Goal: Task Accomplishment & Management: Use online tool/utility

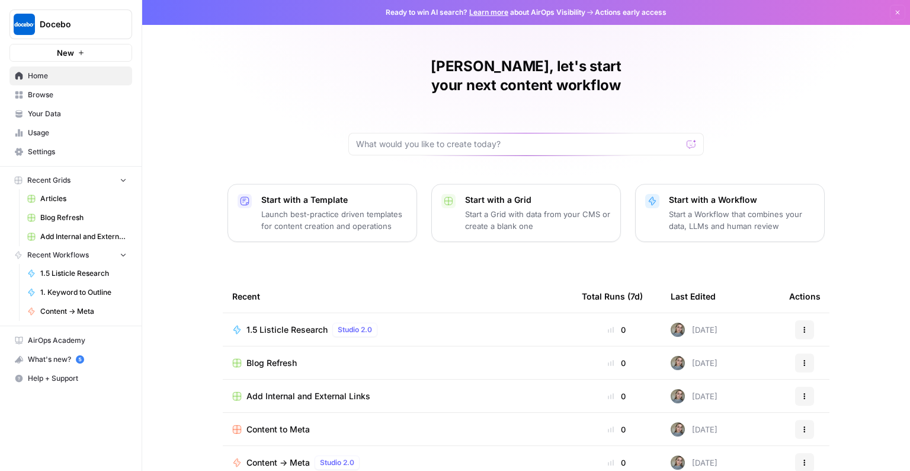
click at [49, 195] on span "Articles" at bounding box center [83, 198] width 87 height 11
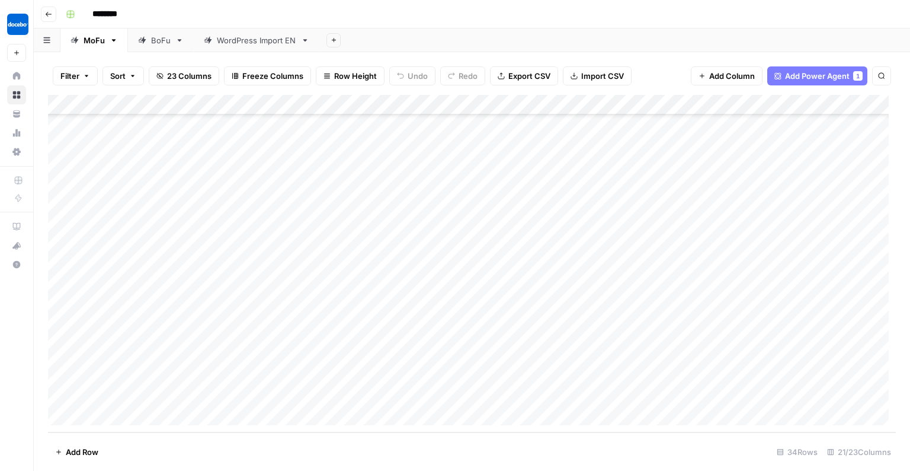
scroll to position [394, 0]
click at [106, 417] on div "Add Column" at bounding box center [472, 263] width 848 height 337
type textarea "**********"
click at [328, 396] on div "Add Column" at bounding box center [472, 263] width 848 height 337
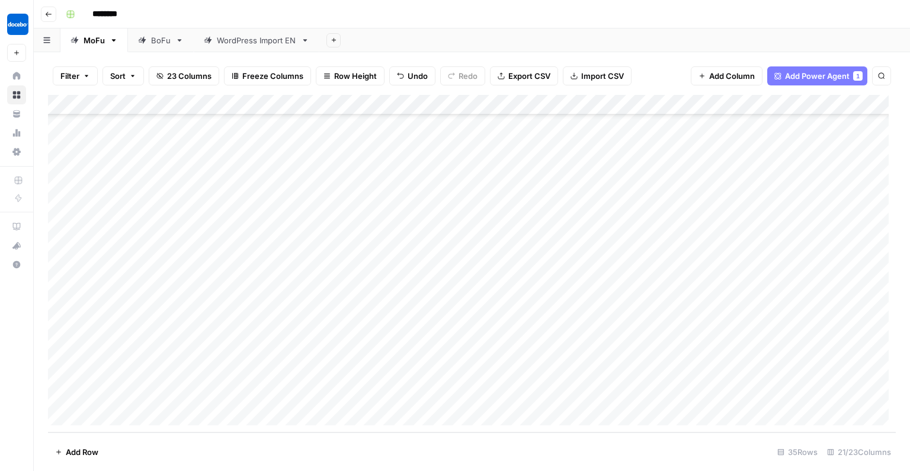
click at [371, 397] on div "Add Column" at bounding box center [472, 263] width 848 height 337
click at [373, 461] on button "us" at bounding box center [369, 462] width 18 height 14
click at [477, 393] on div "Add Column" at bounding box center [472, 263] width 848 height 337
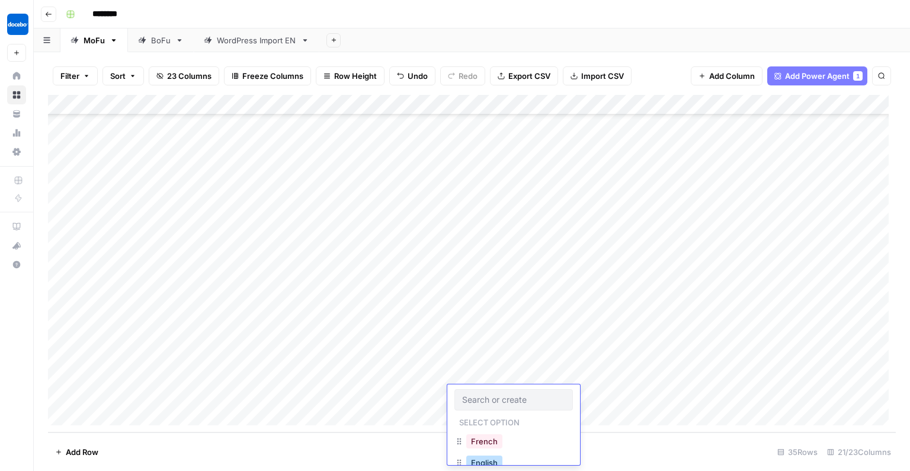
click at [481, 461] on button "English" at bounding box center [484, 462] width 36 height 14
click at [256, 386] on div "Add Column" at bounding box center [472, 263] width 848 height 337
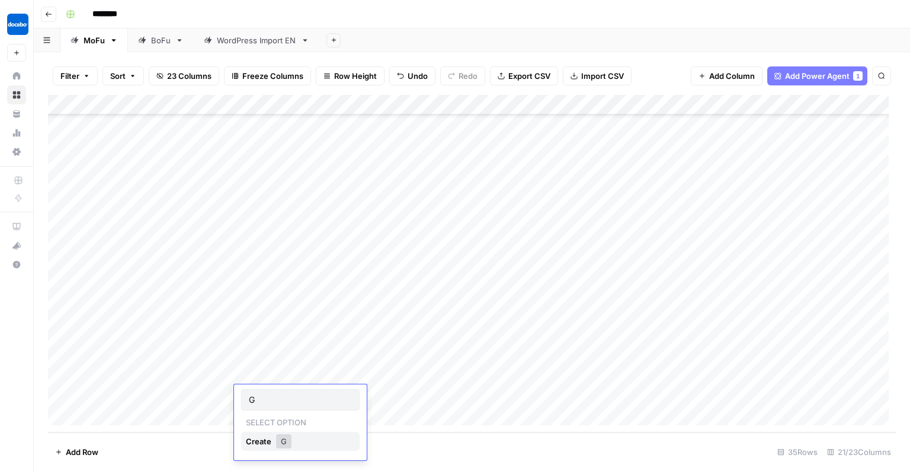
type input "GP"
click at [621, 395] on div "Add Column" at bounding box center [472, 263] width 848 height 337
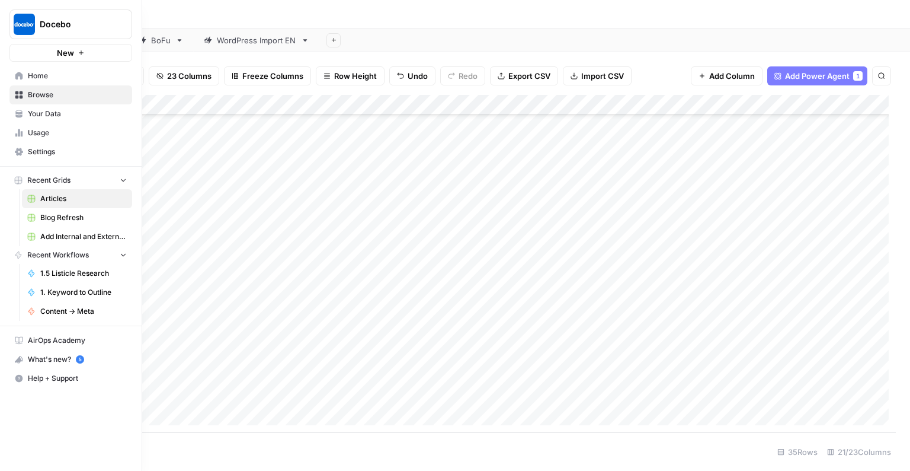
click at [35, 76] on span "Home" at bounding box center [77, 76] width 99 height 11
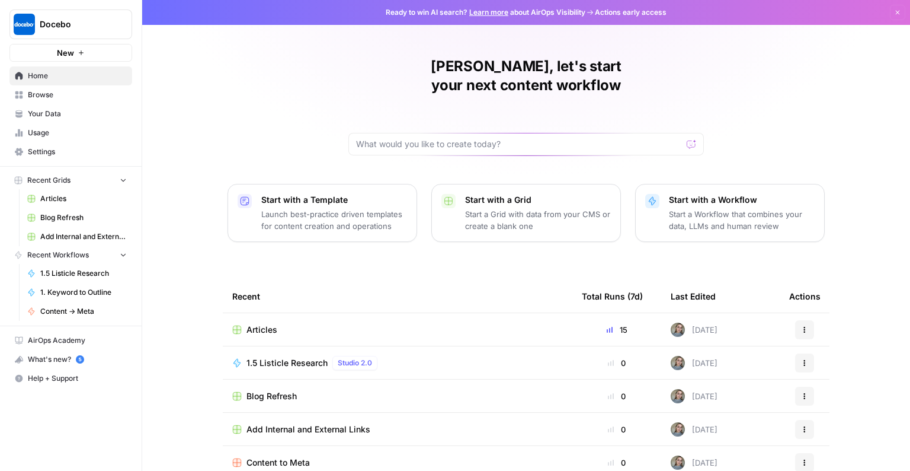
click at [755, 208] on p "Start a Workflow that combines your data, LLMs and human review" at bounding box center [742, 220] width 146 height 24
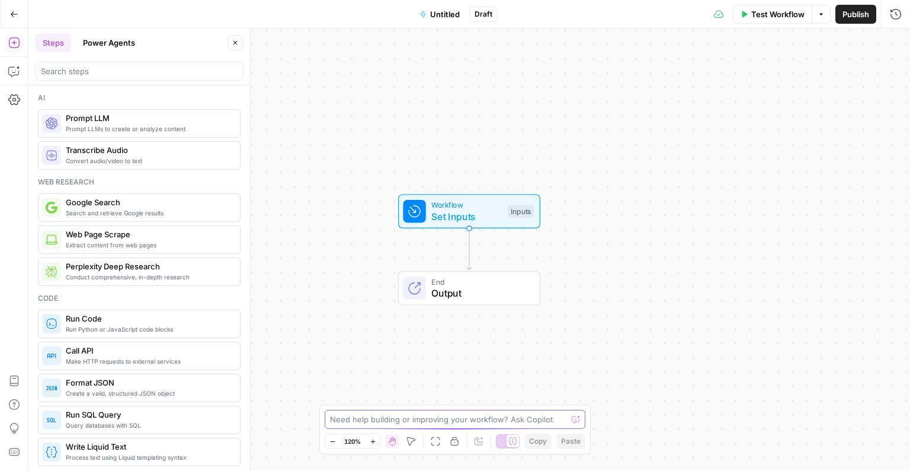
click at [407, 422] on textarea at bounding box center [448, 419] width 237 height 12
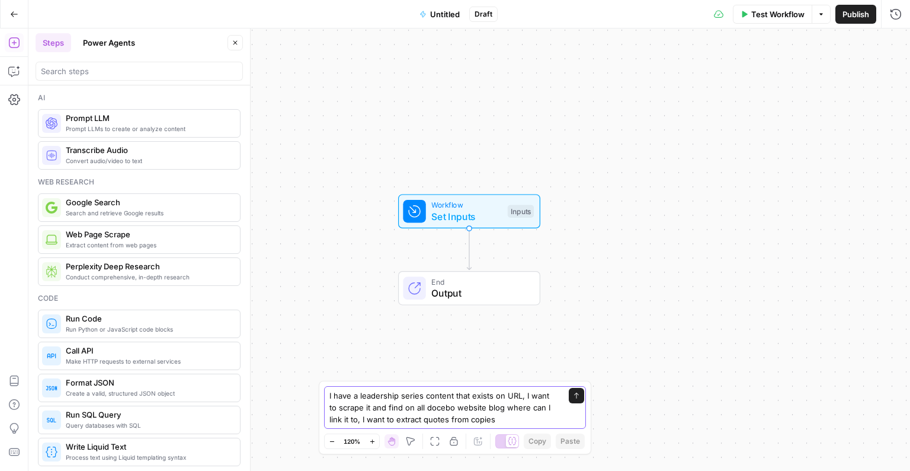
click at [505, 394] on textarea "I have a leadership series content that exists on URL, I want to scrape it and …" at bounding box center [444, 407] width 228 height 36
click at [512, 421] on textarea "I have a leadership series content that exists on {URL}, I want to scrape it an…" at bounding box center [444, 407] width 228 height 36
click at [484, 418] on textarea "I have a leadership series content that exists on {URL}, I want to scrape it an…" at bounding box center [444, 407] width 228 height 36
click at [557, 417] on textarea "I have a leadership series content that exists on {URL}, I want to scrape it an…" at bounding box center [444, 407] width 228 height 36
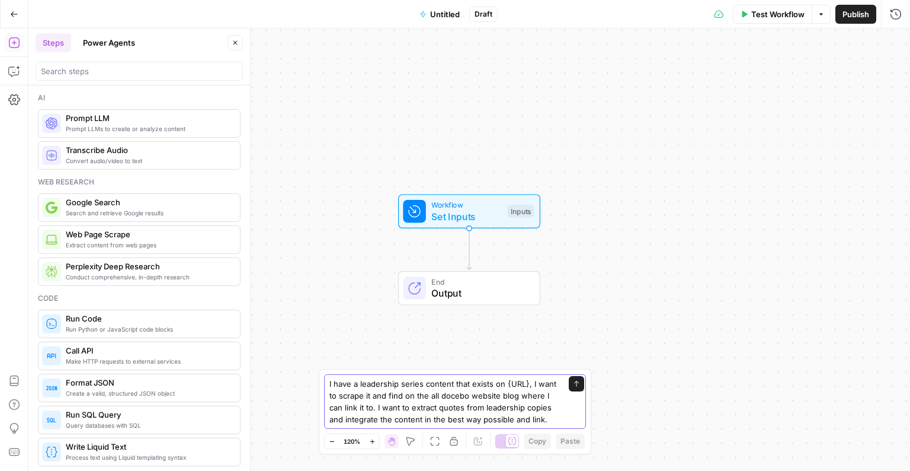
click at [500, 384] on textarea "I have a leadership series content that exists on {URL}, I want to scrape it an…" at bounding box center [444, 401] width 228 height 47
click at [497, 382] on textarea "I have a leadership series content that exists on {URL}, I want to scrape it an…" at bounding box center [444, 401] width 228 height 47
click at [526, 410] on textarea "I have a leadership series content that exists by {URL}, I want to scrape it an…" at bounding box center [444, 401] width 228 height 47
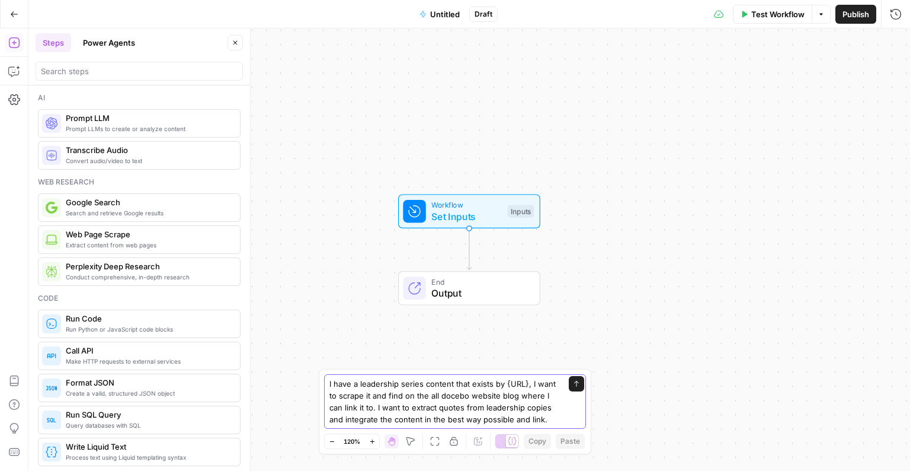
click at [530, 382] on textarea "I have a leadership series content that exists by {URL}, I want to scrape it an…" at bounding box center [444, 401] width 228 height 47
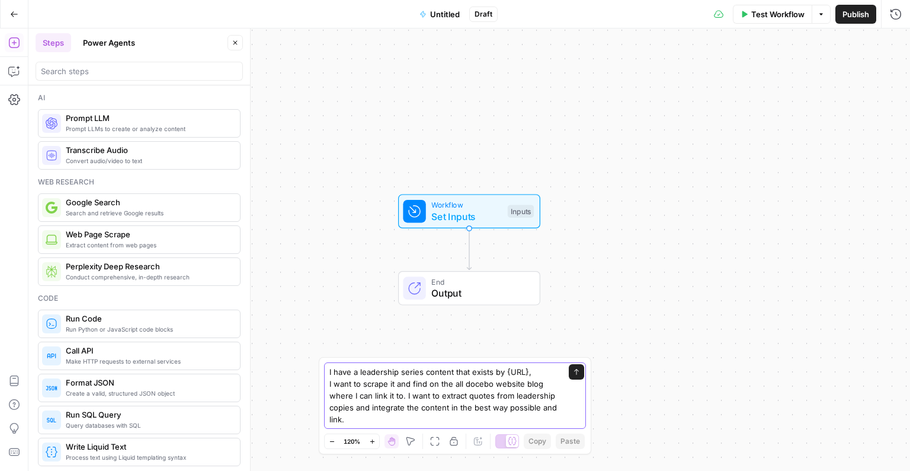
type textarea "I have a leadership series content that exists by {URL}, I want to scrape it an…"
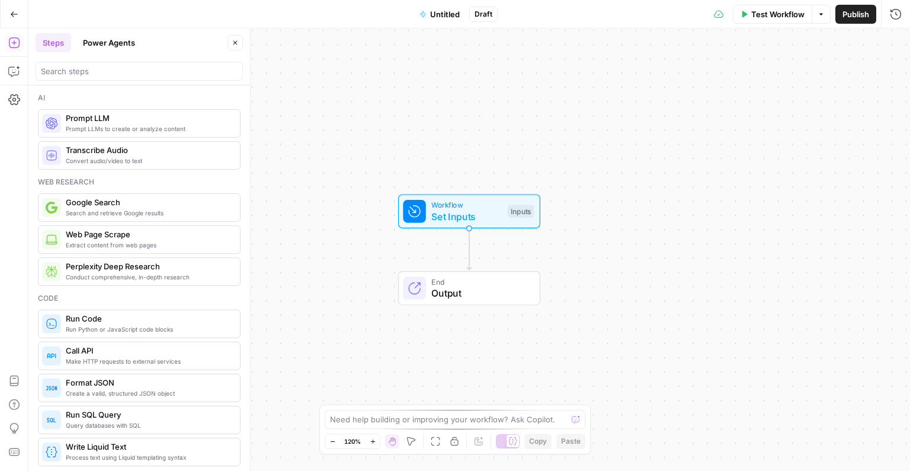
click at [12, 10] on icon "button" at bounding box center [14, 14] width 8 height 8
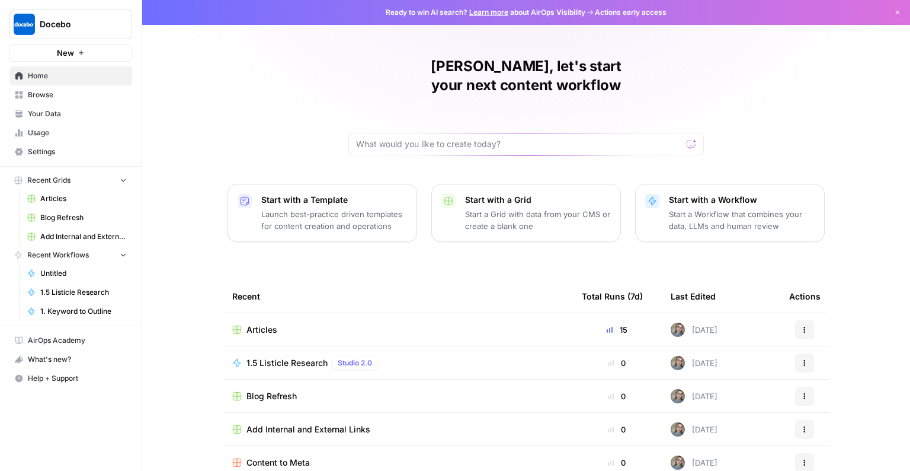
click at [257, 324] on span "Articles" at bounding box center [262, 330] width 31 height 12
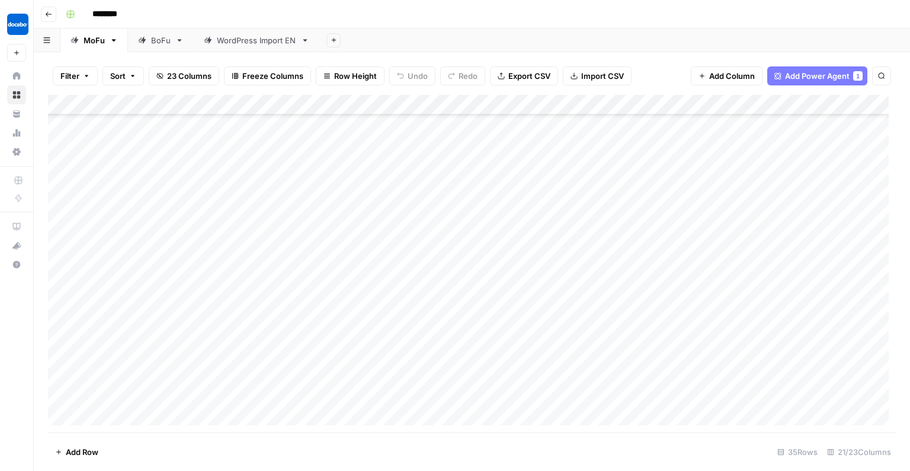
scroll to position [414, 0]
click at [152, 38] on div "BoFu" at bounding box center [161, 40] width 20 height 12
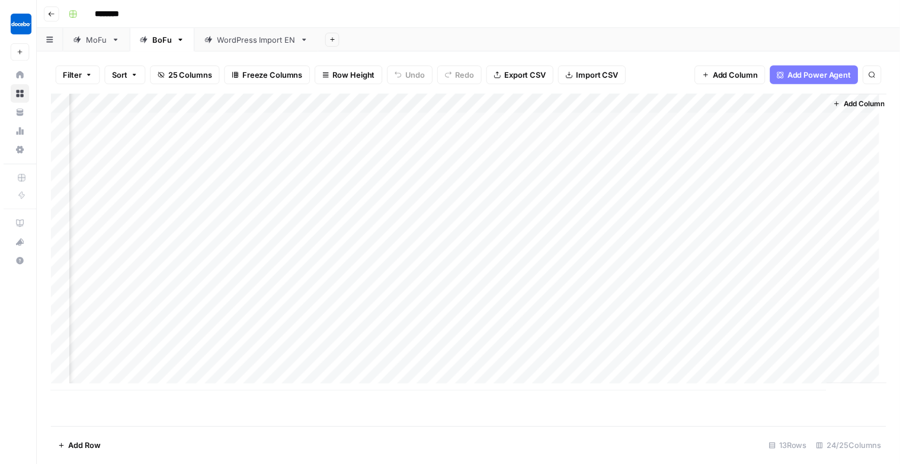
scroll to position [0, 1814]
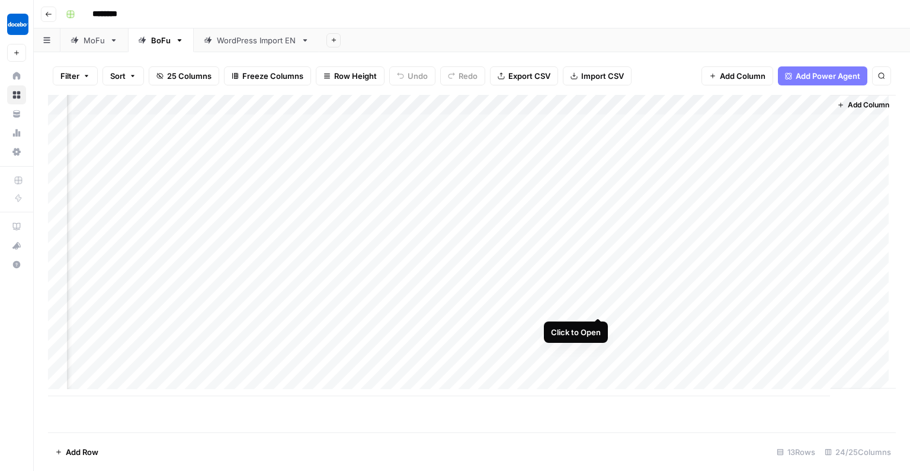
click at [597, 304] on div "Add Column" at bounding box center [472, 245] width 848 height 301
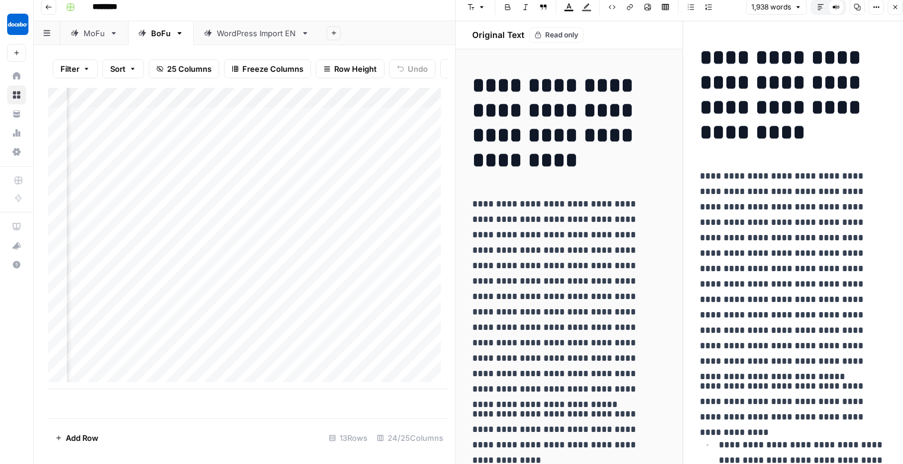
scroll to position [0, 445]
click at [373, 305] on div "Add Column" at bounding box center [248, 238] width 400 height 301
click at [168, 305] on div "Add Column" at bounding box center [248, 238] width 400 height 301
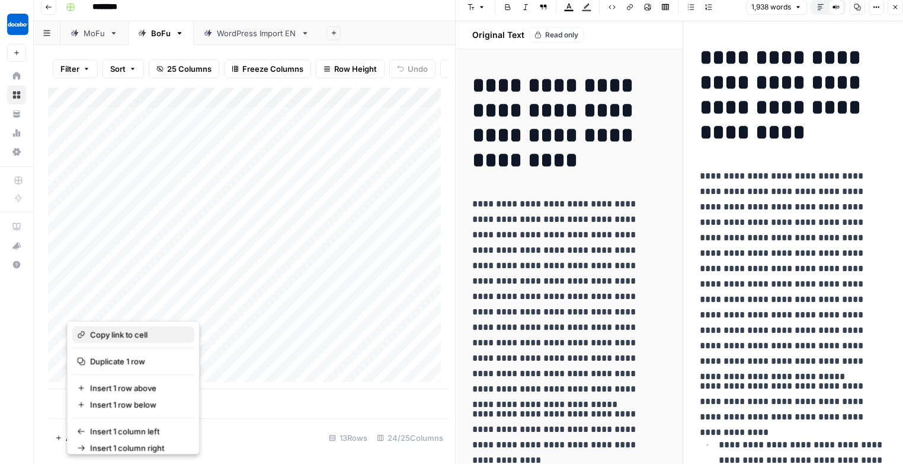
click at [167, 337] on span "Copy link to cell" at bounding box center [137, 334] width 95 height 12
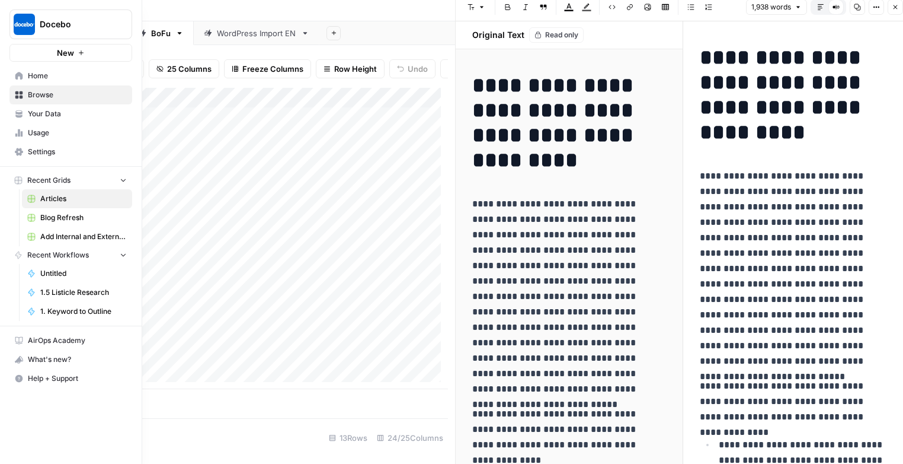
click at [30, 76] on span "Home" at bounding box center [77, 76] width 99 height 11
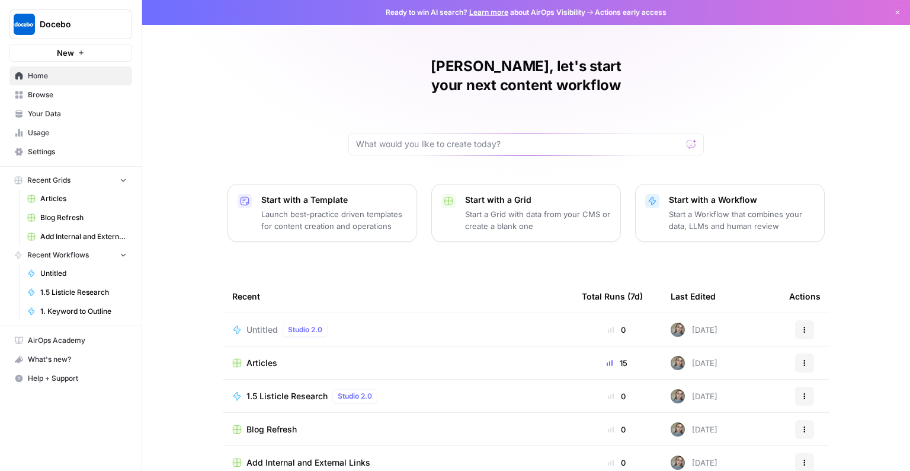
click at [86, 108] on span "Your Data" at bounding box center [77, 113] width 99 height 11
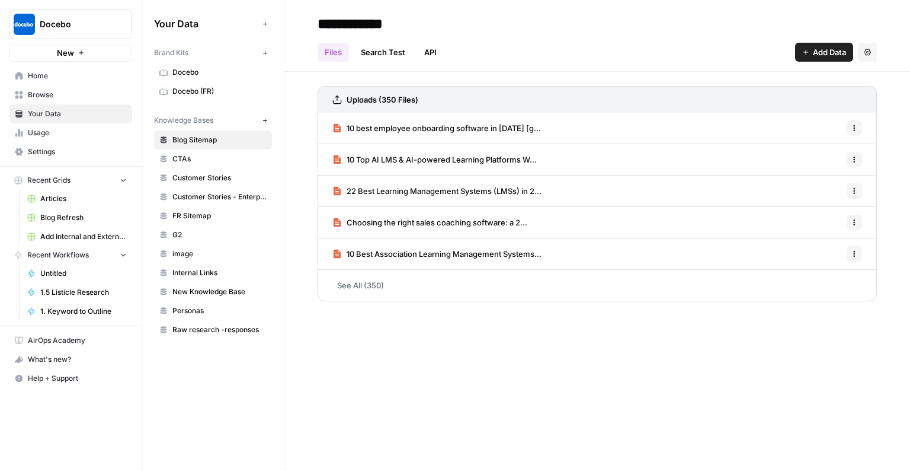
click at [373, 287] on link "See All (350)" at bounding box center [598, 285] width 560 height 31
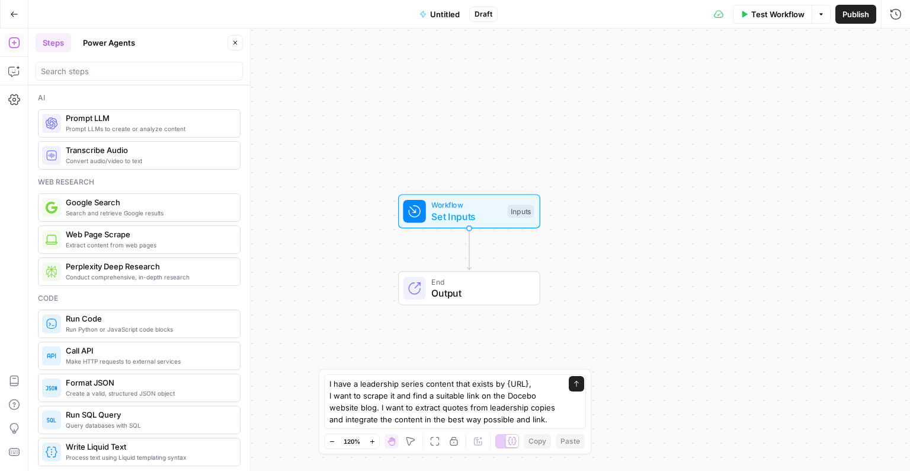
click at [467, 395] on textarea "I have a leadership series content that exists by {URL}, I want to scrape it an…" at bounding box center [444, 401] width 228 height 47
click at [372, 408] on textarea "I have a leadership series content that exists by {URL}, I want to scrape it an…" at bounding box center [444, 401] width 228 height 47
click at [375, 408] on textarea "I have a leadership series content that exists by {URL}, I want to scrape it an…" at bounding box center [444, 401] width 228 height 47
click at [508, 418] on textarea "I have a leadership series content that exists by {URL}, I want to scrape it an…" at bounding box center [444, 395] width 228 height 59
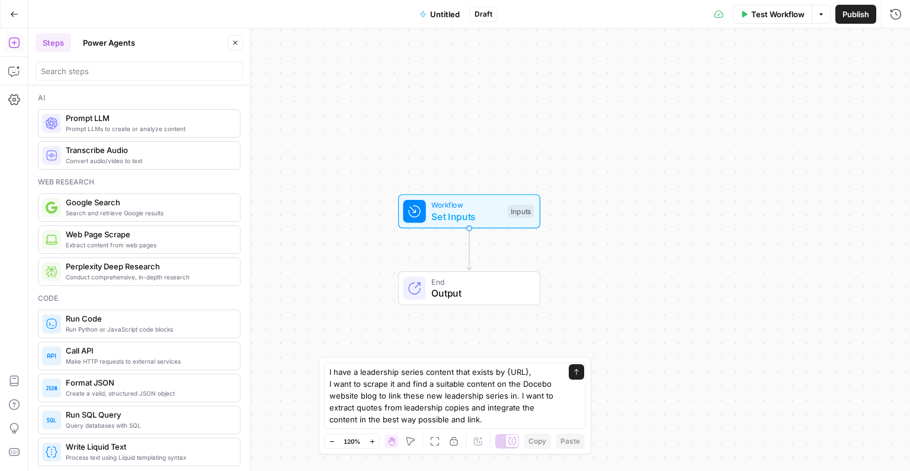
click at [475, 417] on textarea "I have a leadership series content that exists by {URL}, I want to scrape it an…" at bounding box center [444, 395] width 228 height 59
type textarea "I have a leadership series content that exists by {URL}, I want to scrape it an…"
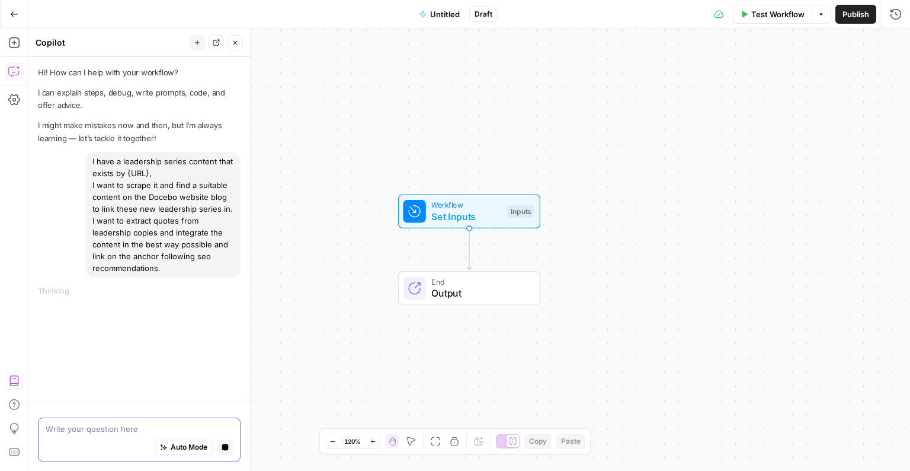
click at [190, 449] on span "Auto Mode" at bounding box center [189, 447] width 37 height 11
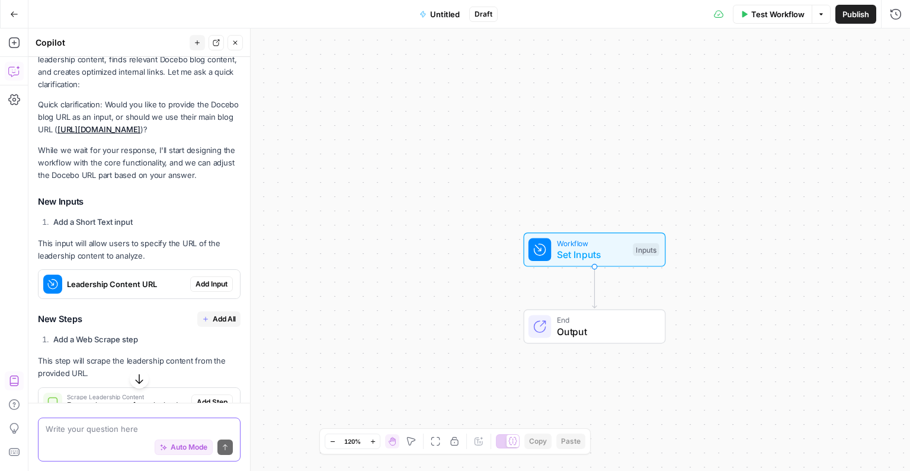
scroll to position [245, 0]
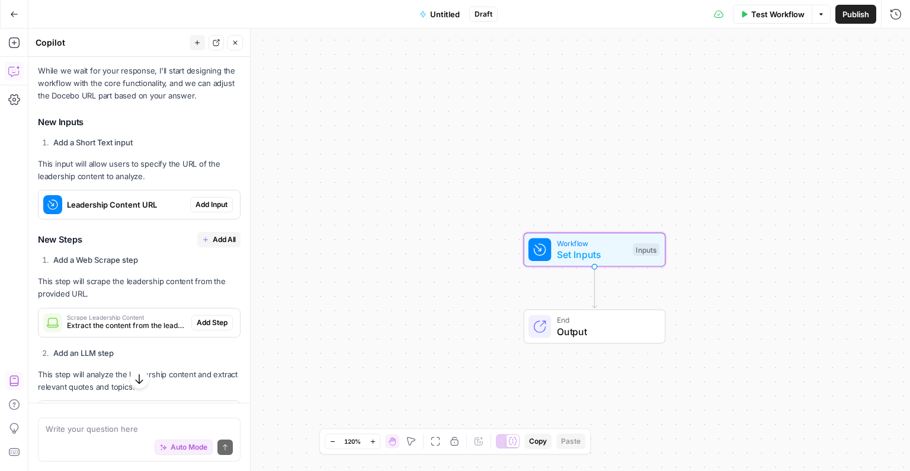
click at [202, 205] on span "Add Input" at bounding box center [212, 204] width 32 height 11
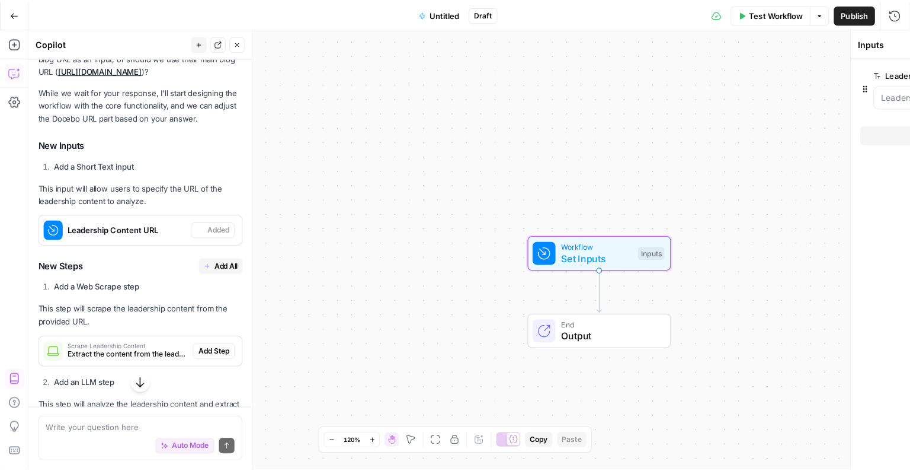
scroll to position [342, 0]
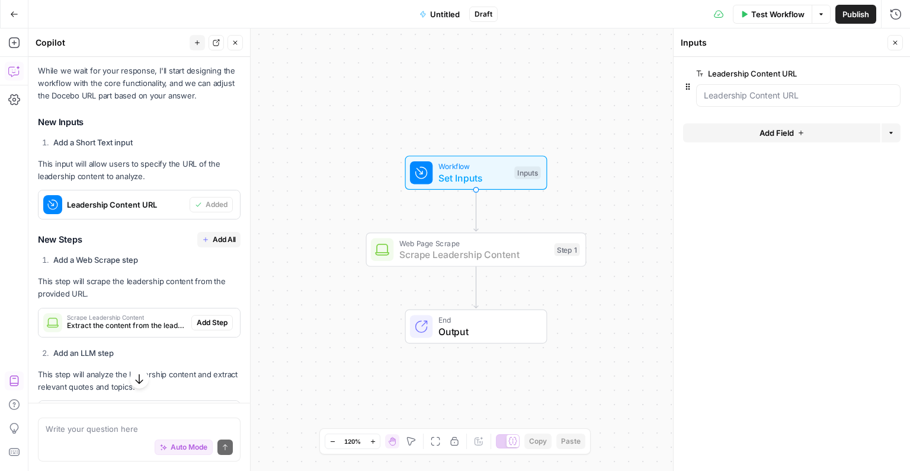
click at [199, 321] on span "Add Step" at bounding box center [212, 322] width 31 height 11
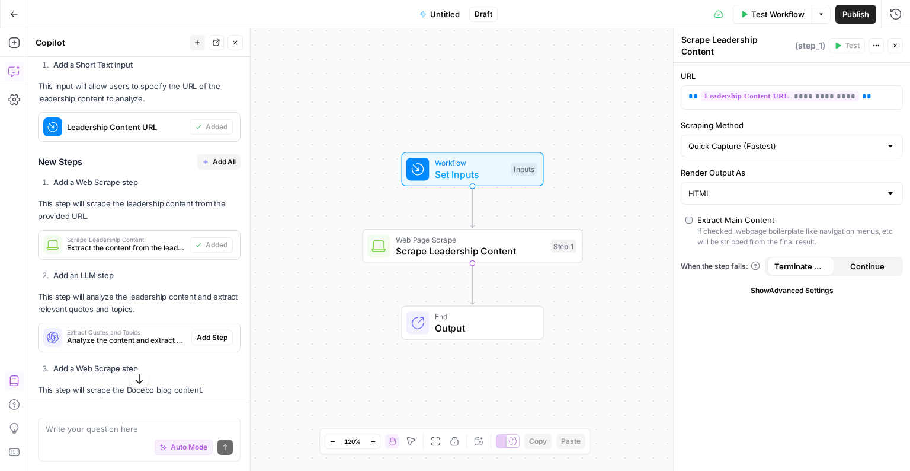
scroll to position [427, 0]
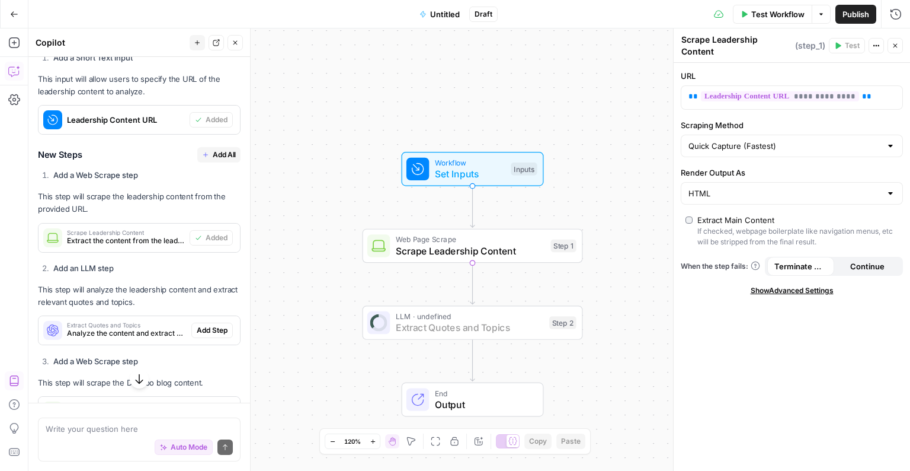
click at [206, 321] on div "Extract Quotes and Topics Analyze the content and extract key quotes and topics…" at bounding box center [140, 330] width 202 height 19
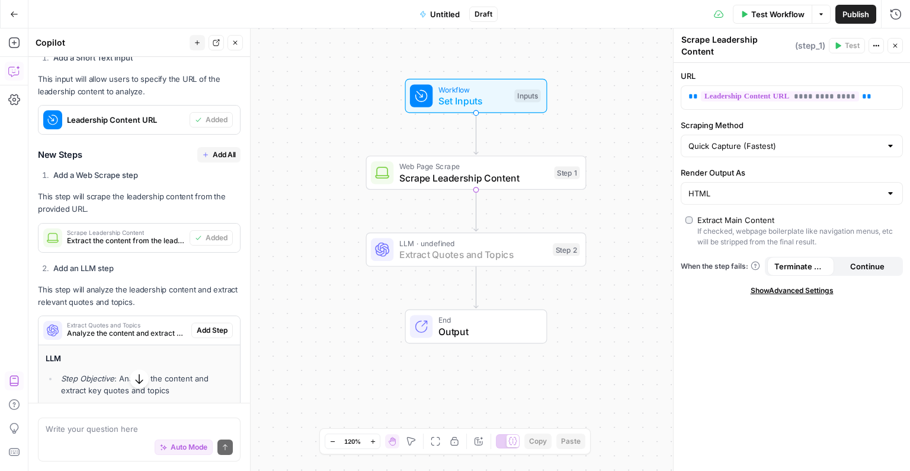
click at [206, 328] on span "Add Step" at bounding box center [212, 330] width 31 height 11
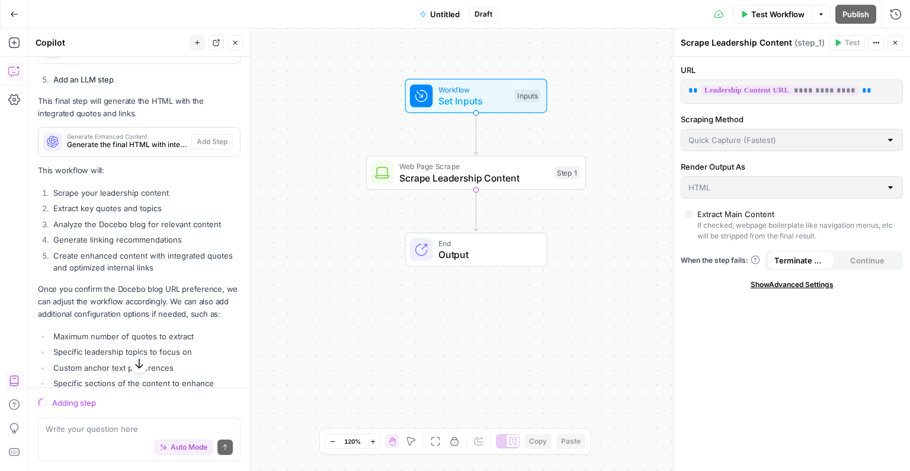
scroll to position [1404, 0]
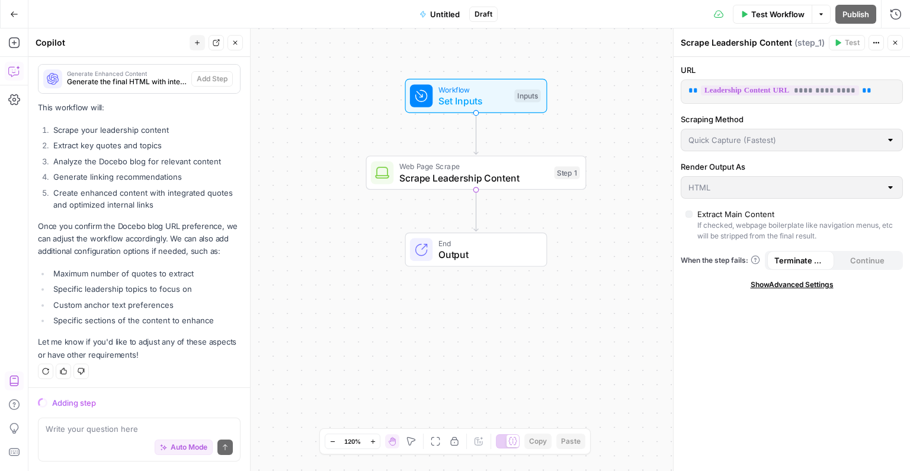
click at [100, 442] on div "Auto Mode Send" at bounding box center [139, 447] width 187 height 26
click at [103, 432] on textarea at bounding box center [139, 429] width 187 height 12
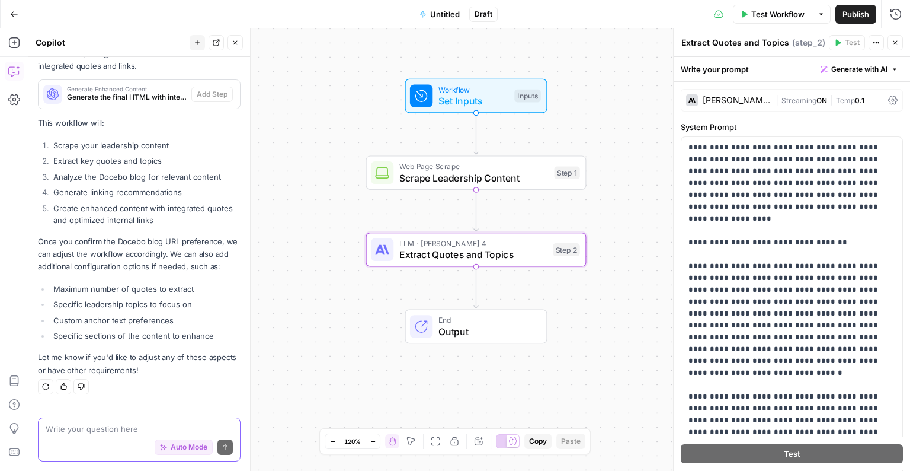
scroll to position [1408, 0]
click at [130, 327] on ul "Maximum number of quotes to extract Specific leadership topics to focus on Cust…" at bounding box center [139, 311] width 203 height 59
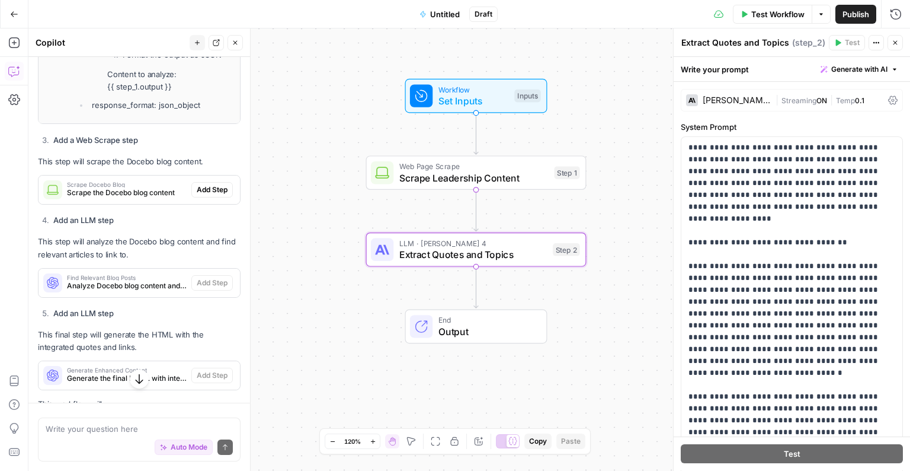
scroll to position [1123, 0]
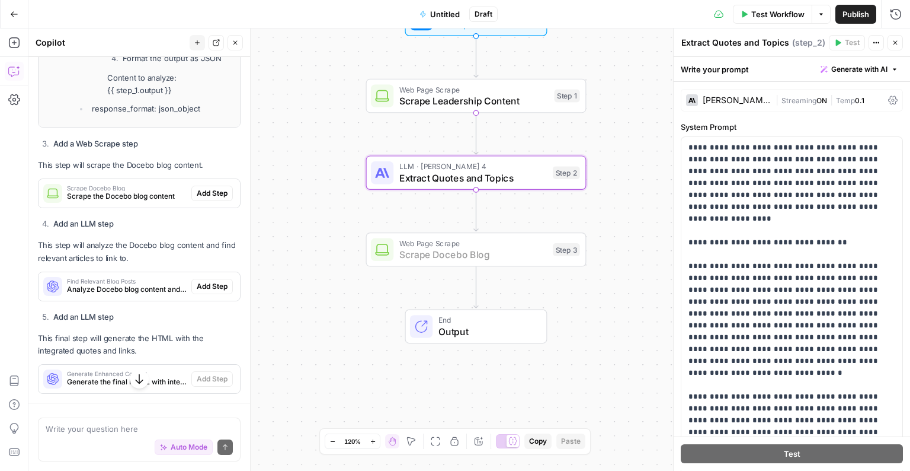
click at [197, 191] on span "Add Step" at bounding box center [212, 193] width 31 height 11
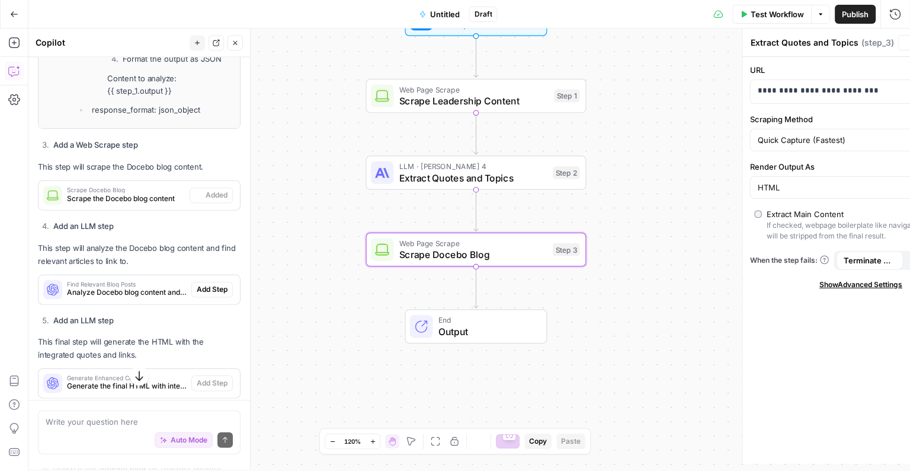
type textarea "Scrape Docebo Blog"
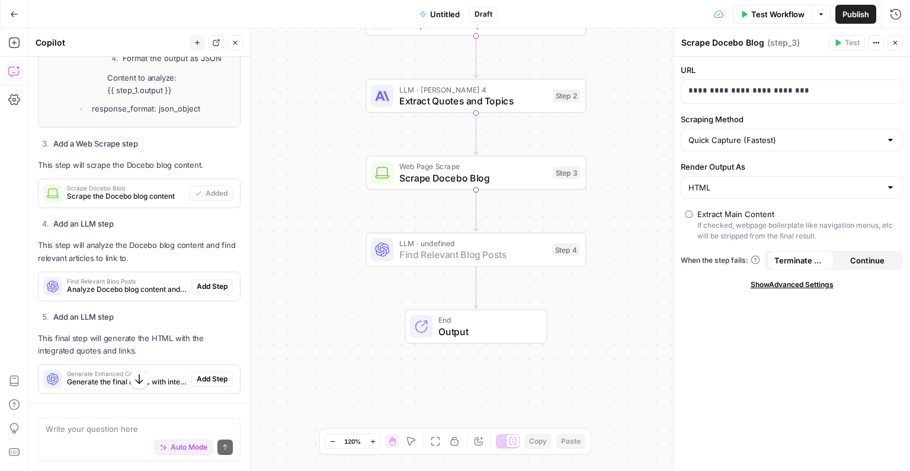
click at [207, 283] on span "Add Step" at bounding box center [212, 286] width 31 height 11
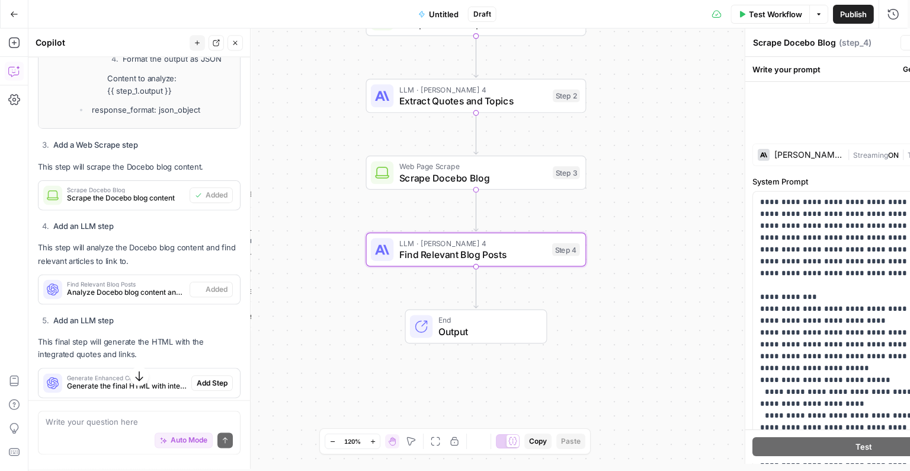
type textarea "Find Relevant Blog Posts"
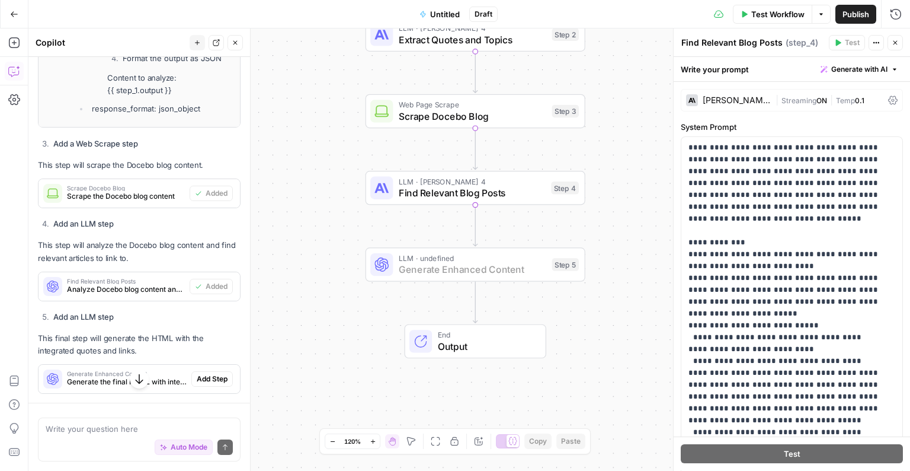
click at [207, 376] on span "Add Step" at bounding box center [212, 378] width 31 height 11
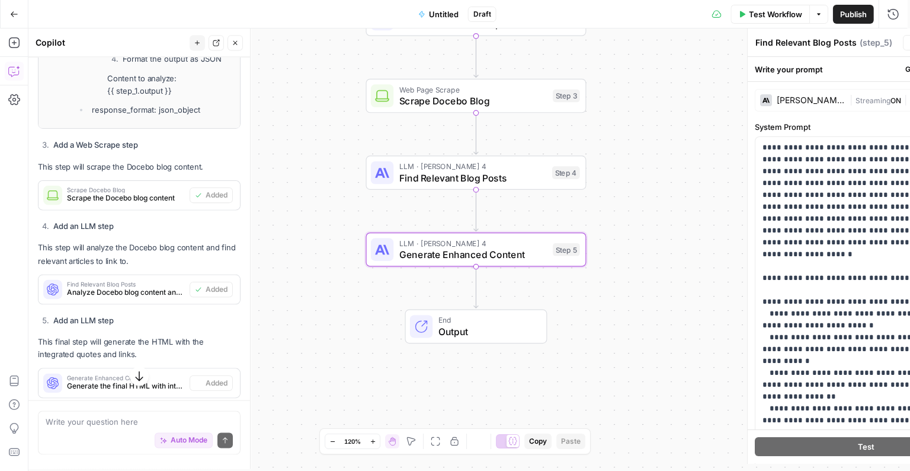
type textarea "Generate Enhanced Content"
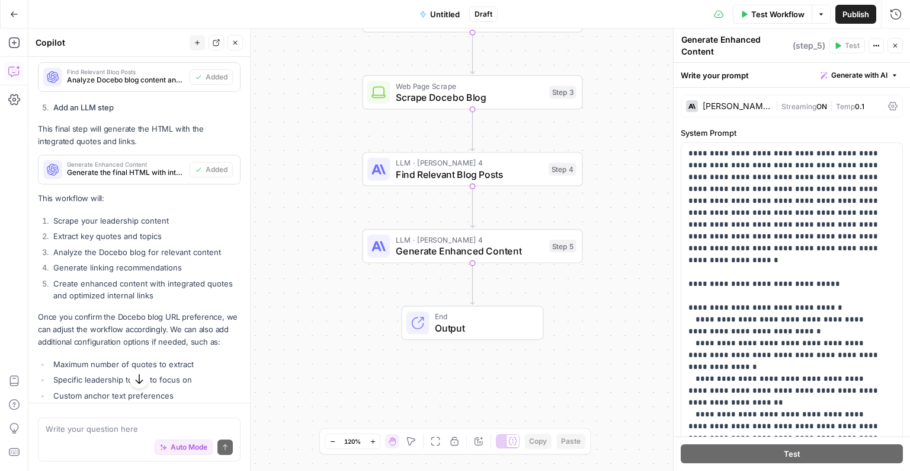
scroll to position [1408, 0]
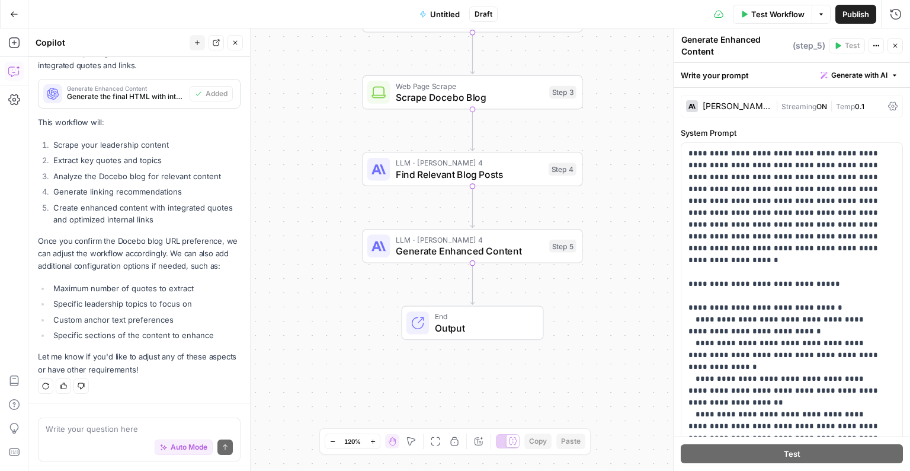
click at [98, 436] on div "Auto Mode Send" at bounding box center [139, 447] width 187 height 26
paste textarea "https://www.docebo.com/navigating-transformation/ai-powered-workforce-introduct…"
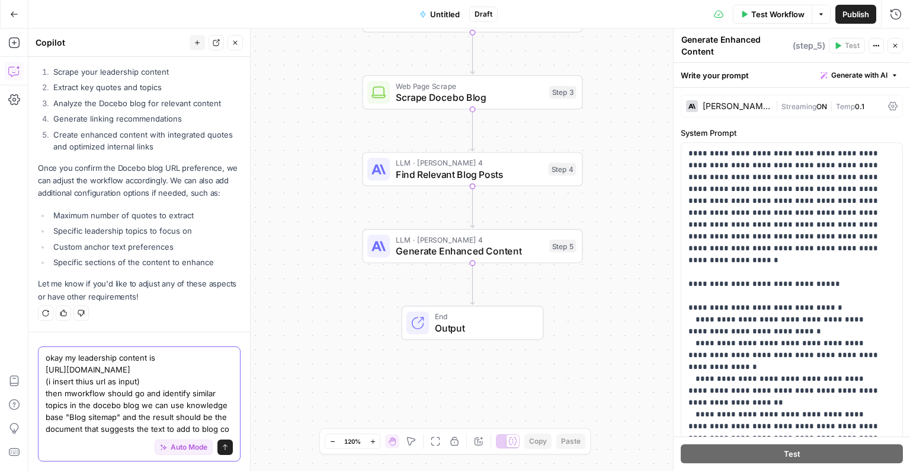
scroll to position [1514, 0]
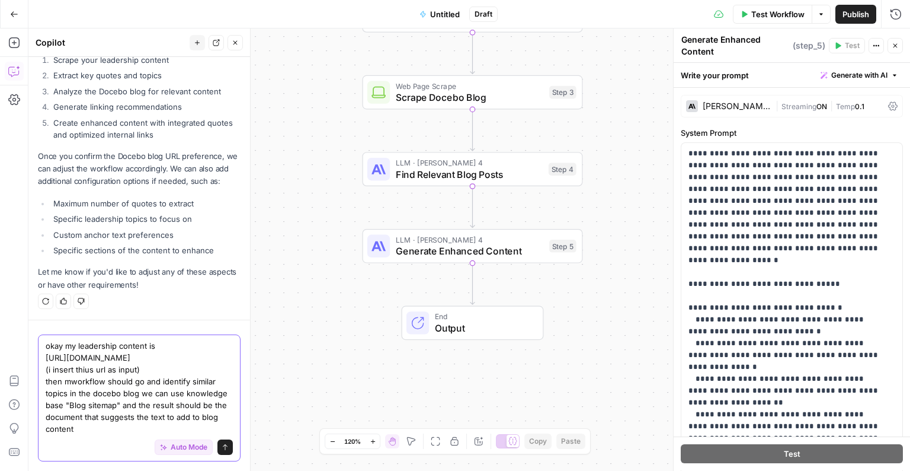
click at [163, 417] on textarea "okay my leadership content is https://www.docebo.com/navigating-transformation/…" at bounding box center [139, 387] width 187 height 95
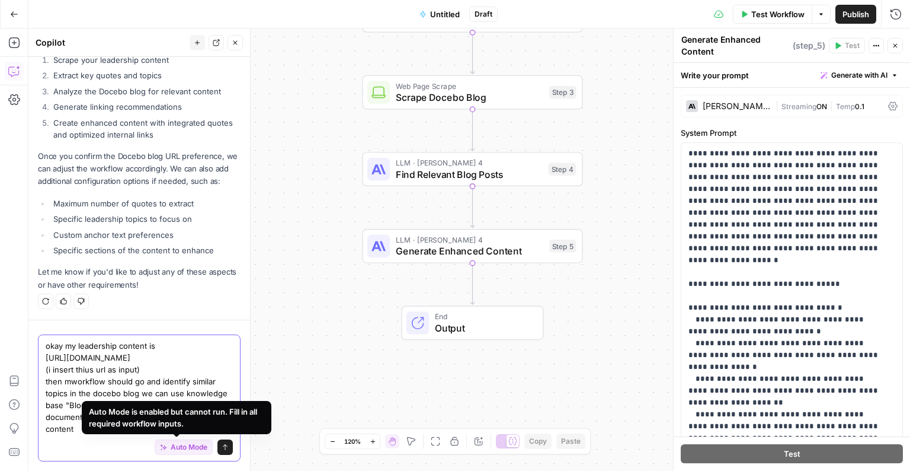
click at [102, 428] on textarea "okay my leadership content is https://www.docebo.com/navigating-transformation/…" at bounding box center [139, 387] width 187 height 95
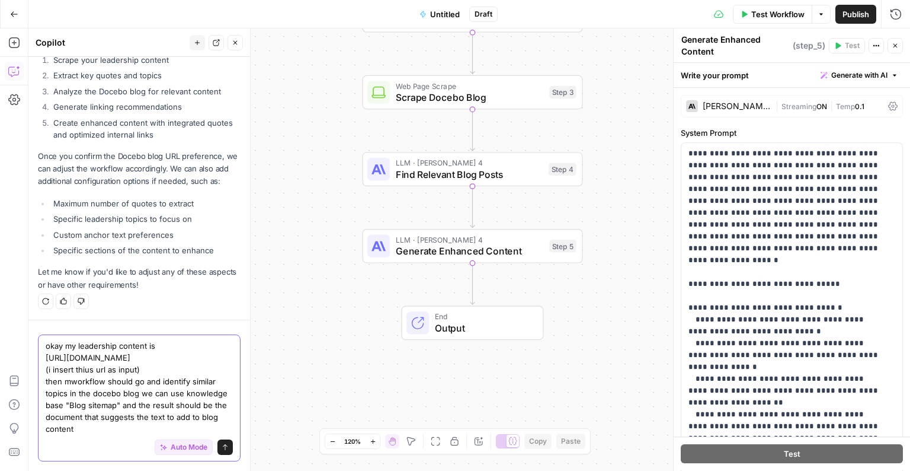
click at [147, 421] on textarea "okay my leadership content is https://www.docebo.com/navigating-transformation/…" at bounding box center [139, 387] width 187 height 95
click at [172, 419] on textarea "okay my leadership content is https://www.docebo.com/navigating-transformation/…" at bounding box center [139, 387] width 187 height 95
click at [161, 420] on textarea "okay my leadership content is https://www.docebo.com/navigating-transformation/…" at bounding box center [139, 387] width 187 height 95
click at [171, 419] on textarea "okay my leadership content is https://www.docebo.com/navigating-transformation/…" at bounding box center [139, 387] width 187 height 95
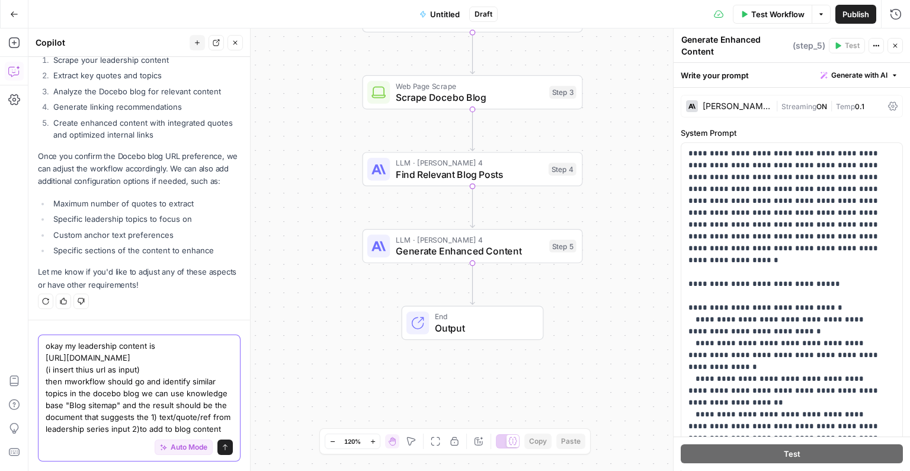
scroll to position [1526, 0]
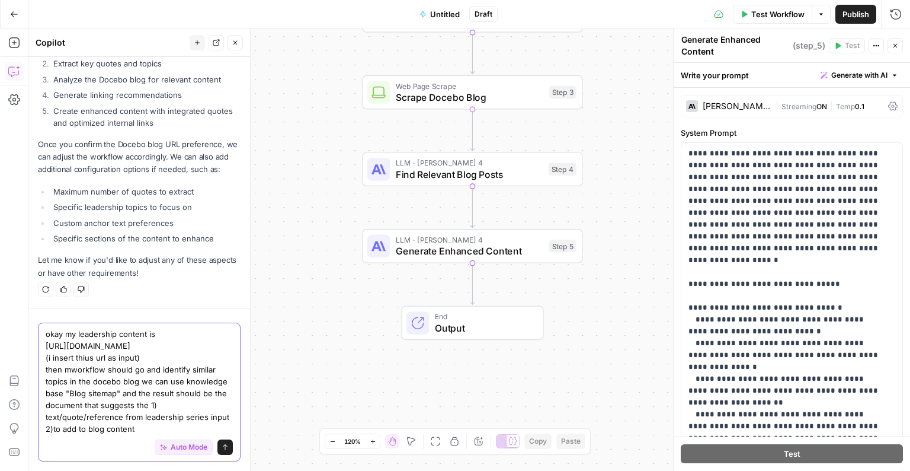
click at [57, 426] on textarea "okay my leadership content is https://www.docebo.com/navigating-transformation/…" at bounding box center [139, 381] width 187 height 107
click at [58, 429] on textarea "okay my leadership content is https://www.docebo.com/navigating-transformation/…" at bounding box center [139, 381] width 187 height 107
click at [103, 430] on textarea "okay my leadership content is https://www.docebo.com/navigating-transformation/…" at bounding box center [139, 381] width 187 height 107
click at [125, 432] on textarea "okay my leadership content is https://www.docebo.com/navigating-transformation/…" at bounding box center [139, 381] width 187 height 107
click at [190, 430] on textarea "okay my leadership content is https://www.docebo.com/navigating-transformation/…" at bounding box center [139, 381] width 187 height 107
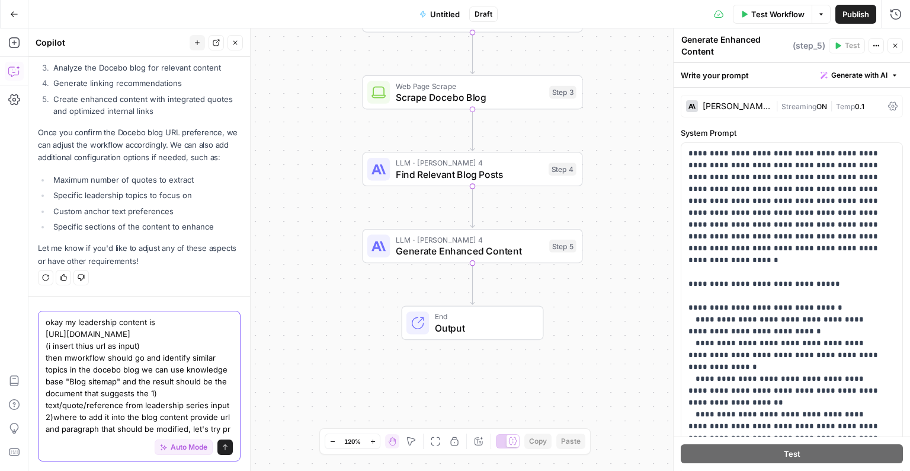
scroll to position [1550, 0]
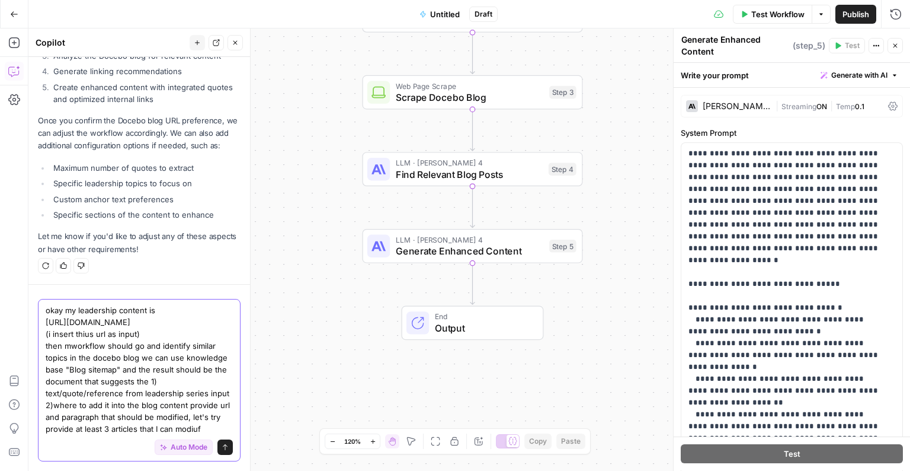
type textarea "okay my leadership content is https://www.docebo.com/navigating-transformation/…"
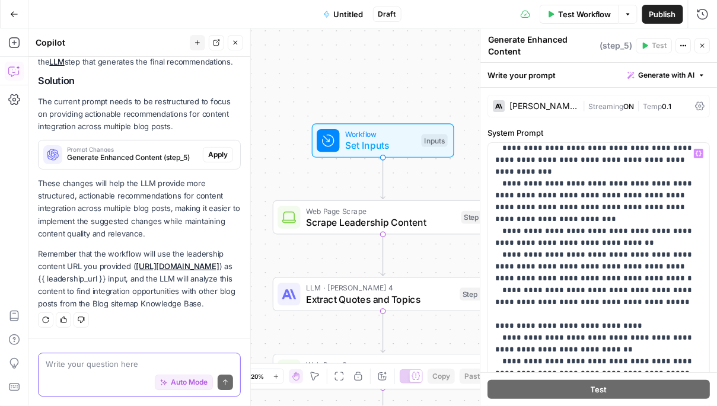
scroll to position [475, 0]
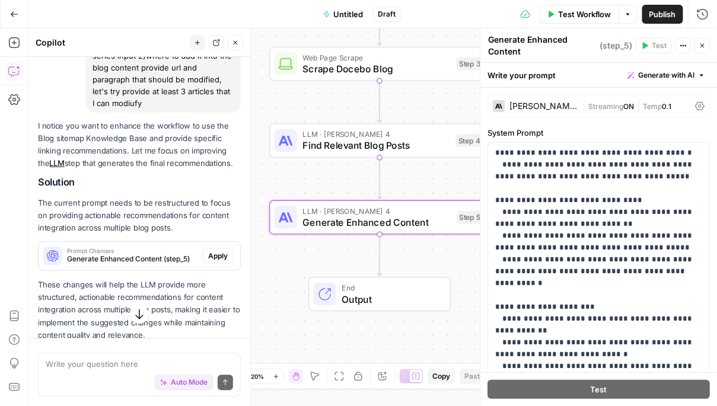
click at [224, 261] on span "Apply" at bounding box center [218, 256] width 20 height 11
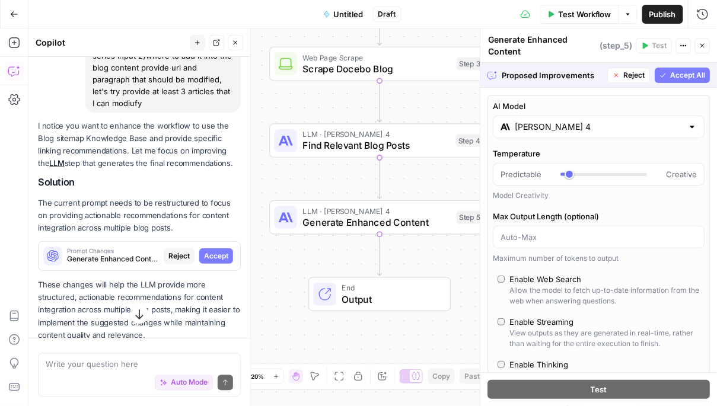
click at [691, 66] on div "Proposed Improvements Reject Accept All" at bounding box center [599, 75] width 237 height 24
click at [685, 82] on div "Proposed Improvements Reject Accept All" at bounding box center [599, 75] width 237 height 24
click at [685, 77] on span "Accept All" at bounding box center [687, 75] width 35 height 11
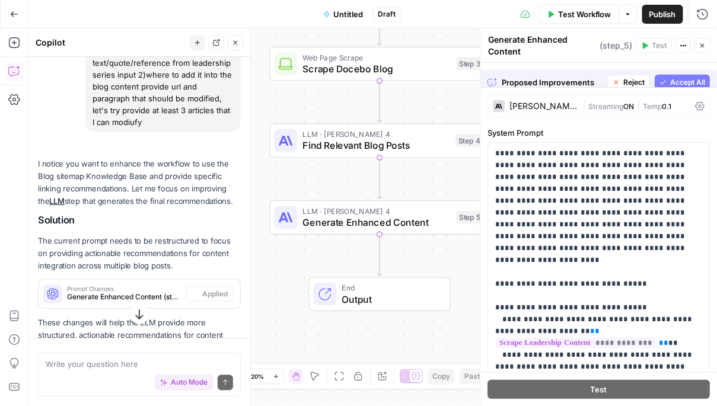
scroll to position [1851, 0]
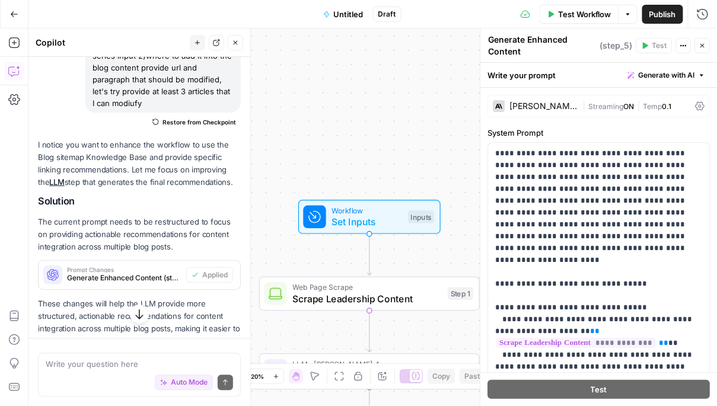
click at [377, 219] on span "Set Inputs" at bounding box center [366, 222] width 71 height 14
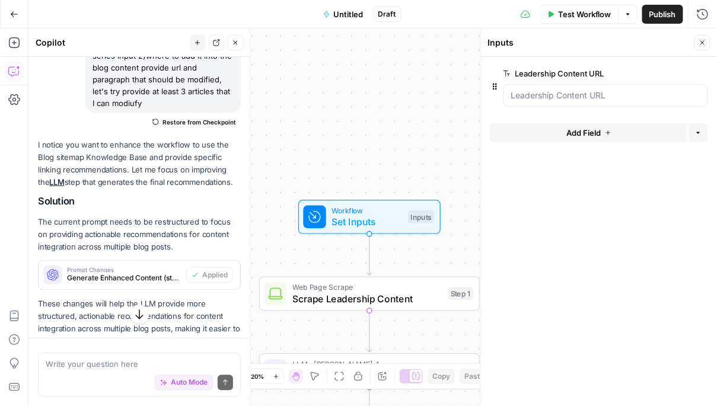
click at [593, 101] on div at bounding box center [605, 95] width 205 height 23
click at [553, 97] on URL "Leadership Content URL" at bounding box center [605, 96] width 189 height 12
click at [554, 95] on URL "Leadership Content URL" at bounding box center [605, 96] width 189 height 12
click at [543, 97] on URL "Leadership Content URL" at bounding box center [605, 96] width 189 height 12
click at [542, 95] on URL "Leadership Content URL" at bounding box center [605, 96] width 189 height 12
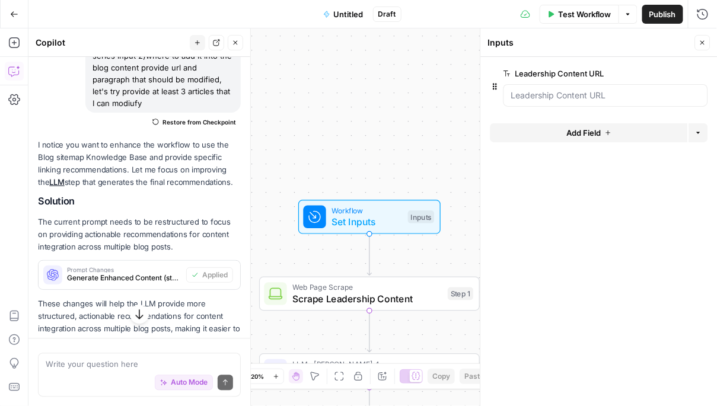
click at [564, 14] on span "Test Workflow" at bounding box center [584, 14] width 53 height 12
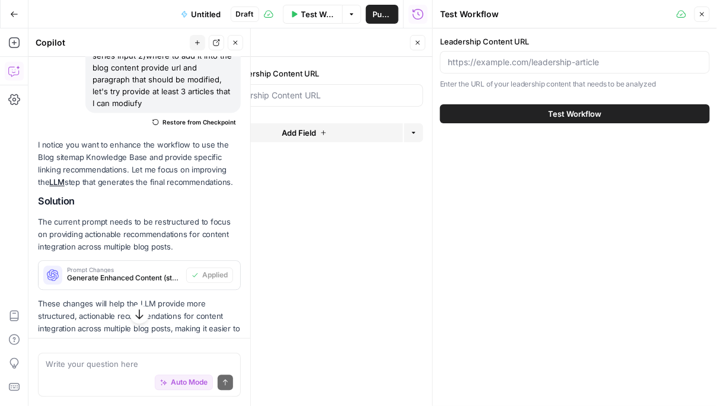
click at [544, 74] on div "Leadership Content URL Enter the URL of your leadership content that needs to b…" at bounding box center [575, 63] width 270 height 55
click at [544, 65] on input "Leadership Content URL" at bounding box center [575, 62] width 254 height 12
paste input "[URL][DOMAIN_NAME]"
type input "[URL][DOMAIN_NAME]"
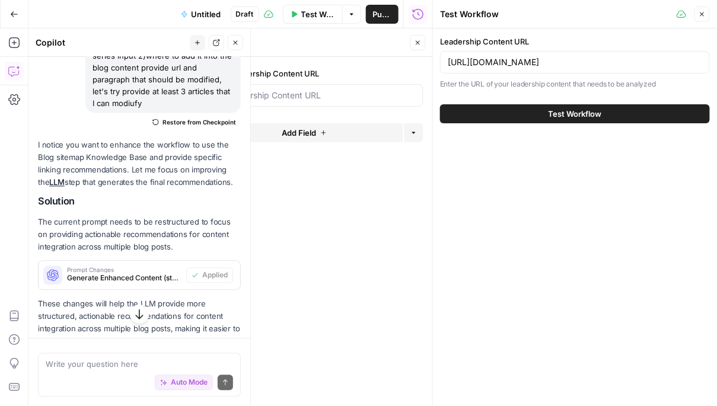
click at [561, 114] on span "Test Workflow" at bounding box center [574, 114] width 53 height 12
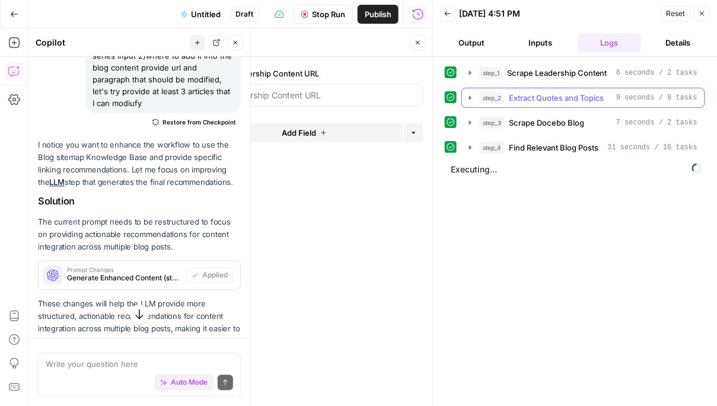
click at [470, 96] on icon "button" at bounding box center [470, 97] width 2 height 4
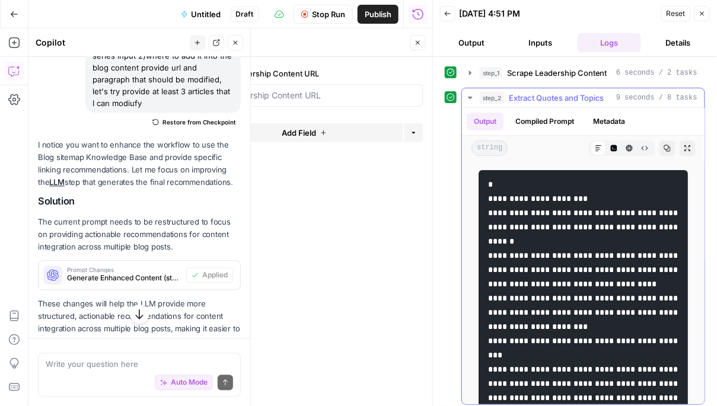
click at [471, 97] on icon "button" at bounding box center [470, 98] width 4 height 2
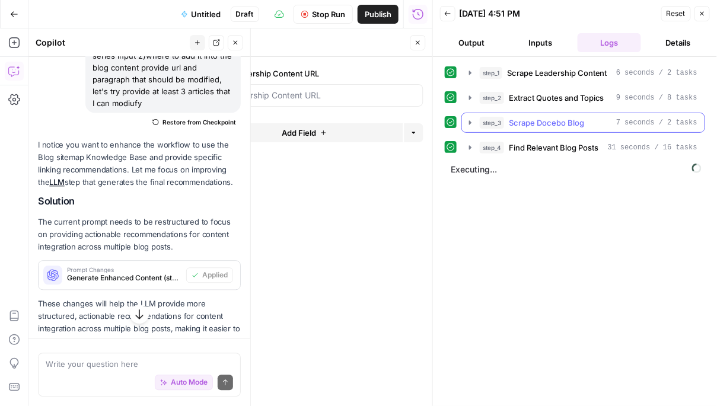
click at [471, 122] on icon "button" at bounding box center [469, 122] width 9 height 9
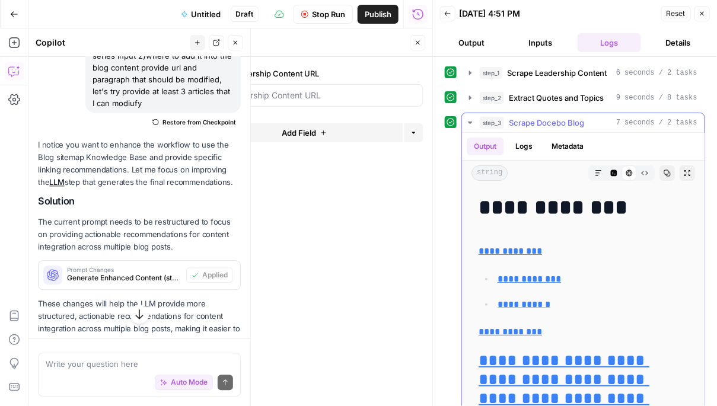
click at [470, 120] on icon "button" at bounding box center [469, 122] width 9 height 9
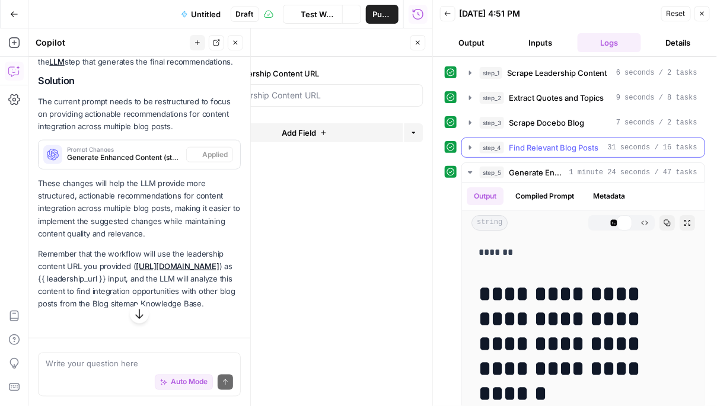
scroll to position [1385, 0]
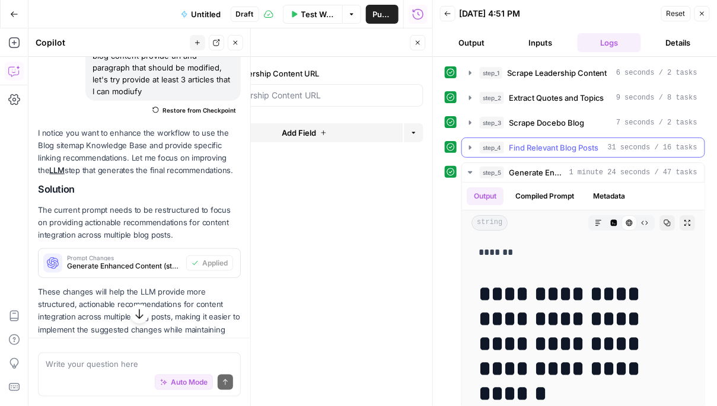
click at [468, 145] on icon "button" at bounding box center [469, 147] width 9 height 9
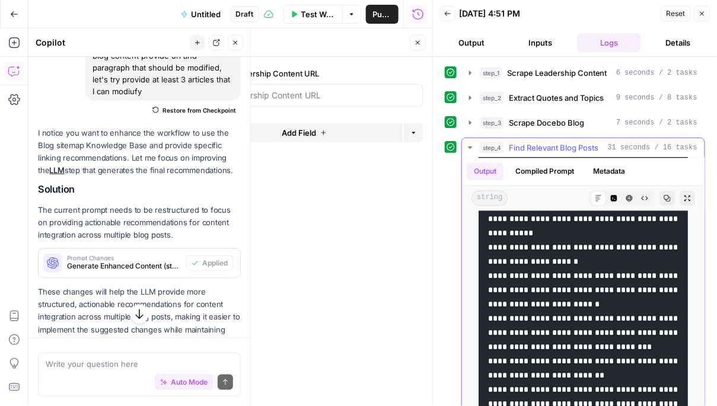
scroll to position [913, 0]
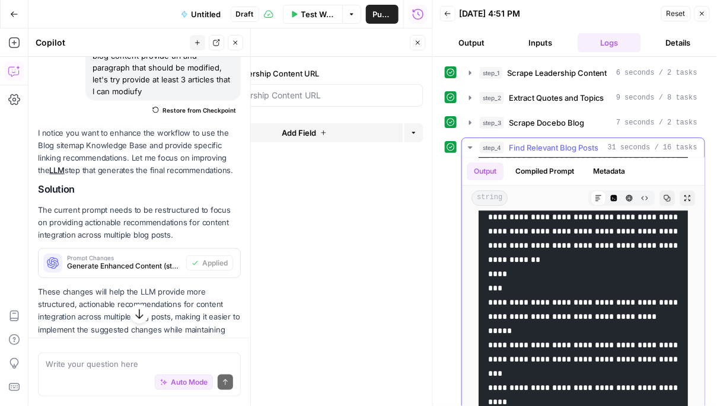
click at [469, 140] on button "step_4 Find Relevant Blog Posts 31 seconds / 16 tasks" at bounding box center [583, 147] width 242 height 19
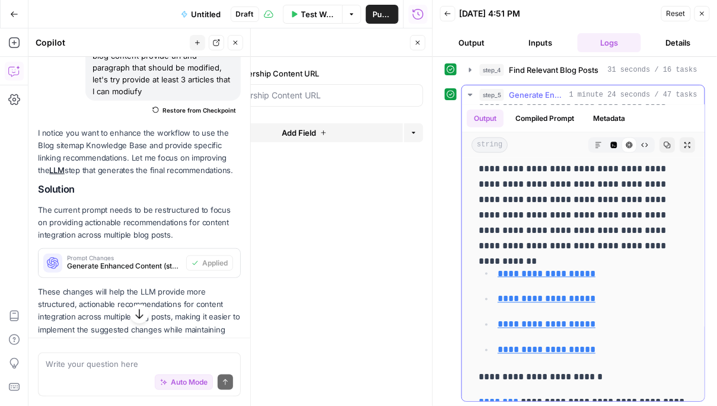
scroll to position [5172, 0]
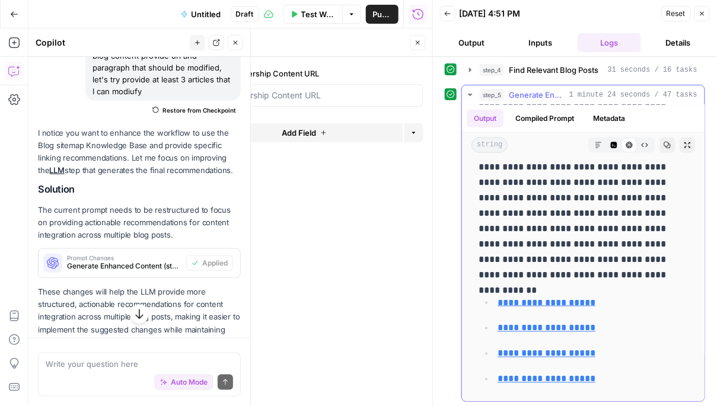
click at [474, 91] on icon "button" at bounding box center [469, 94] width 9 height 9
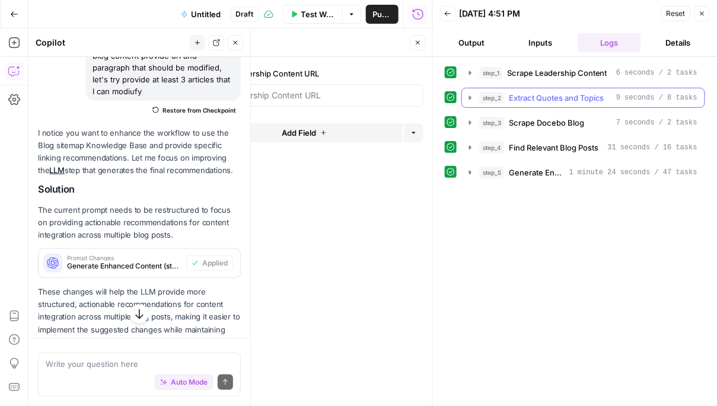
scroll to position [0, 0]
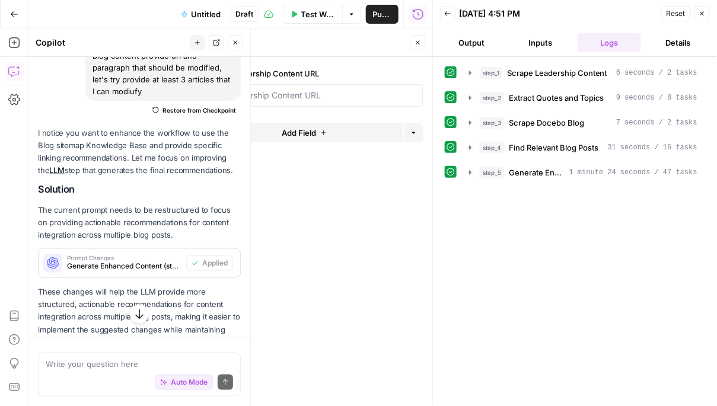
click at [423, 44] on button "Close" at bounding box center [417, 42] width 15 height 15
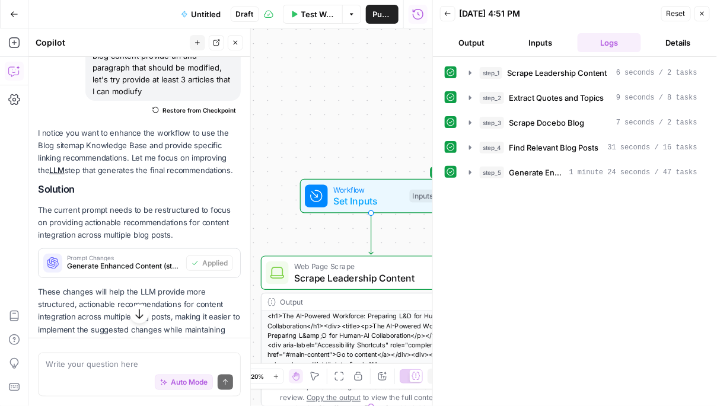
scroll to position [88, 0]
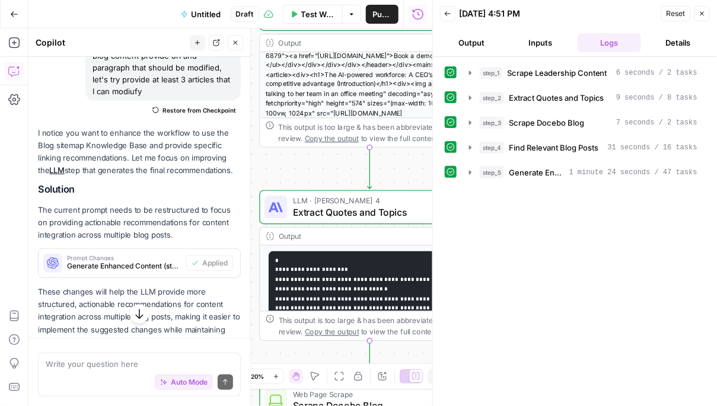
click at [705, 14] on span "Close" at bounding box center [705, 14] width 1 height 1
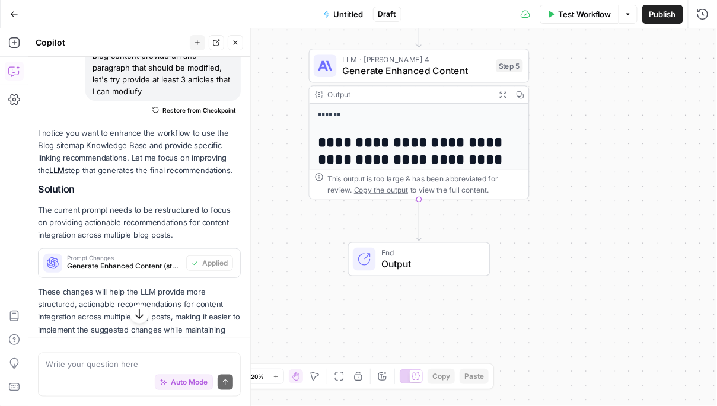
click at [397, 260] on span "Output" at bounding box center [429, 264] width 97 height 14
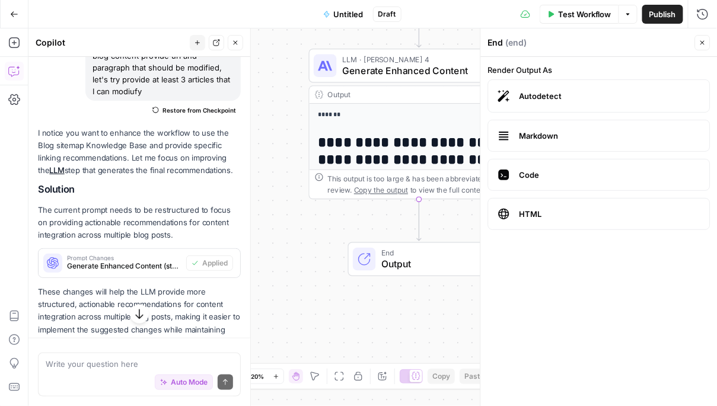
click at [550, 218] on span "HTML" at bounding box center [609, 214] width 181 height 12
click at [558, 84] on label "Autodetect" at bounding box center [599, 95] width 222 height 33
click at [400, 156] on h1 "**********" at bounding box center [419, 160] width 203 height 50
click at [410, 145] on h1 "**********" at bounding box center [419, 160] width 203 height 50
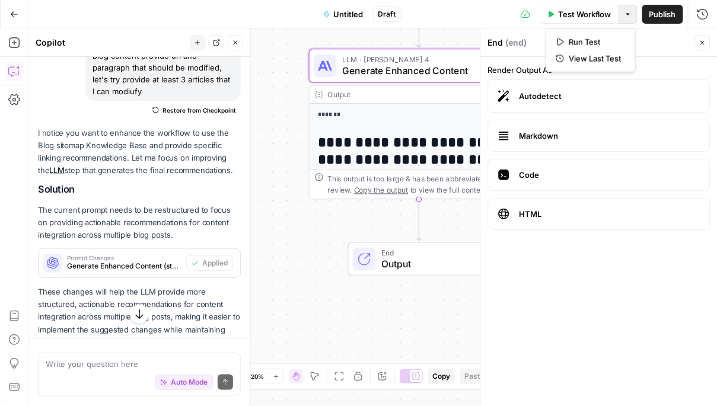
click at [627, 12] on icon "button" at bounding box center [627, 14] width 7 height 7
click at [701, 41] on icon "button" at bounding box center [702, 43] width 4 height 4
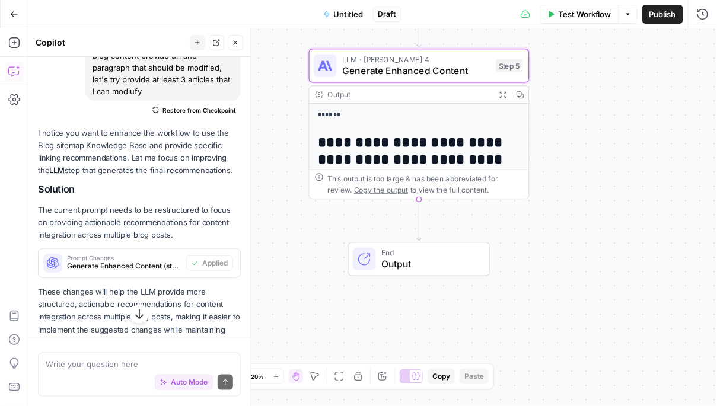
click at [396, 119] on div "**********" at bounding box center [418, 219] width 219 height 231
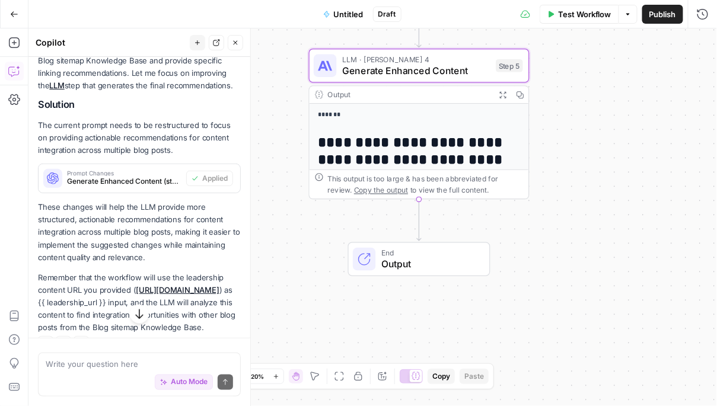
scroll to position [1470, 0]
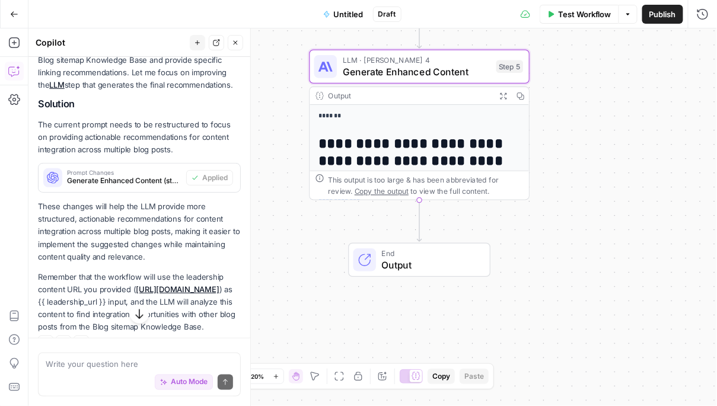
click at [135, 186] on span "Generate Enhanced Content (step_5)" at bounding box center [124, 180] width 114 height 11
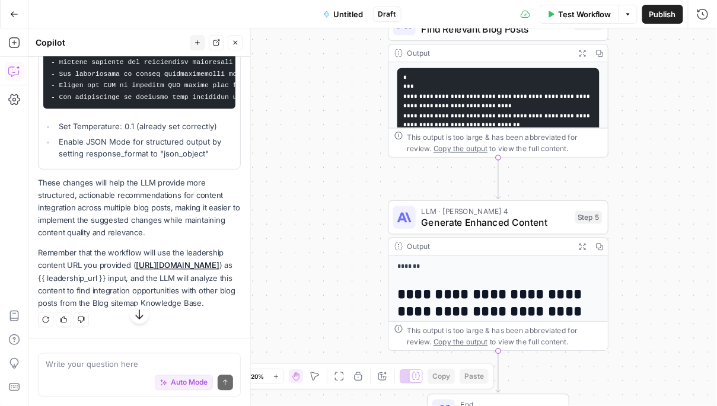
scroll to position [1766, 0]
click at [96, 366] on textarea at bounding box center [139, 365] width 187 height 12
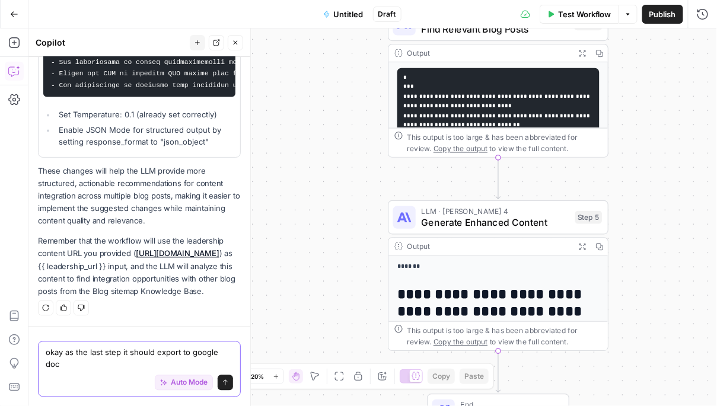
type textarea "okay as the last step it should export to google docs"
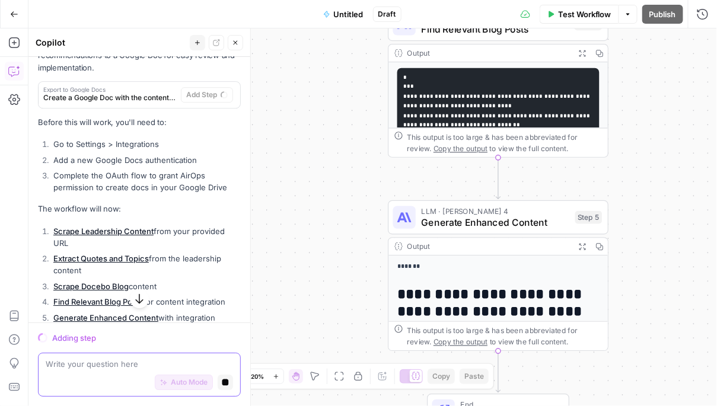
scroll to position [2105, 0]
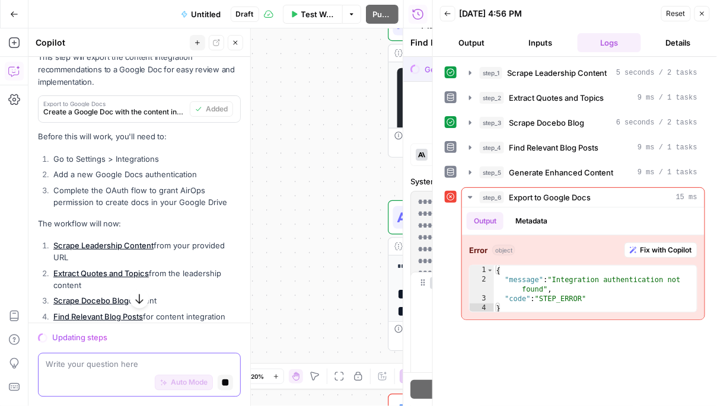
scroll to position [1878, 0]
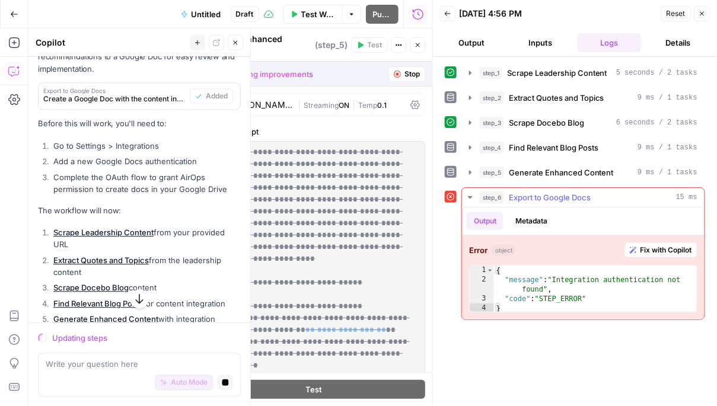
click at [652, 249] on span "Fix with Copilot" at bounding box center [666, 250] width 52 height 11
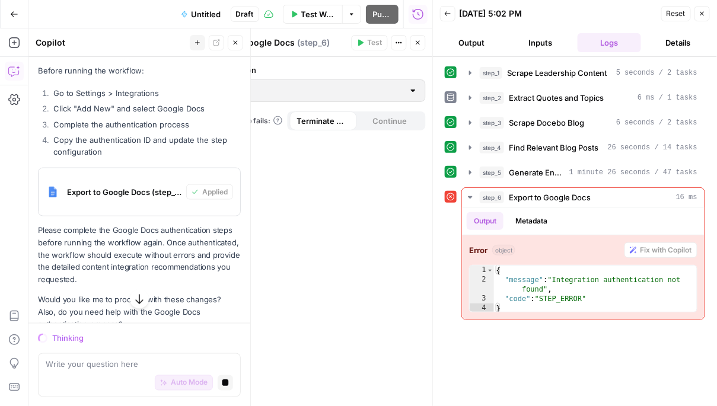
scroll to position [2782, 0]
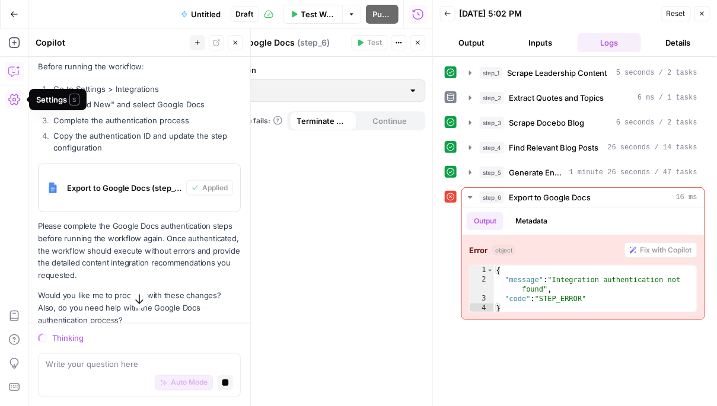
click at [18, 97] on icon "button" at bounding box center [14, 99] width 12 height 11
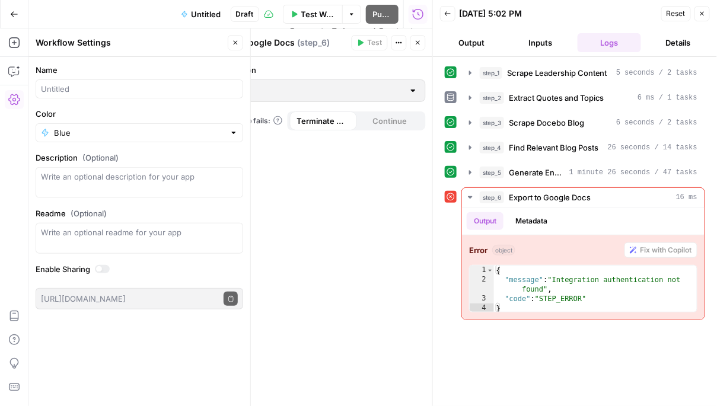
click at [18, 97] on icon "button" at bounding box center [14, 99] width 12 height 11
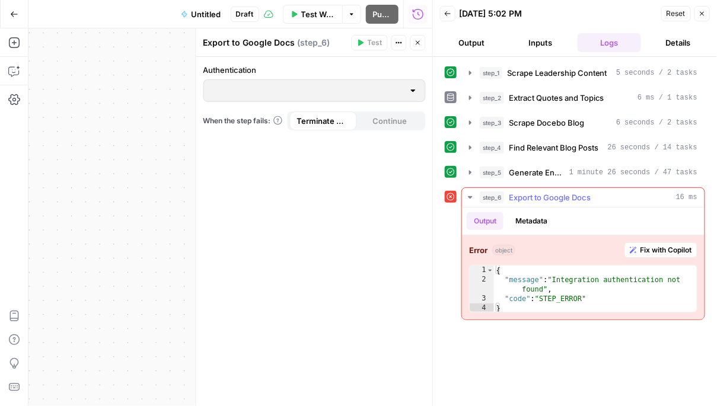
click at [670, 245] on span "Fix with Copilot" at bounding box center [666, 250] width 52 height 11
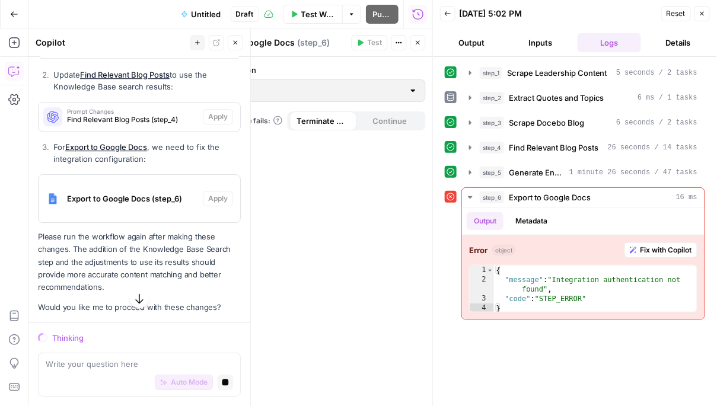
scroll to position [3334, 0]
click at [676, 15] on span "Reset" at bounding box center [675, 13] width 19 height 11
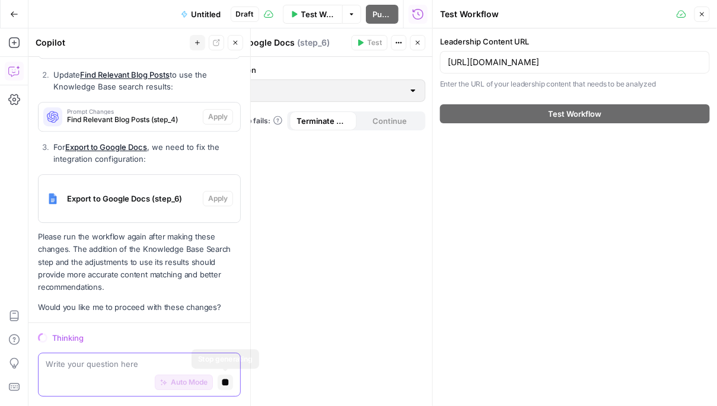
click at [223, 382] on icon "button" at bounding box center [225, 382] width 7 height 7
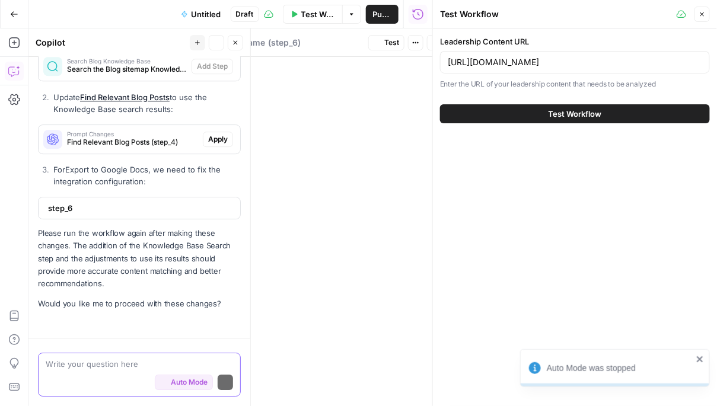
scroll to position [3323, 0]
click at [571, 114] on span "Test Workflow" at bounding box center [574, 114] width 53 height 12
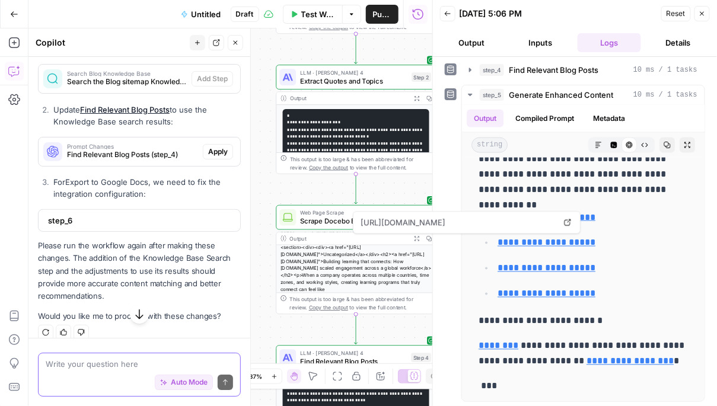
scroll to position [3323, 0]
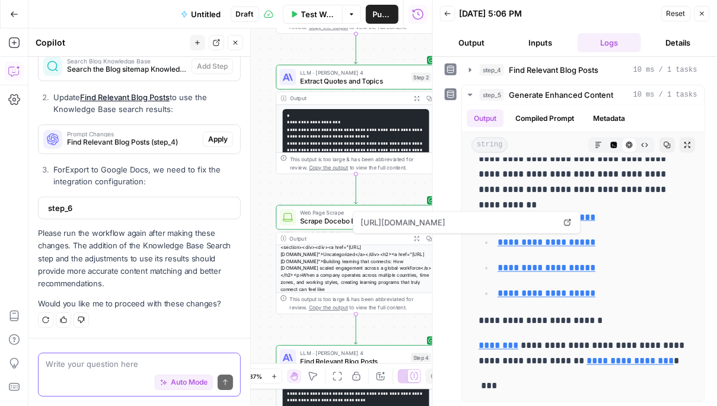
click at [92, 366] on textarea at bounding box center [139, 365] width 187 height 12
click at [173, 368] on textarea "add integration to google docs" at bounding box center [139, 365] width 187 height 12
drag, startPoint x: 225, startPoint y: 380, endPoint x: 180, endPoint y: 362, distance: 48.1
click at [180, 360] on div "add integration to google docs add integration to google docs Auto Mode Send" at bounding box center [139, 375] width 203 height 44
click at [114, 364] on textarea "add integration to google docs" at bounding box center [139, 365] width 187 height 12
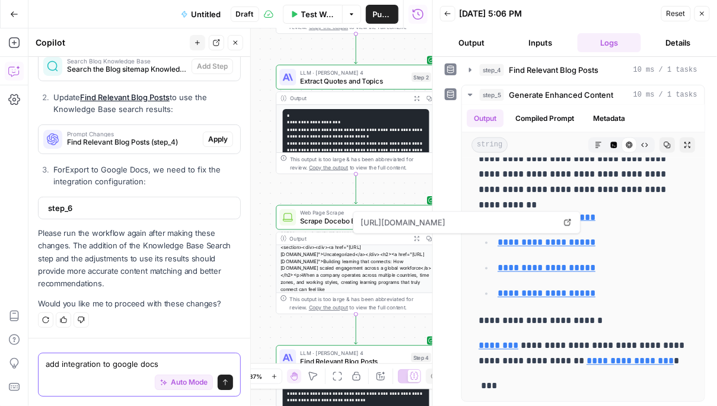
click at [111, 368] on textarea "add integration to google docs" at bounding box center [139, 365] width 187 height 12
type textarea "add integration to export to google docs"
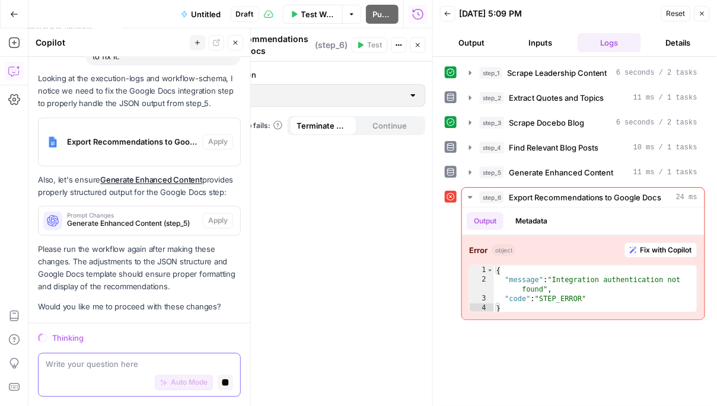
scroll to position [4212, 0]
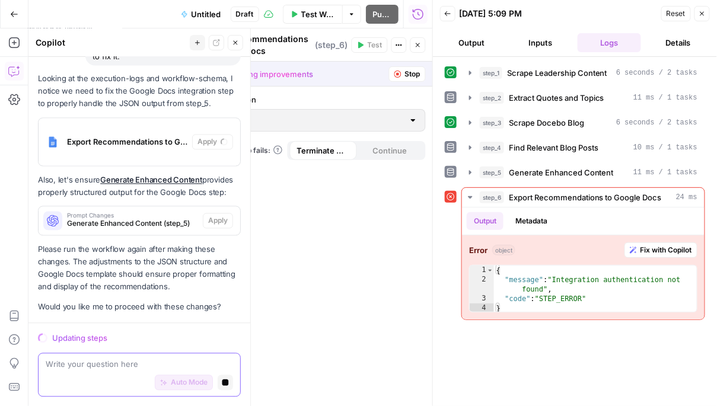
click at [109, 369] on textarea at bounding box center [139, 365] width 187 height 12
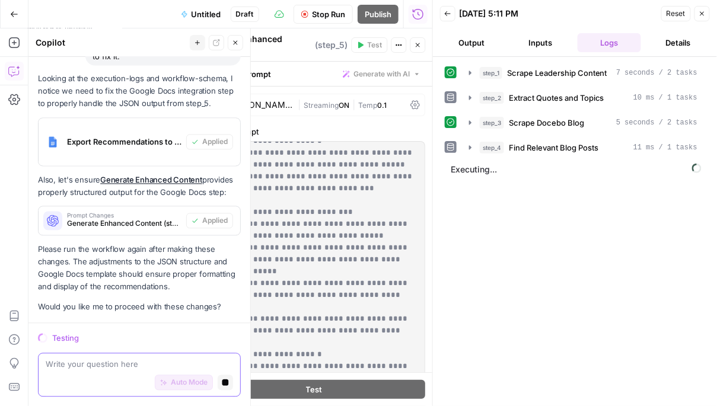
scroll to position [783, 0]
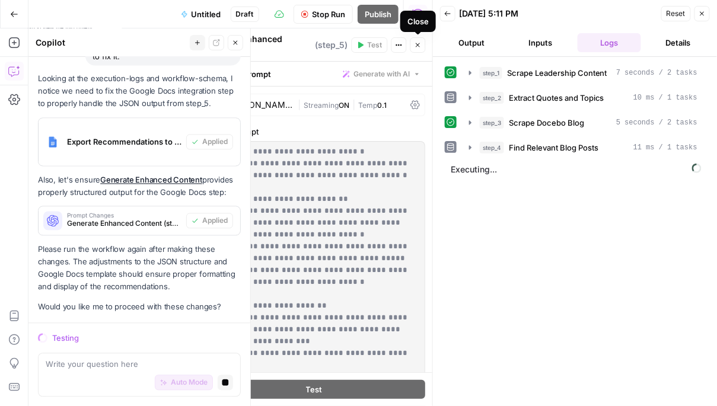
click at [416, 43] on icon "button" at bounding box center [418, 45] width 4 height 4
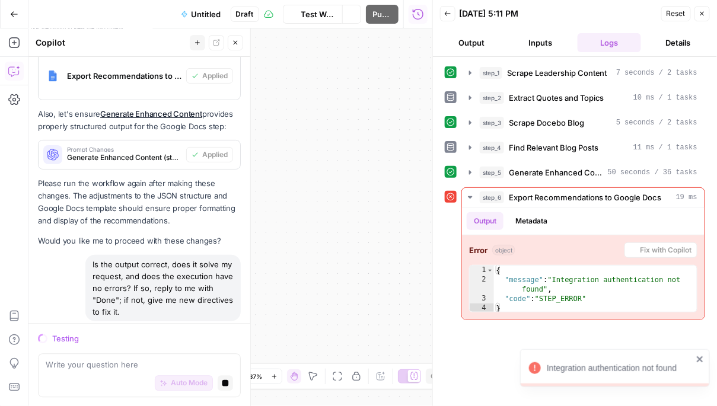
scroll to position [4283, 0]
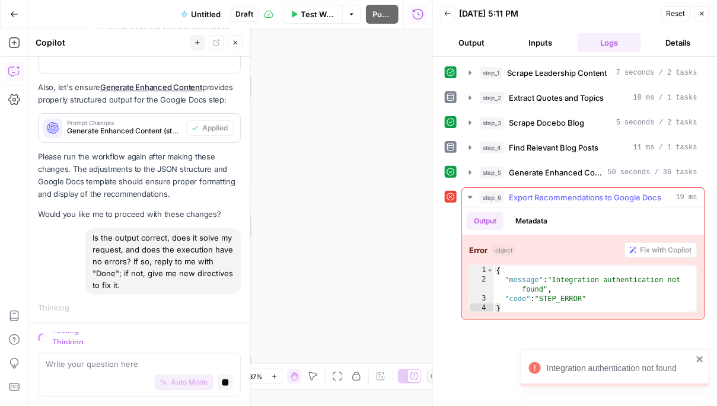
drag, startPoint x: 346, startPoint y: 224, endPoint x: 474, endPoint y: 234, distance: 129.0
click at [474, 234] on body "Integration authentication not found Docebo New Home Browse Your Data Usage Set…" at bounding box center [358, 203] width 717 height 406
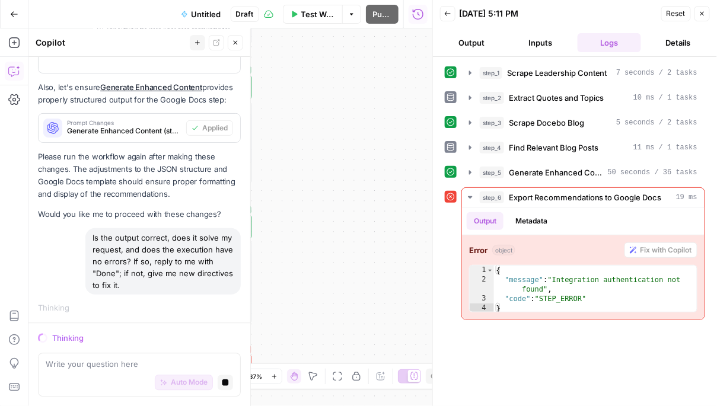
drag, startPoint x: 323, startPoint y: 247, endPoint x: 407, endPoint y: 248, distance: 84.2
click at [407, 248] on div "**********" at bounding box center [230, 217] width 404 height 378
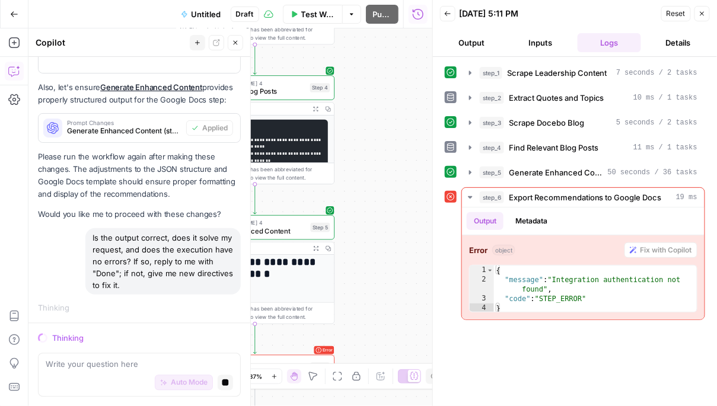
drag, startPoint x: 388, startPoint y: 247, endPoint x: 440, endPoint y: 180, distance: 85.3
click at [440, 181] on body "Docebo New Home Browse Your Data Usage Settings Recent Grids Articles Blog Refr…" at bounding box center [358, 203] width 717 height 406
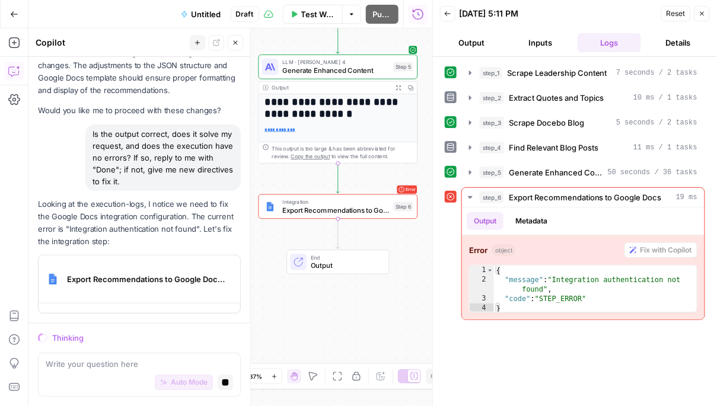
drag, startPoint x: 337, startPoint y: 268, endPoint x: 368, endPoint y: 173, distance: 99.5
click at [368, 173] on div "**********" at bounding box center [230, 217] width 404 height 378
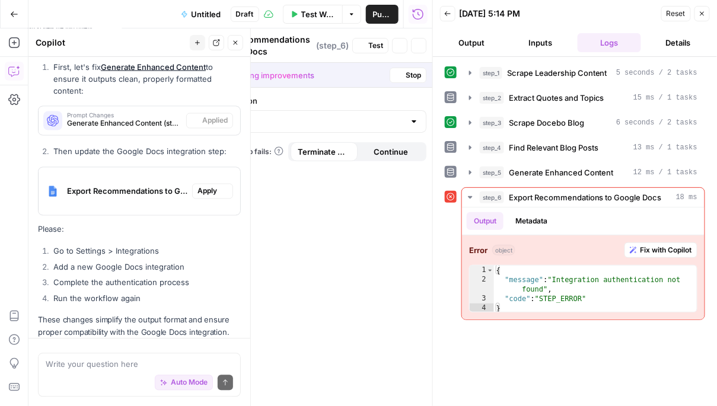
scroll to position [5385, 0]
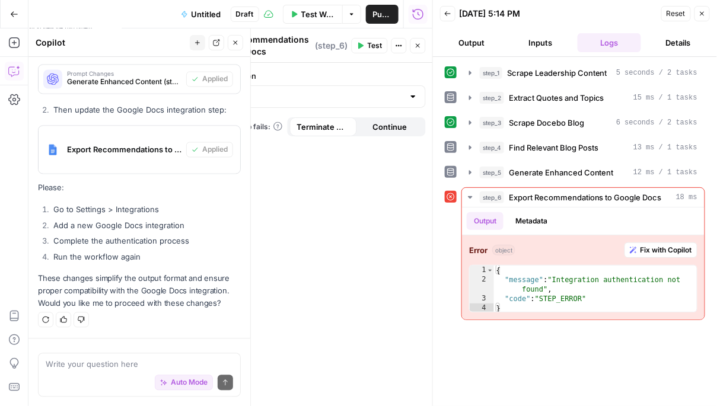
click at [366, 203] on div "Authentication When the step fails: Terminate Workflow Continue" at bounding box center [314, 235] width 237 height 344
click at [413, 101] on div at bounding box center [412, 97] width 9 height 12
click at [411, 98] on div at bounding box center [412, 97] width 9 height 12
click at [280, 124] on span "Google Docs 1" at bounding box center [311, 126] width 197 height 12
type input "Google Docs 1"
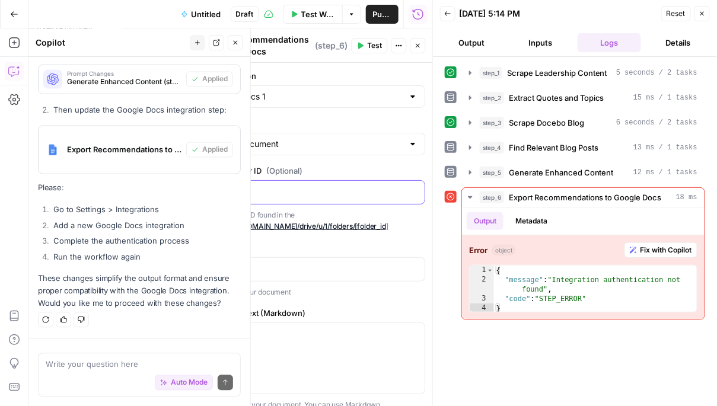
click at [346, 193] on p at bounding box center [314, 192] width 207 height 12
drag, startPoint x: 336, startPoint y: 196, endPoint x: 235, endPoint y: 188, distance: 101.0
click at [235, 188] on p "**********" at bounding box center [314, 192] width 207 height 12
click at [214, 187] on p "******" at bounding box center [314, 192] width 207 height 12
click at [398, 210] on p "Parent Folder ID found in the URL https://drive.google.com/drive/u/1/folders/[f…" at bounding box center [314, 220] width 222 height 23
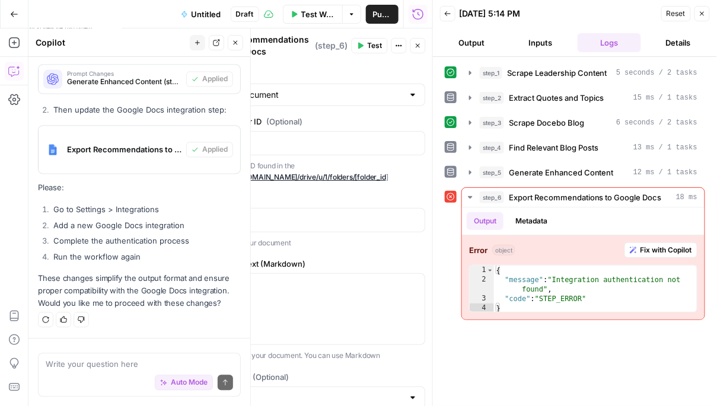
scroll to position [13, 0]
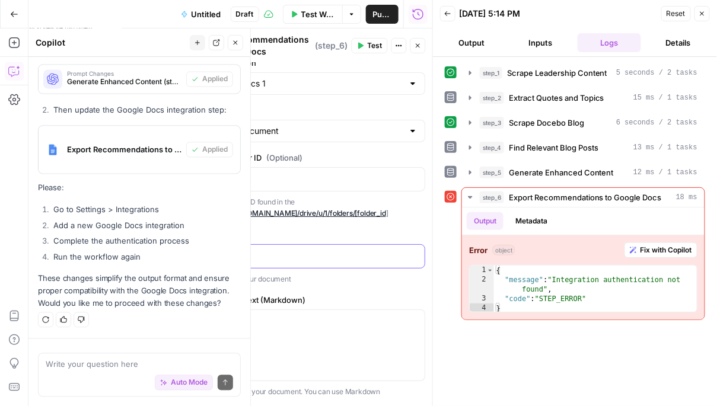
click at [324, 255] on p at bounding box center [314, 256] width 207 height 12
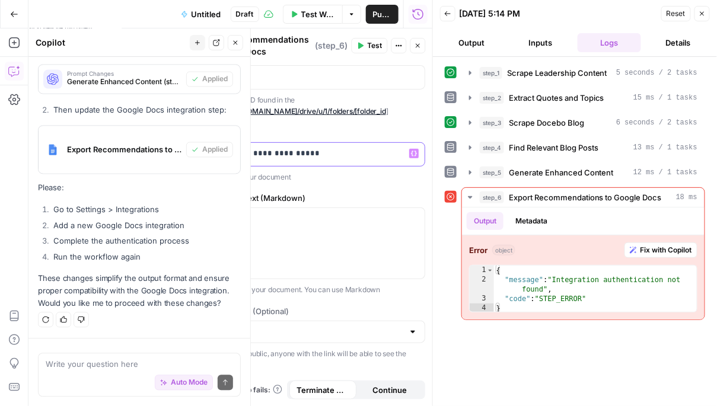
scroll to position [113, 0]
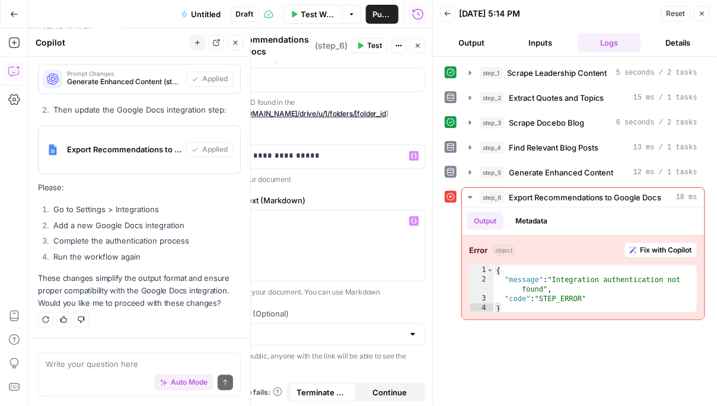
click at [341, 343] on div "Permissions (Optional) If you make it public, anyone with the link will be able…" at bounding box center [314, 341] width 222 height 66
click at [373, 344] on div "Permissions (Optional) If you make it public, anyone with the link will be able…" at bounding box center [314, 341] width 222 height 66
click at [386, 331] on input "Permissions (Optional)" at bounding box center [307, 334] width 193 height 12
click at [343, 361] on span "Private" at bounding box center [311, 362] width 197 height 12
type input "Private"
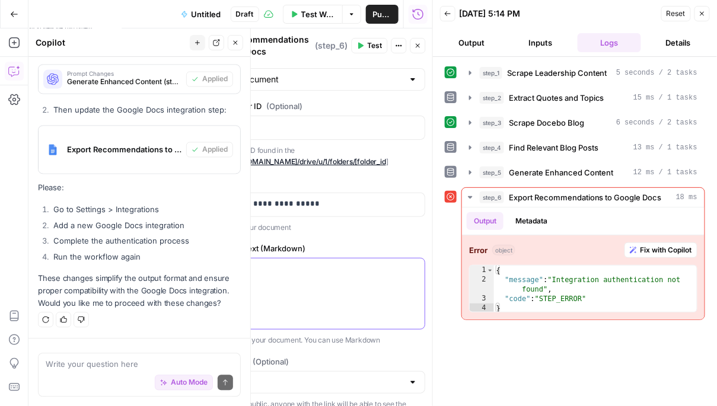
scroll to position [60, 0]
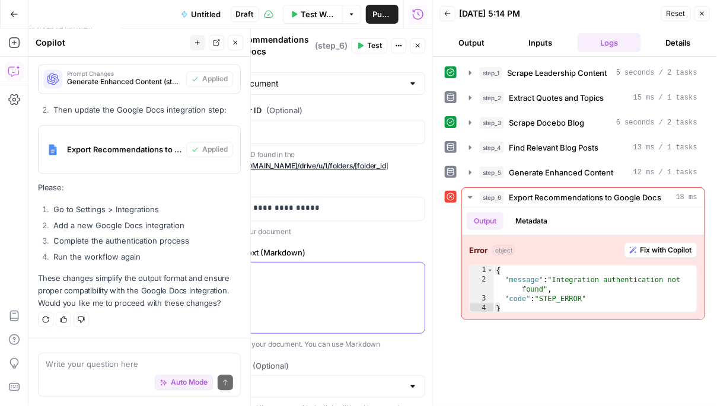
click at [360, 286] on div at bounding box center [314, 298] width 221 height 71
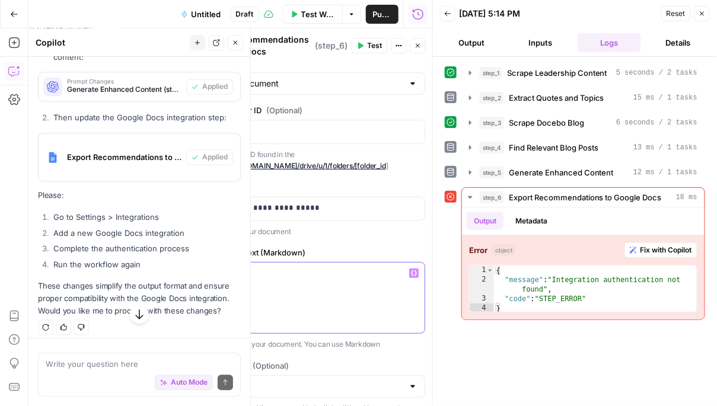
scroll to position [5385, 0]
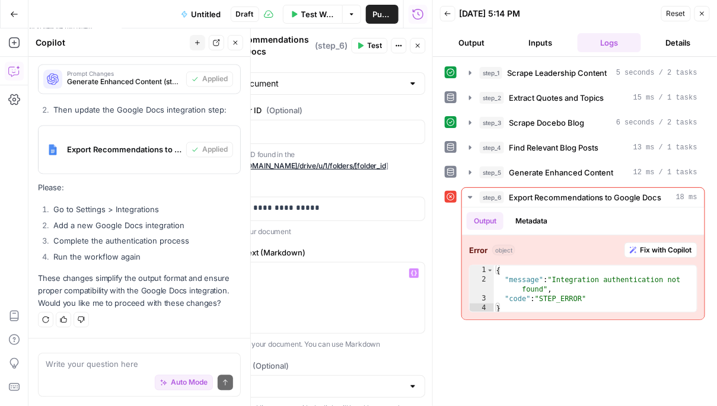
click at [301, 15] on span "Test Workflow" at bounding box center [318, 14] width 34 height 12
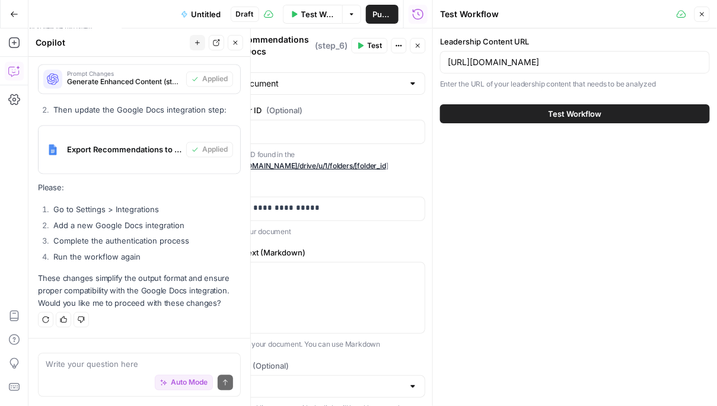
click at [506, 106] on button "Test Workflow" at bounding box center [575, 113] width 270 height 19
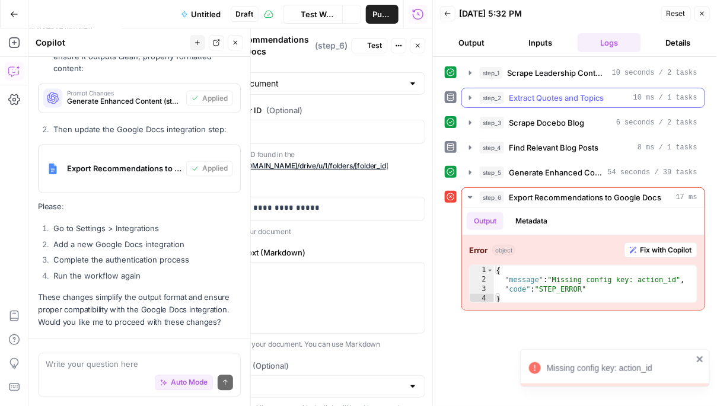
scroll to position [5385, 0]
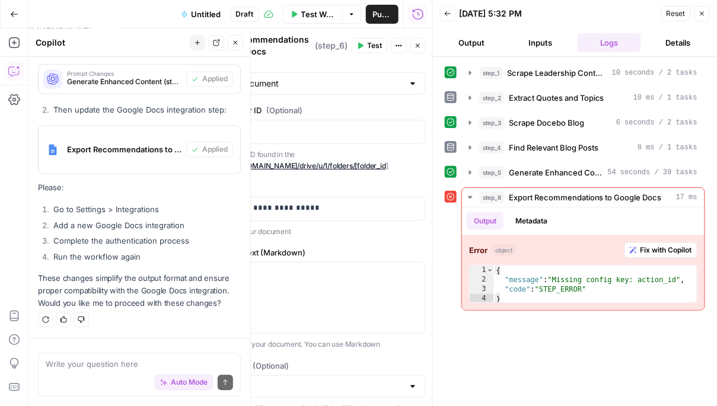
click at [369, 47] on span "Test" at bounding box center [375, 45] width 15 height 11
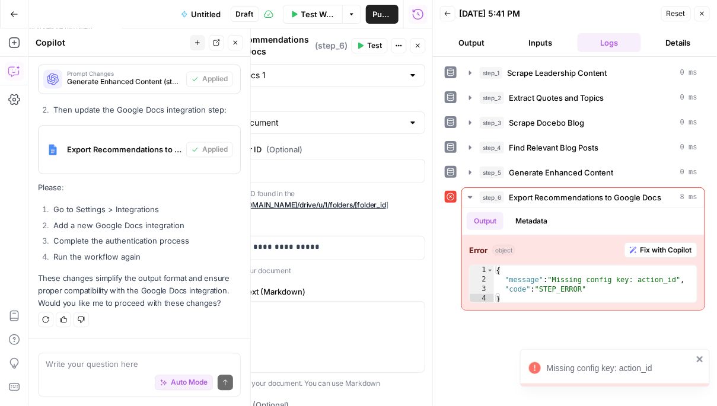
scroll to position [0, 0]
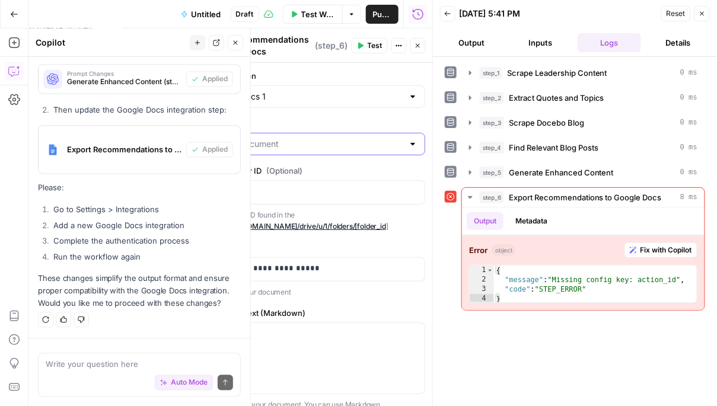
click at [392, 142] on input "Action" at bounding box center [307, 144] width 193 height 12
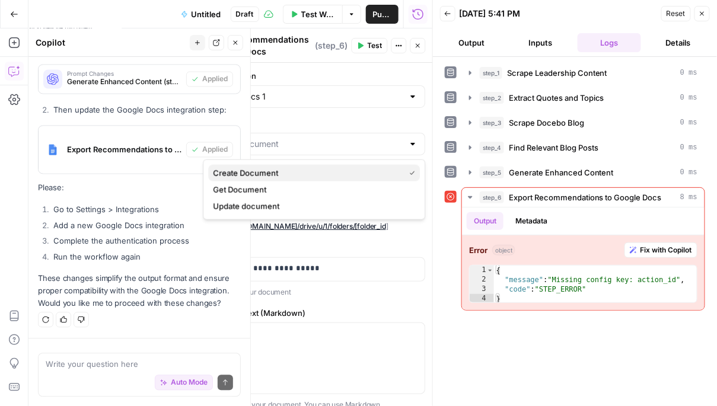
click at [266, 173] on span "Create Document" at bounding box center [306, 173] width 187 height 12
type input "Create Document"
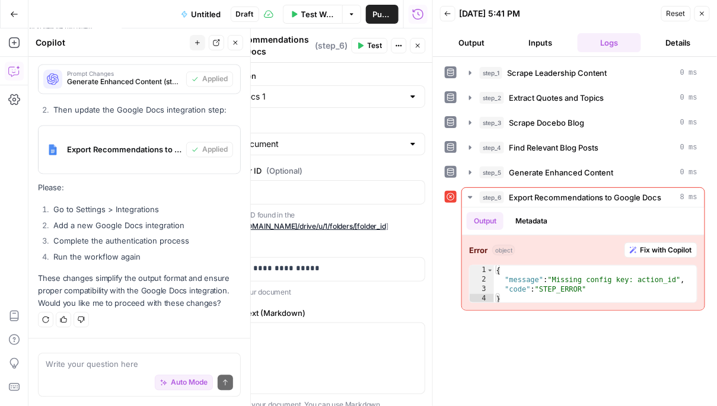
click at [366, 40] on button "Test" at bounding box center [370, 45] width 36 height 15
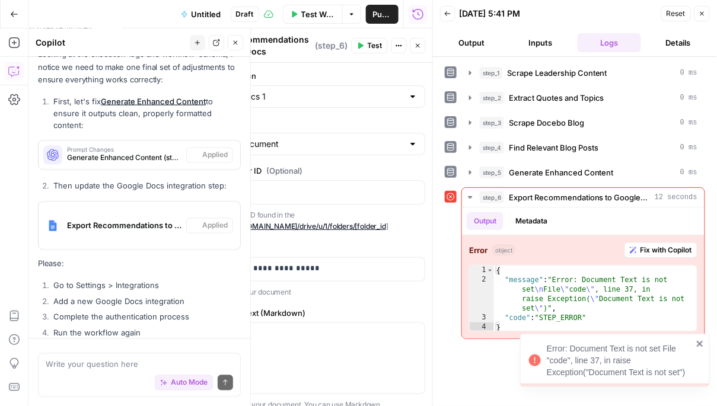
scroll to position [5385, 0]
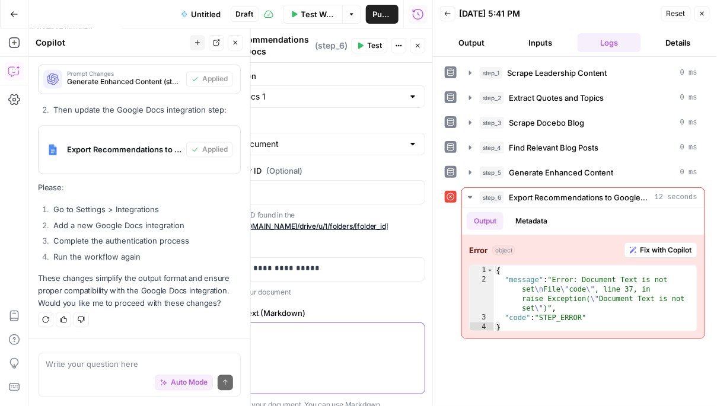
click at [370, 329] on p at bounding box center [314, 334] width 207 height 12
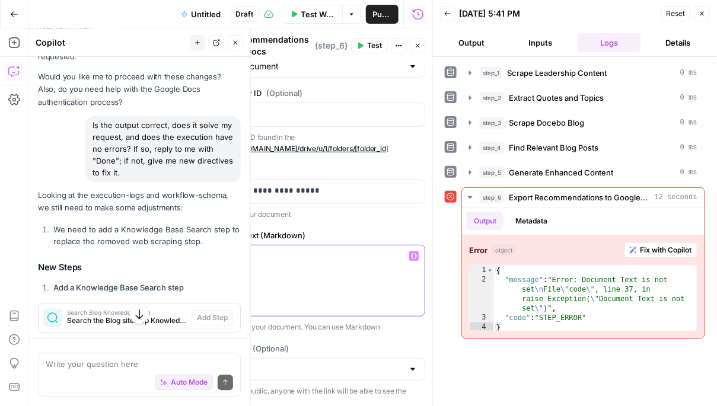
scroll to position [3055, 0]
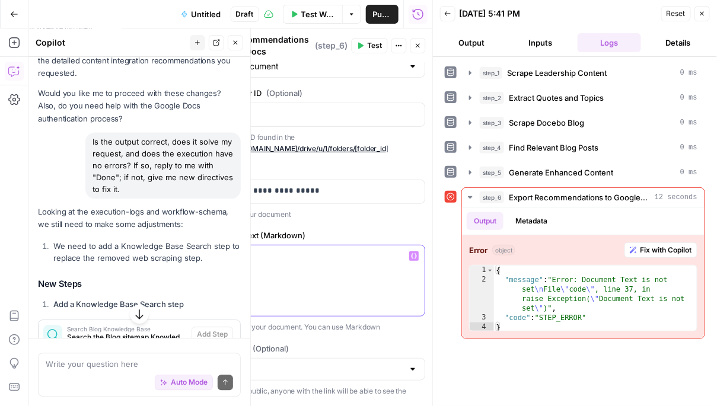
click at [386, 275] on div at bounding box center [314, 280] width 221 height 71
click at [340, 254] on p at bounding box center [314, 256] width 207 height 12
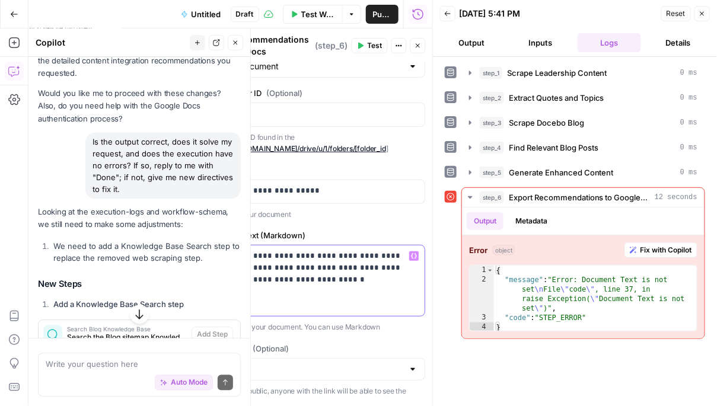
click at [296, 275] on p "**********" at bounding box center [314, 268] width 207 height 36
click at [298, 263] on p "**********" at bounding box center [314, 268] width 207 height 36
copy p "**********"
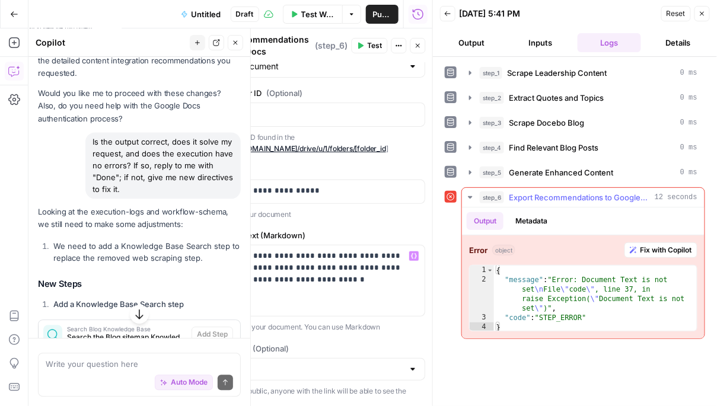
click at [680, 248] on span "Fix with Copilot" at bounding box center [666, 250] width 52 height 11
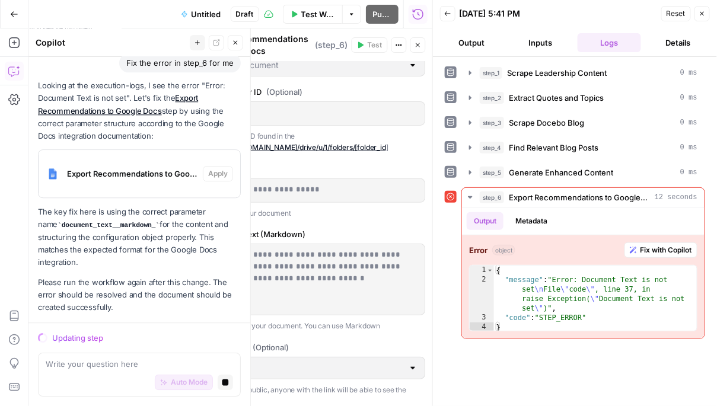
scroll to position [112, 0]
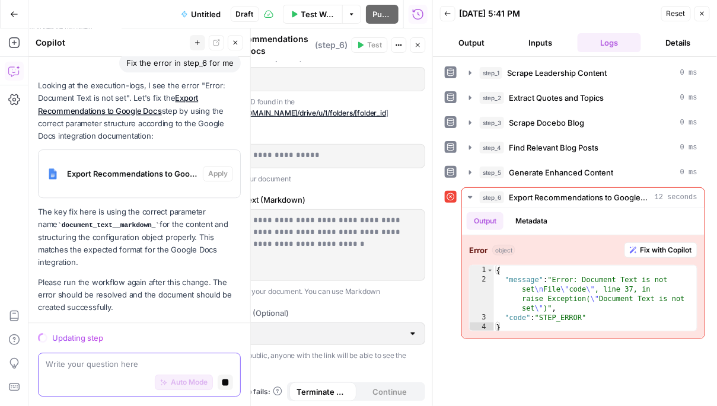
click at [228, 384] on icon "button" at bounding box center [225, 382] width 7 height 7
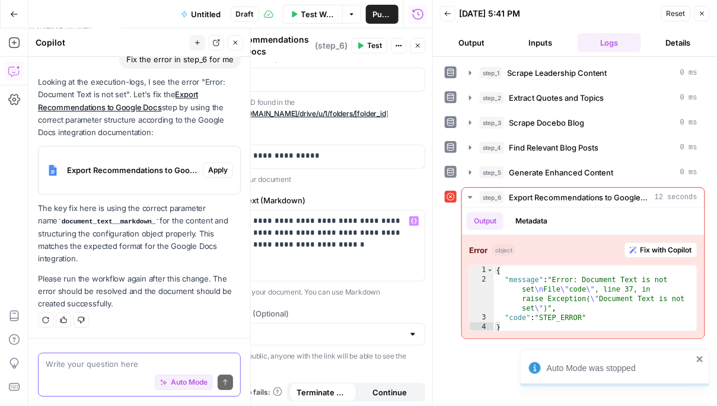
scroll to position [0, 0]
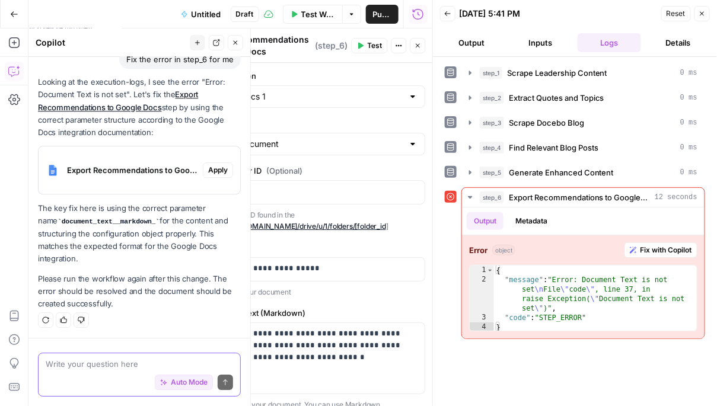
click at [369, 41] on span "Test" at bounding box center [375, 45] width 15 height 11
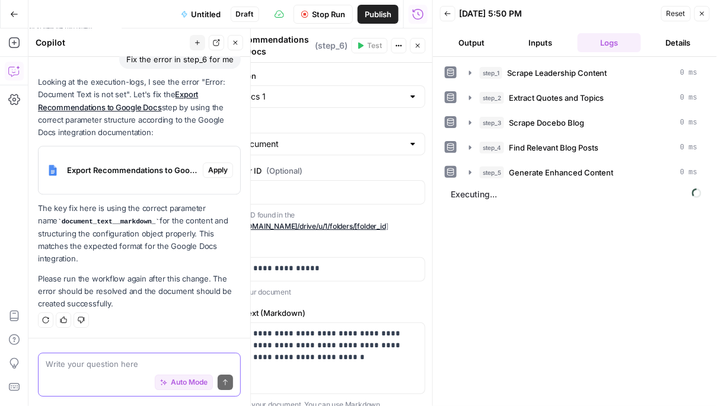
click at [210, 18] on span "Untitled" at bounding box center [206, 14] width 30 height 12
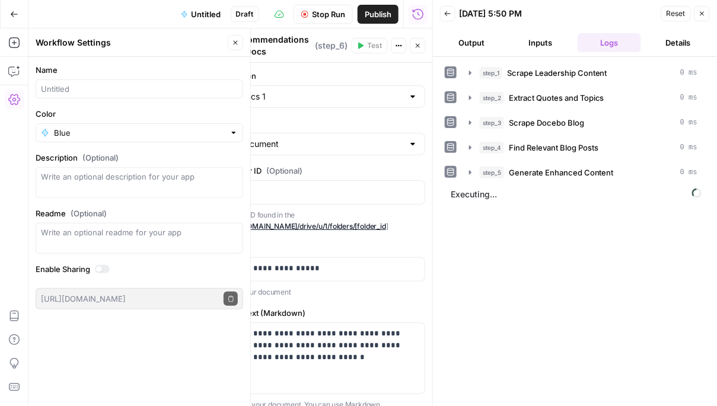
click at [202, 13] on span "Untitled" at bounding box center [206, 14] width 30 height 12
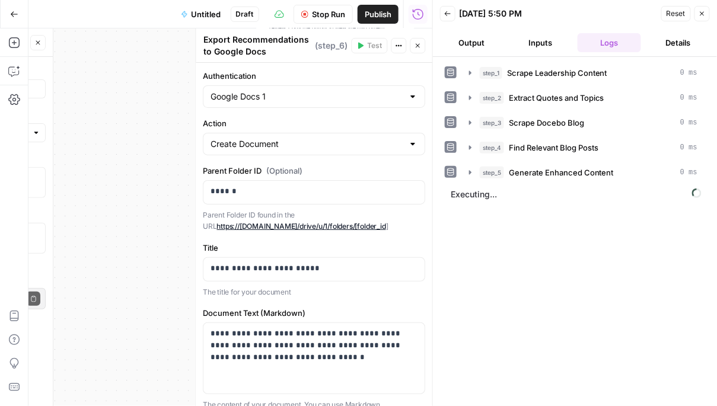
click at [202, 13] on span "Untitled" at bounding box center [206, 14] width 30 height 12
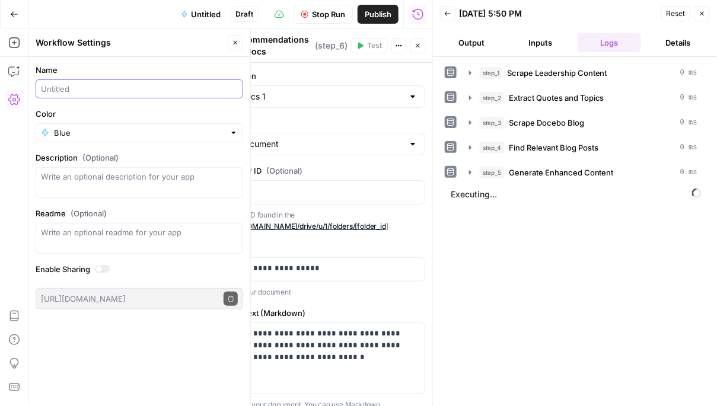
click at [147, 92] on input "Name" at bounding box center [139, 89] width 197 height 12
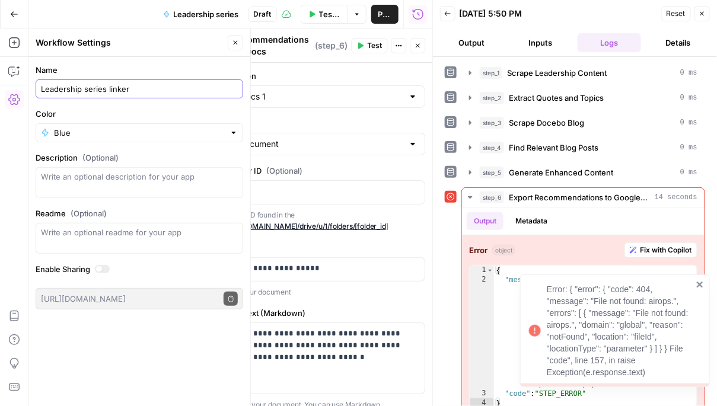
type input "Leadership series linker"
click at [225, 71] on label "Name" at bounding box center [139, 70] width 207 height 12
click at [225, 83] on input "Leadership series linker" at bounding box center [139, 89] width 197 height 12
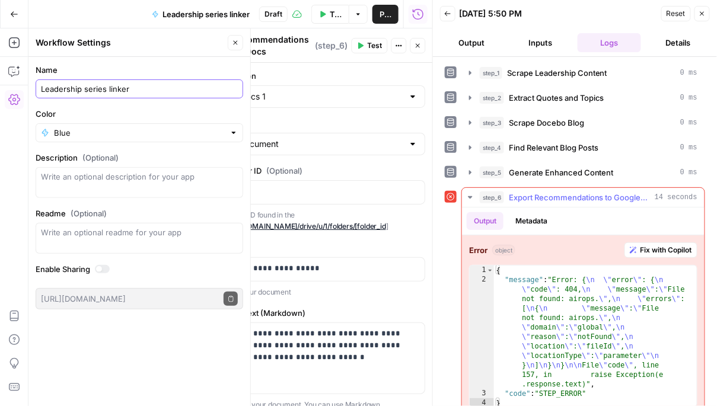
scroll to position [12, 0]
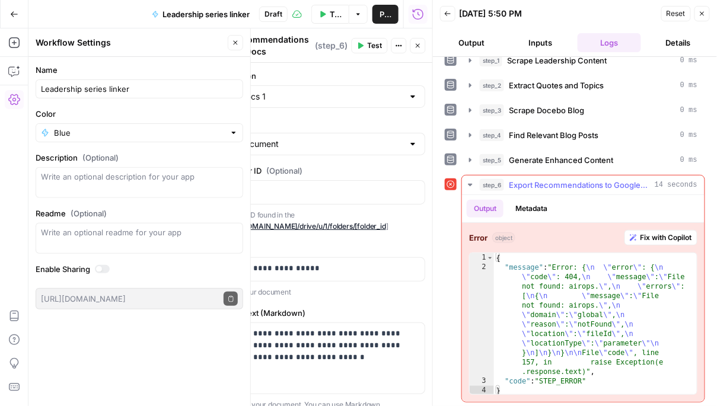
click at [662, 236] on span "Fix with Copilot" at bounding box center [666, 237] width 52 height 11
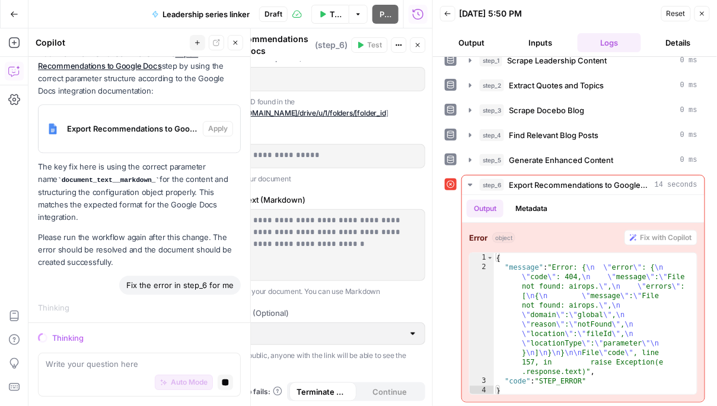
scroll to position [0, 0]
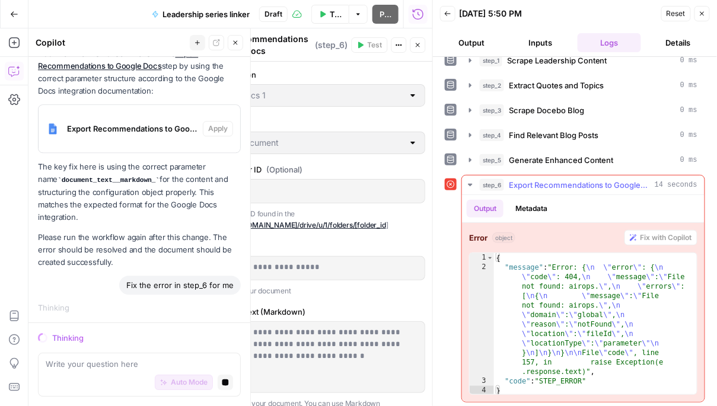
click at [541, 206] on button "Metadata" at bounding box center [531, 209] width 46 height 18
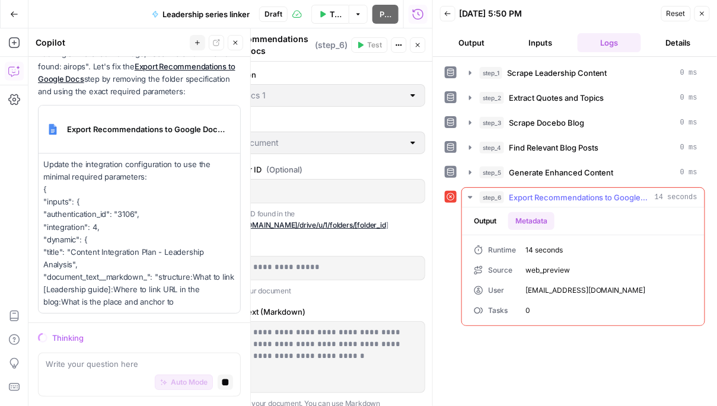
click at [488, 222] on button "Output" at bounding box center [484, 221] width 37 height 18
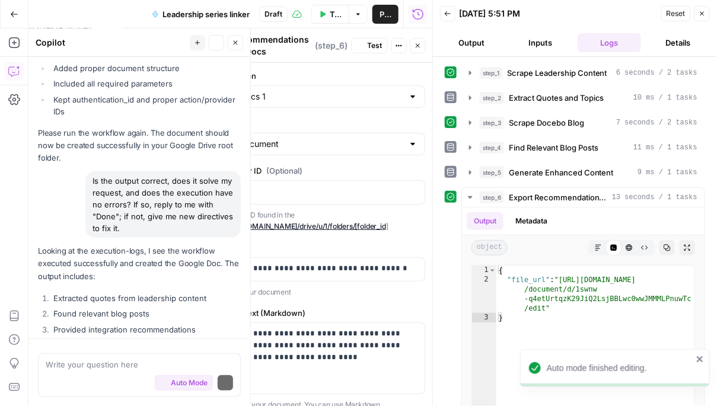
scroll to position [6243, 0]
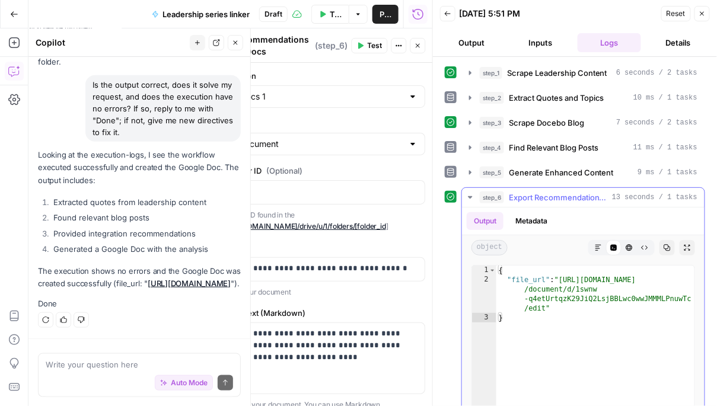
type textarea "**********"
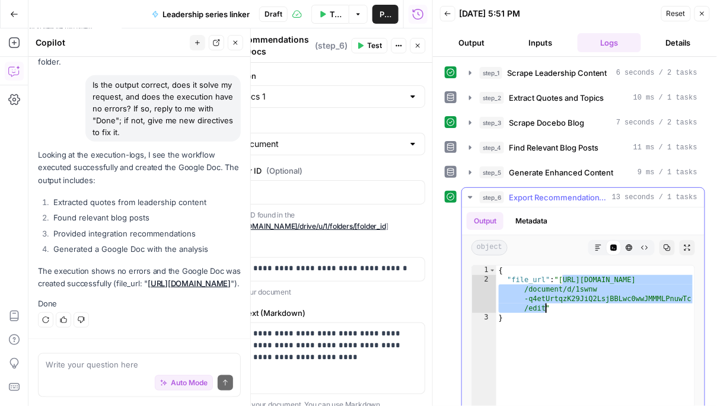
drag, startPoint x: 564, startPoint y: 277, endPoint x: 545, endPoint y: 306, distance: 35.2
click at [545, 306] on div "{ "file_url" : "https://docs.google.com /document/d/1swnw -q4etUrtqzK29JiQ2LsjB…" at bounding box center [595, 392] width 199 height 253
click at [130, 364] on textarea at bounding box center [139, 365] width 187 height 12
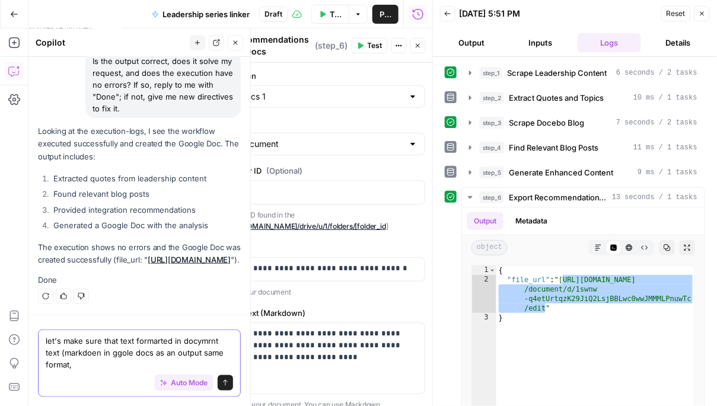
scroll to position [6267, 0]
paste textarea "structure:What to link [Leadership guide]:Where to link URL in the blog:What is…"
type textarea "let's make sure that text formarted in docymrnt text (markdoen in ggole docs as…"
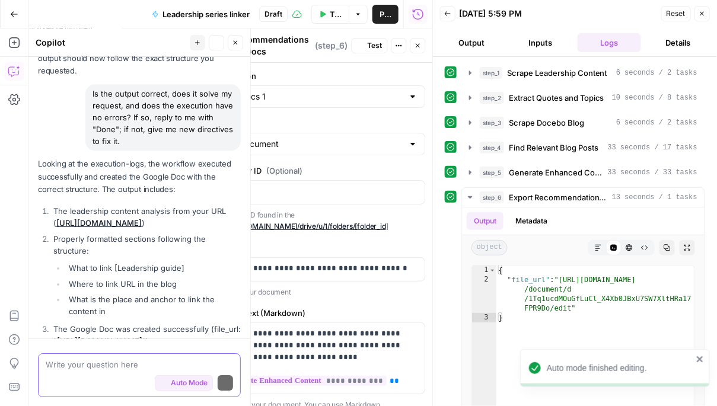
scroll to position [7072, 0]
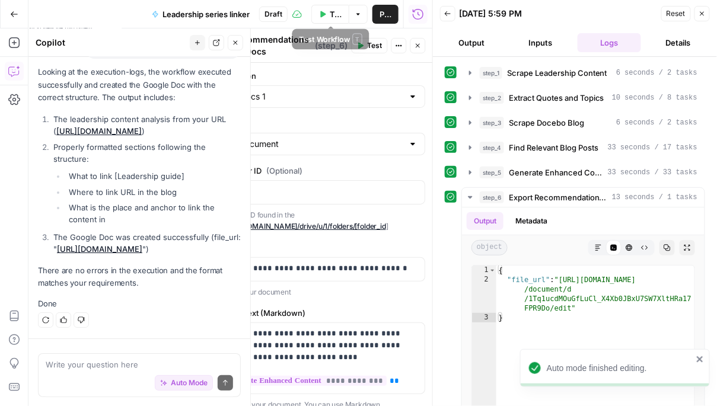
click at [276, 14] on span "Draft" at bounding box center [273, 14] width 18 height 11
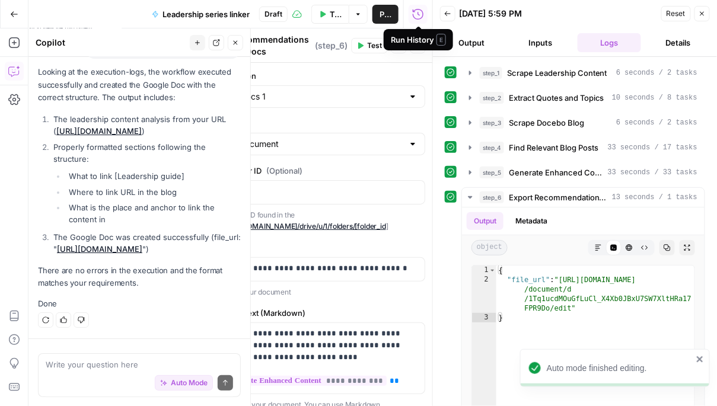
click at [707, 14] on button "Close" at bounding box center [701, 13] width 15 height 15
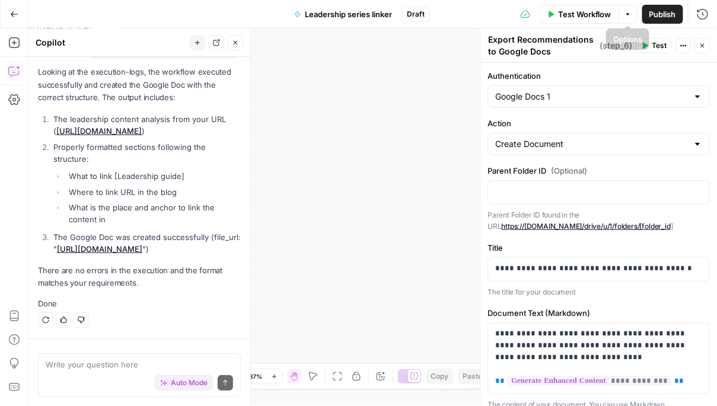
click at [419, 14] on span "Draft" at bounding box center [416, 14] width 18 height 11
click at [653, 17] on span "Publish" at bounding box center [662, 14] width 27 height 12
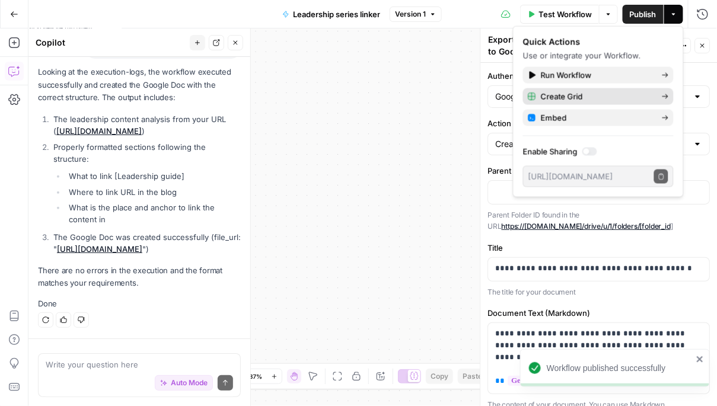
click at [609, 91] on span "Create Grid" at bounding box center [596, 97] width 111 height 12
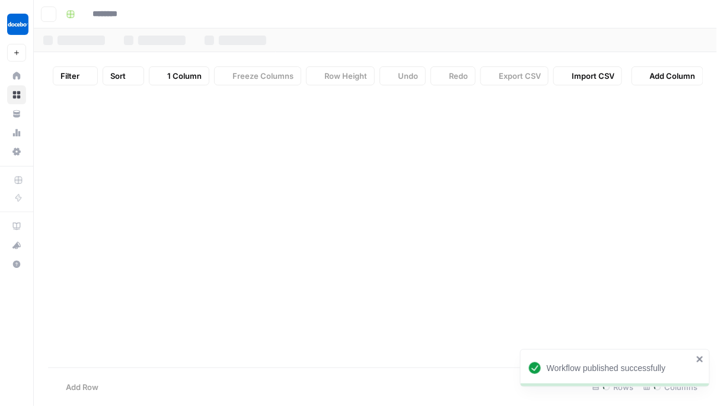
type input "**********"
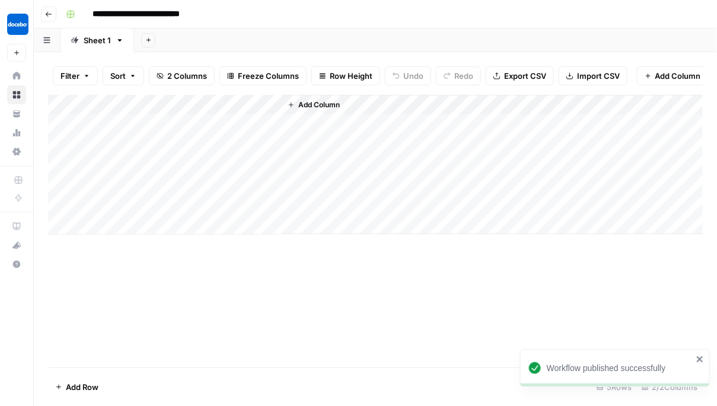
click at [305, 110] on span "Add Column" at bounding box center [318, 105] width 41 height 11
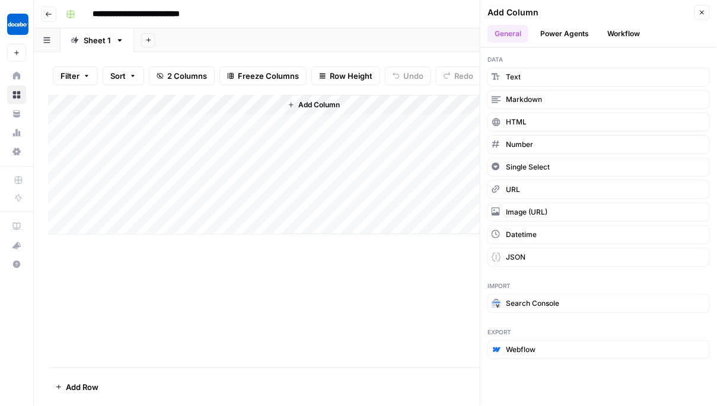
click at [298, 307] on div "Add Column" at bounding box center [375, 231] width 654 height 273
click at [116, 127] on div "Add Column" at bounding box center [375, 165] width 655 height 140
paste textarea "**********"
type textarea "**********"
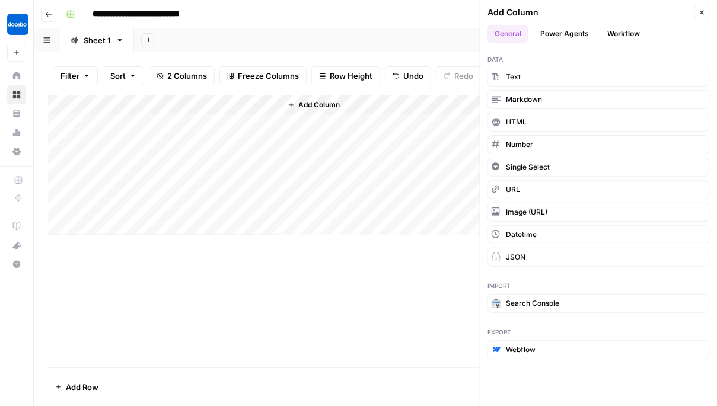
click at [197, 240] on div "Add Column" at bounding box center [375, 231] width 654 height 273
click at [183, 121] on div "Add Column" at bounding box center [375, 165] width 655 height 140
click at [255, 108] on div "Add Column" at bounding box center [375, 165] width 655 height 140
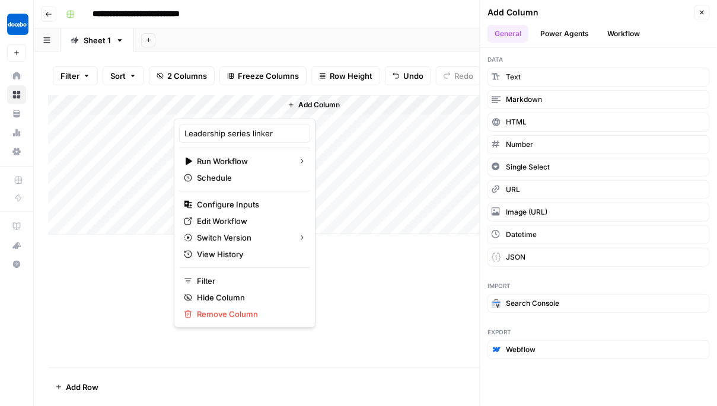
click at [238, 353] on div "Add Column" at bounding box center [375, 231] width 654 height 273
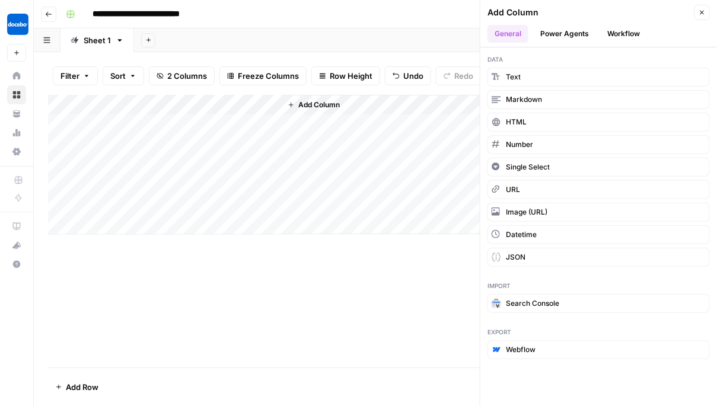
click at [312, 104] on span "Add Column" at bounding box center [318, 105] width 41 height 11
click at [624, 32] on button "Workflow" at bounding box center [623, 34] width 47 height 18
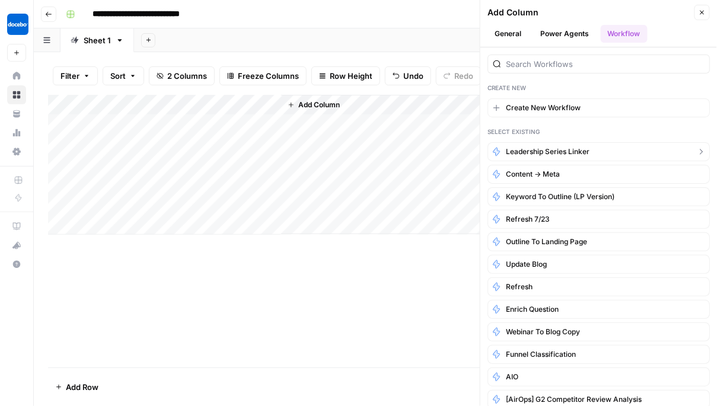
click at [565, 147] on span "Leadership series linker" at bounding box center [548, 151] width 84 height 11
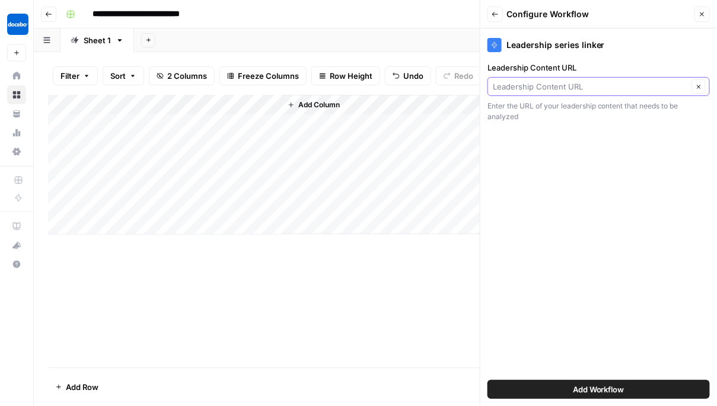
click at [603, 83] on input "Leadership Content URL" at bounding box center [590, 87] width 195 height 12
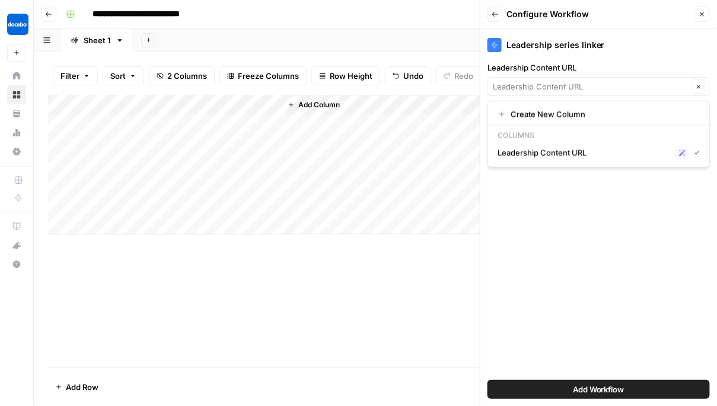
type input "Leadership Content URL"
click at [577, 250] on div "Leadership series linker Leadership Content URL Leadership Content URL Clear En…" at bounding box center [598, 217] width 237 height 378
click at [702, 15] on icon "button" at bounding box center [701, 14] width 7 height 7
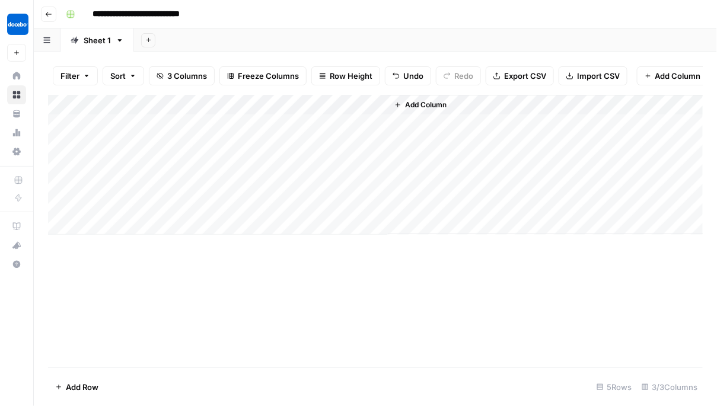
click at [338, 124] on div "Add Column" at bounding box center [375, 165] width 655 height 140
click at [377, 123] on div "Add Column" at bounding box center [375, 165] width 655 height 140
click at [255, 101] on div "Add Column" at bounding box center [375, 165] width 655 height 140
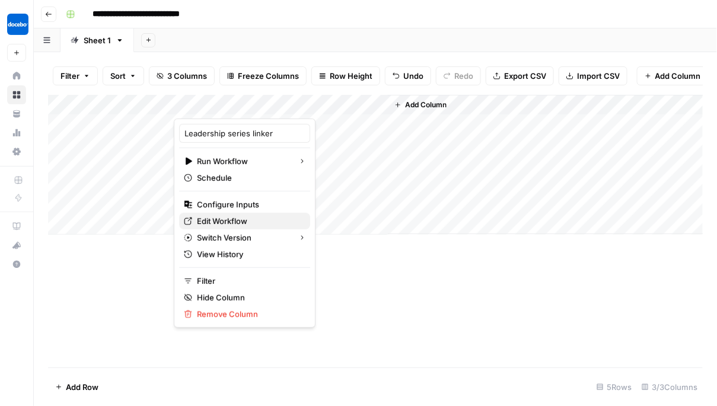
click at [243, 225] on span "Edit Workflow" at bounding box center [249, 221] width 104 height 12
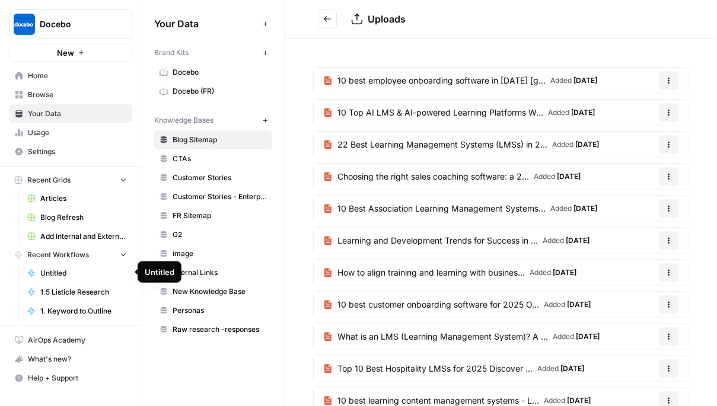
click at [55, 159] on link "Settings" at bounding box center [70, 151] width 123 height 19
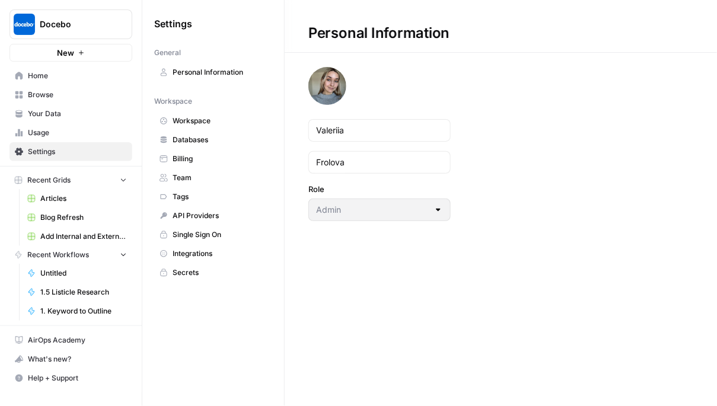
click at [184, 255] on span "Integrations" at bounding box center [219, 253] width 94 height 11
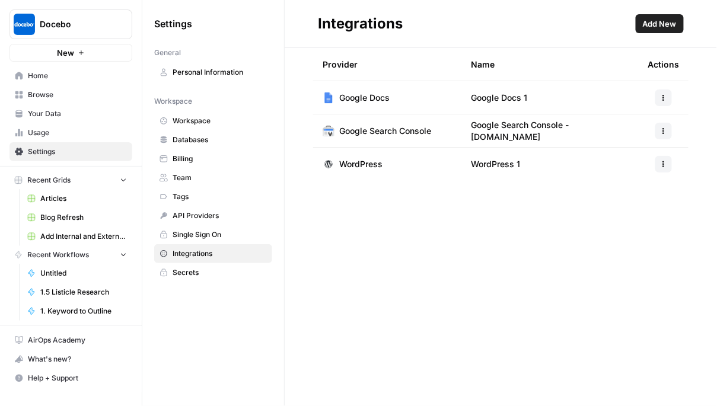
click at [662, 30] on button "Add New" at bounding box center [659, 23] width 48 height 19
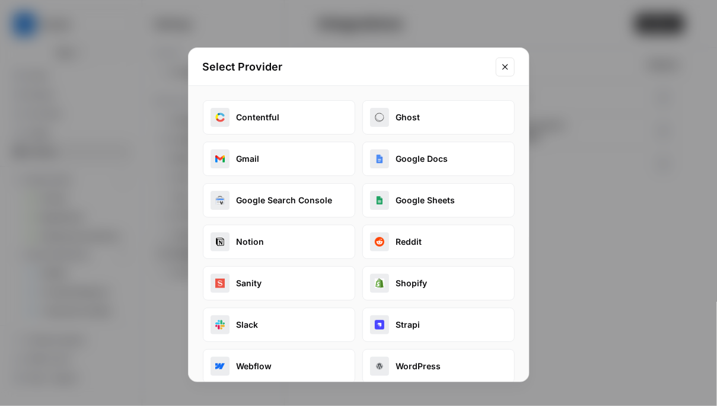
click at [512, 63] on button "Close modal" at bounding box center [505, 66] width 19 height 19
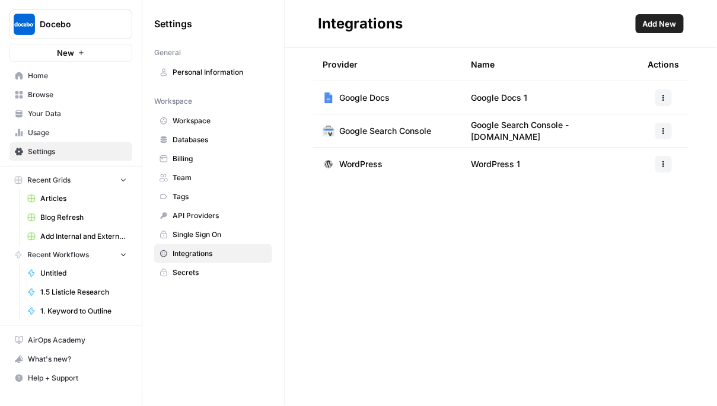
click at [524, 92] on span "Google Docs 1" at bounding box center [499, 98] width 56 height 12
click at [672, 101] on div at bounding box center [663, 98] width 31 height 17
click at [666, 98] on icon "button" at bounding box center [663, 97] width 7 height 7
click at [630, 126] on span "Edit" at bounding box center [638, 124] width 38 height 12
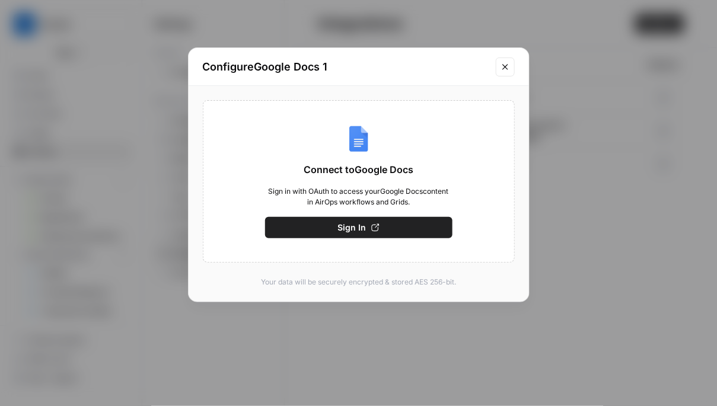
click at [398, 228] on button "Sign In" at bounding box center [358, 227] width 187 height 21
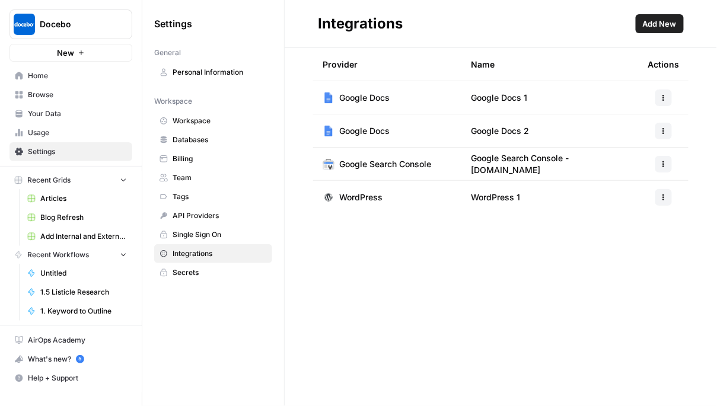
click at [538, 128] on td "Google Docs 2" at bounding box center [549, 130] width 177 height 33
click at [660, 127] on icon "button" at bounding box center [663, 130] width 7 height 7
click at [622, 155] on span "Edit" at bounding box center [638, 157] width 38 height 12
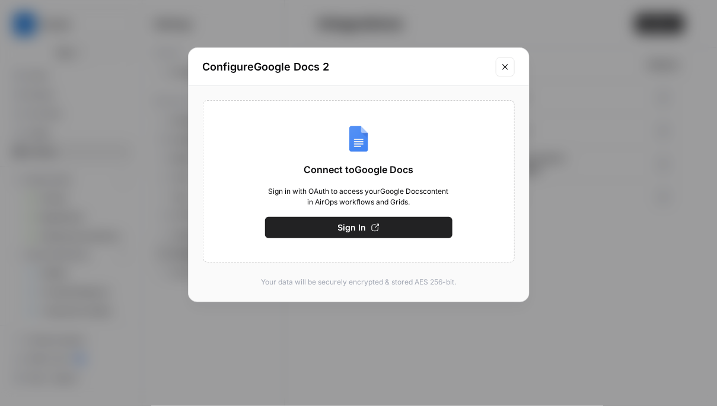
click at [507, 62] on icon "Close modal" at bounding box center [504, 66] width 9 height 9
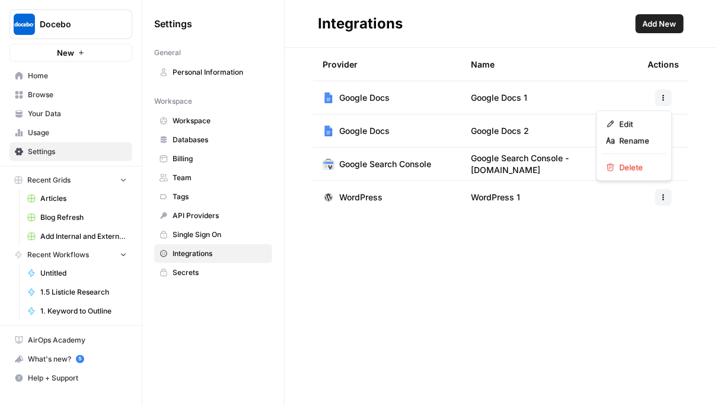
click at [668, 92] on button "button" at bounding box center [663, 98] width 17 height 17
click at [632, 121] on span "Edit" at bounding box center [638, 124] width 38 height 12
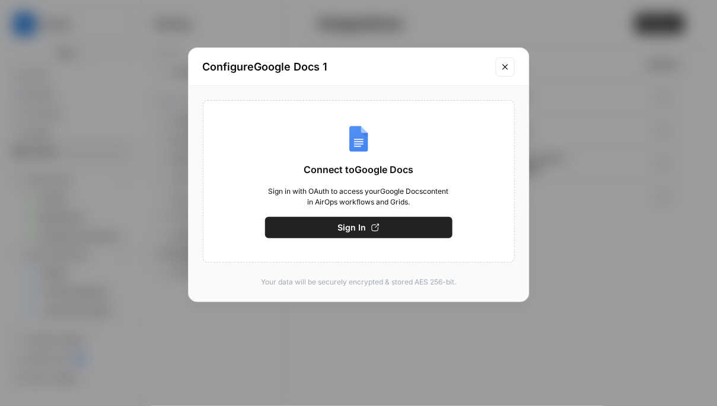
click at [505, 63] on icon "Close modal" at bounding box center [504, 66] width 9 height 9
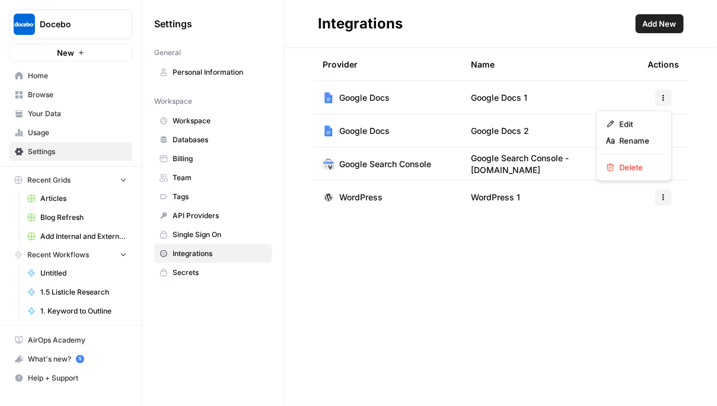
click at [658, 99] on button "button" at bounding box center [663, 98] width 17 height 17
click at [613, 120] on icon "button" at bounding box center [610, 124] width 8 height 8
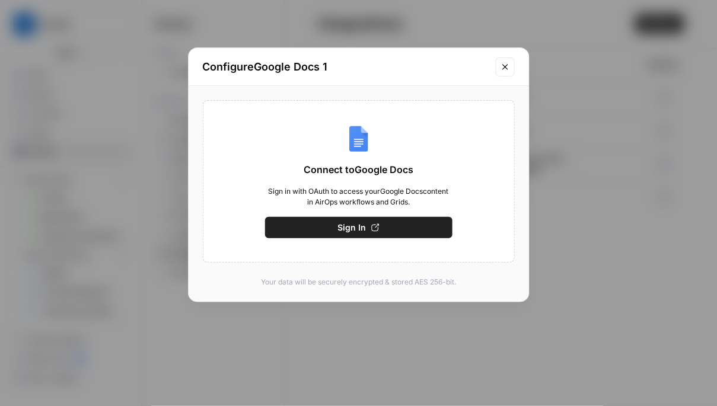
click at [416, 213] on div "Connect to Google Docs Sign in with OAuth to access your Google Docs content in…" at bounding box center [359, 181] width 312 height 162
click at [354, 229] on span "Sign In" at bounding box center [352, 228] width 28 height 12
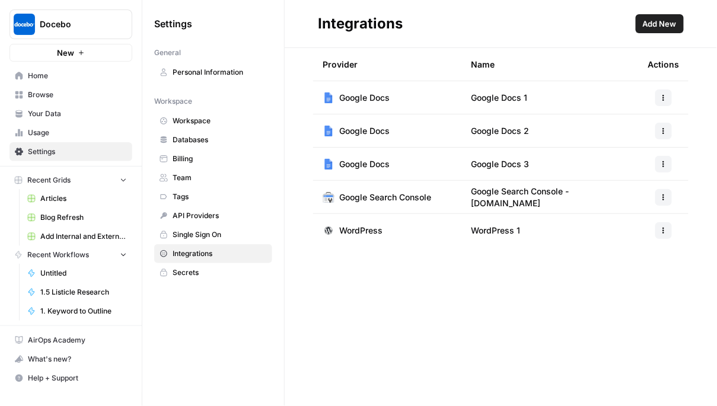
click at [660, 164] on icon "button" at bounding box center [663, 164] width 7 height 7
click at [616, 236] on div "Delete" at bounding box center [634, 234] width 56 height 12
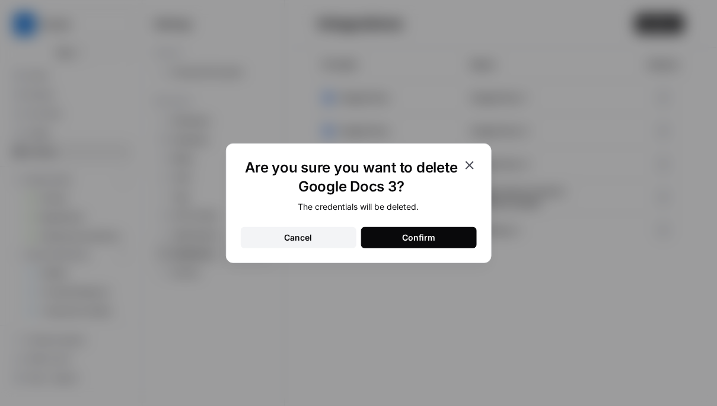
click at [442, 235] on button "Confirm" at bounding box center [419, 237] width 116 height 21
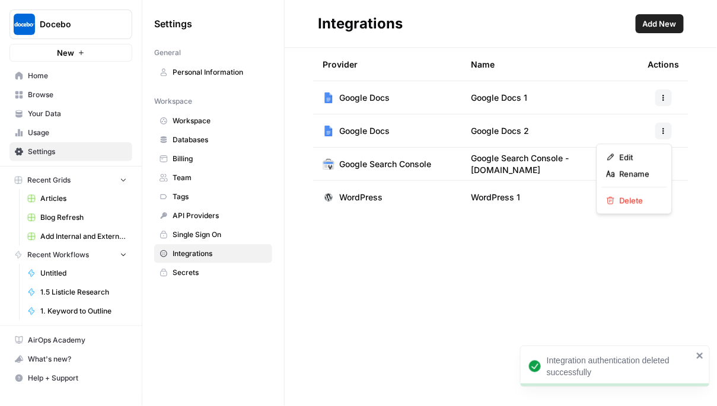
click at [662, 126] on button "button" at bounding box center [663, 131] width 17 height 17
click at [628, 199] on span "Delete" at bounding box center [638, 200] width 38 height 12
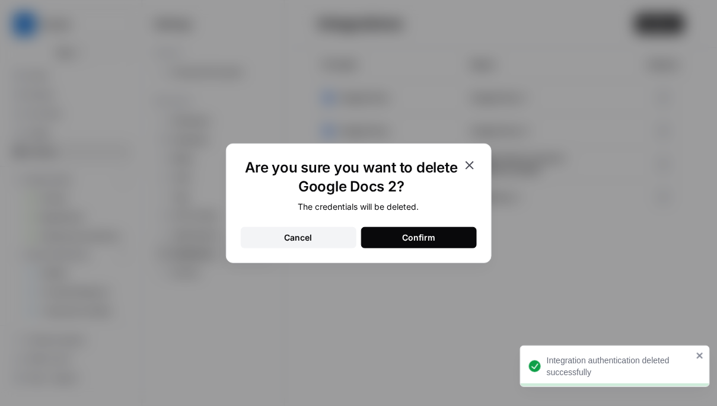
click at [421, 238] on div "Confirm" at bounding box center [418, 238] width 33 height 12
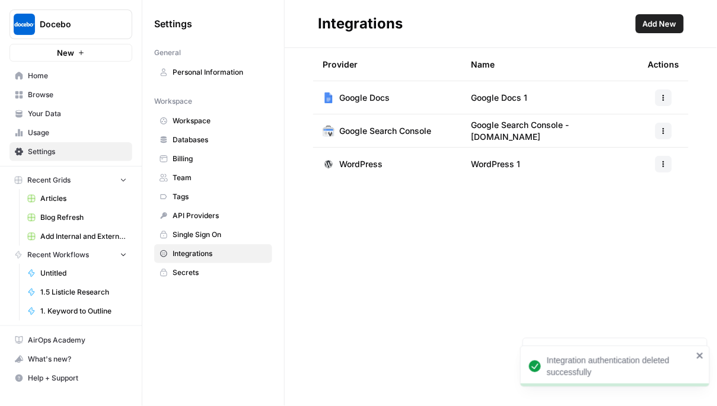
click at [365, 96] on span "Google Docs" at bounding box center [364, 98] width 50 height 12
click at [669, 95] on button "button" at bounding box center [663, 98] width 17 height 17
click at [634, 119] on span "Edit" at bounding box center [638, 124] width 38 height 12
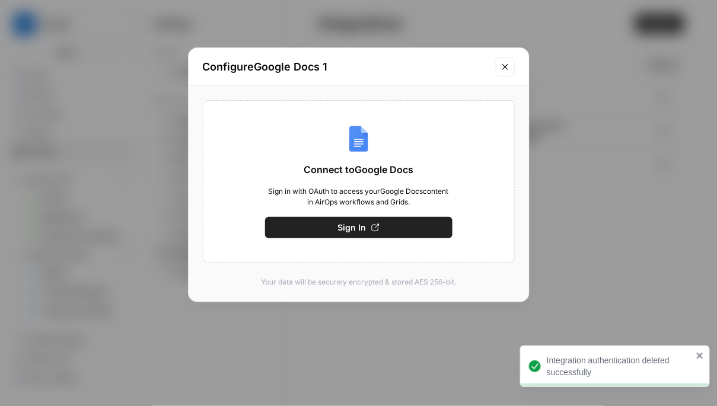
click at [400, 234] on button "Sign In" at bounding box center [358, 227] width 187 height 21
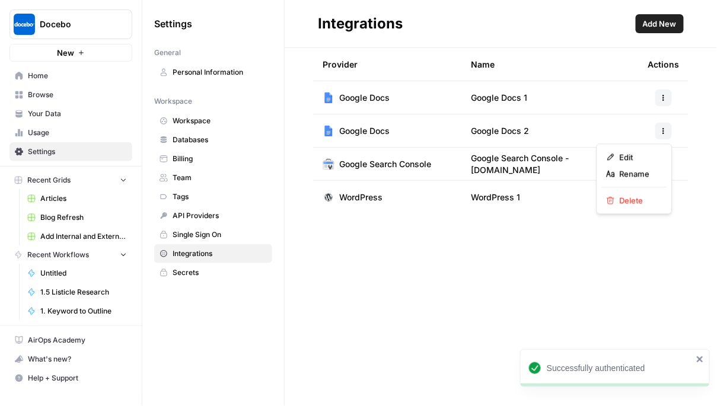
click at [662, 130] on icon "button" at bounding box center [663, 130] width 7 height 7
click at [631, 204] on span "Delete" at bounding box center [638, 200] width 38 height 12
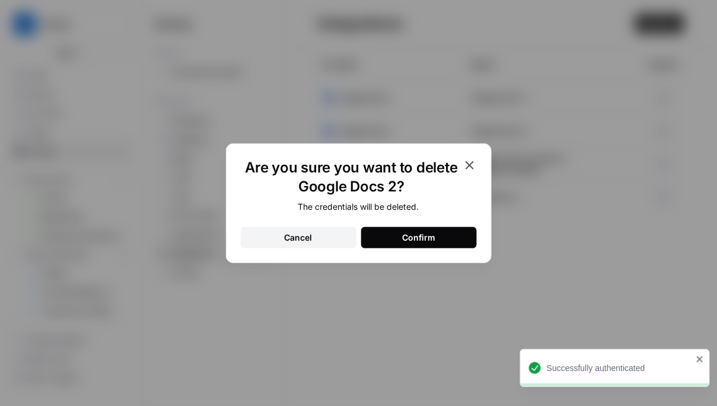
click at [442, 242] on button "Confirm" at bounding box center [419, 237] width 116 height 21
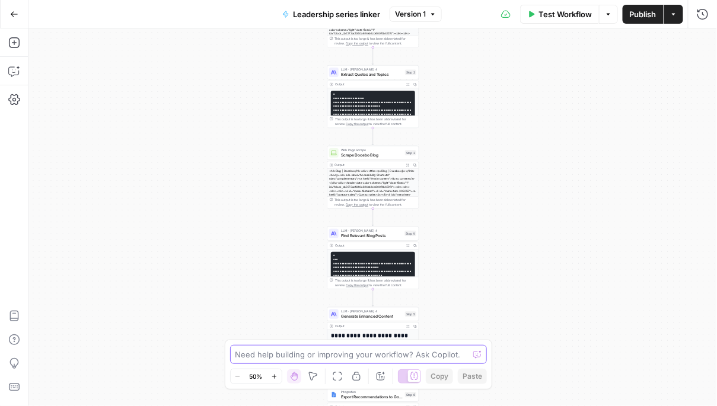
click at [325, 354] on textarea at bounding box center [352, 355] width 234 height 12
paste textarea "Section 3: What is the place and anchor to link the content in"
click at [235, 356] on textarea "Section 3: What is the place and anchor to link the content in" at bounding box center [347, 355] width 224 height 12
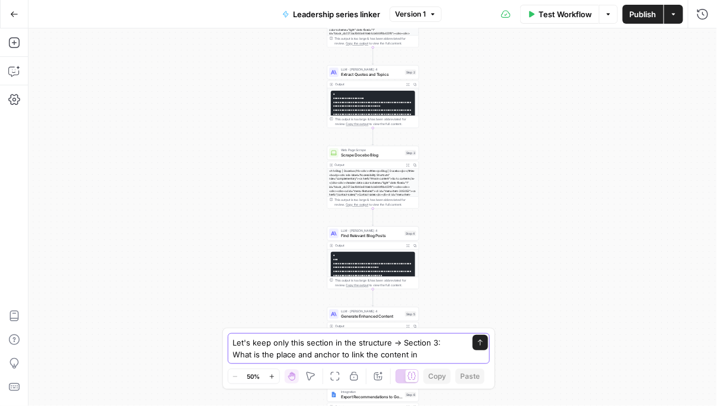
click at [432, 354] on textarea "Let's keep only this section in the structure -> Section 3: What is the place a…" at bounding box center [347, 349] width 228 height 24
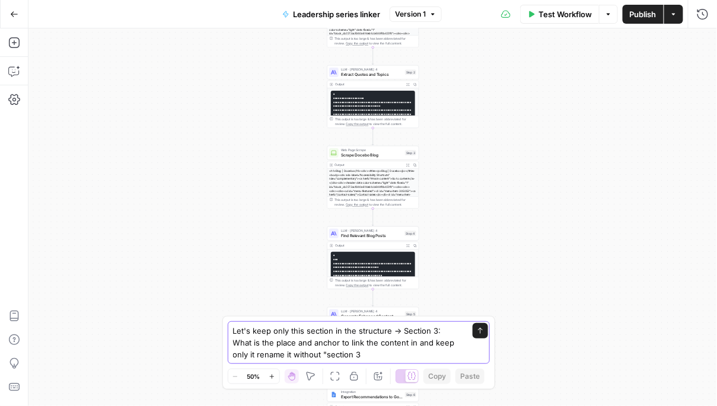
type textarea "Let's keep only this section in the structure -> Section 3: What is the place a…"
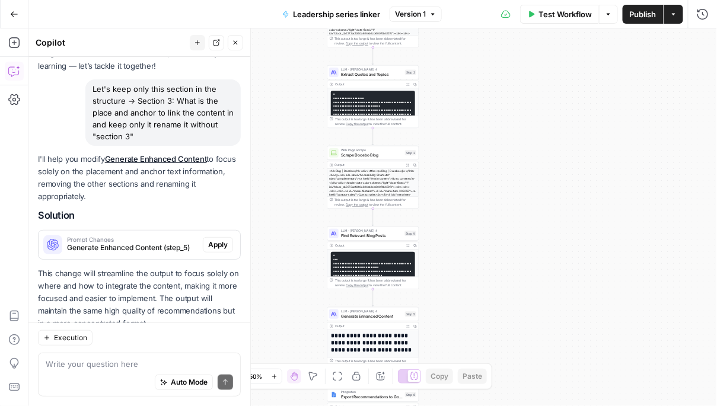
scroll to position [107, 0]
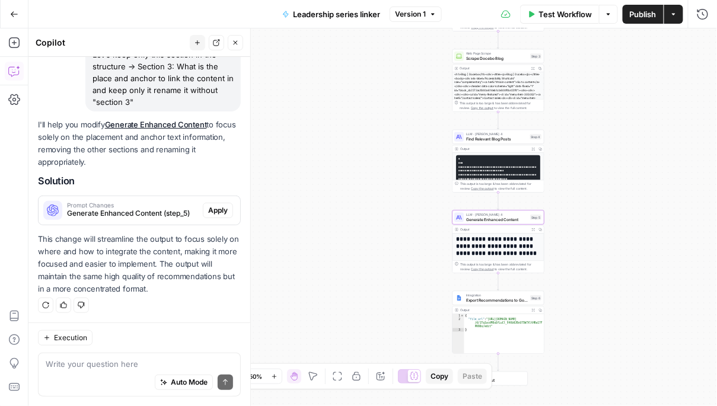
click at [223, 213] on span "Apply" at bounding box center [218, 210] width 20 height 11
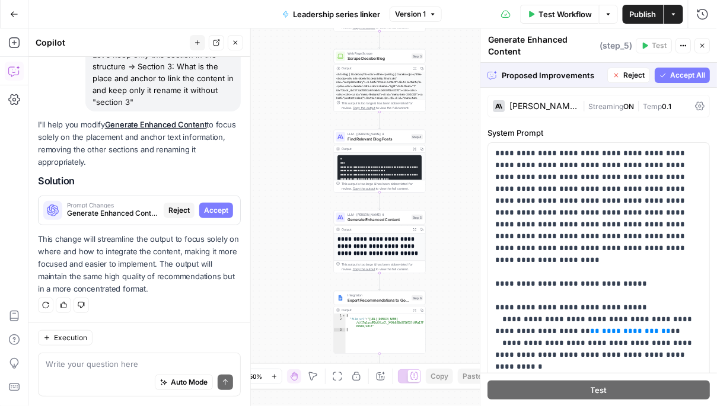
click at [650, 13] on span "Publish" at bounding box center [643, 14] width 27 height 12
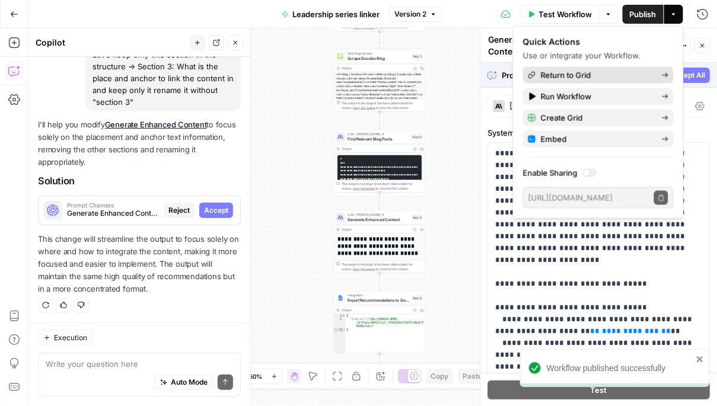
click at [584, 71] on span "Return to Grid" at bounding box center [596, 75] width 111 height 12
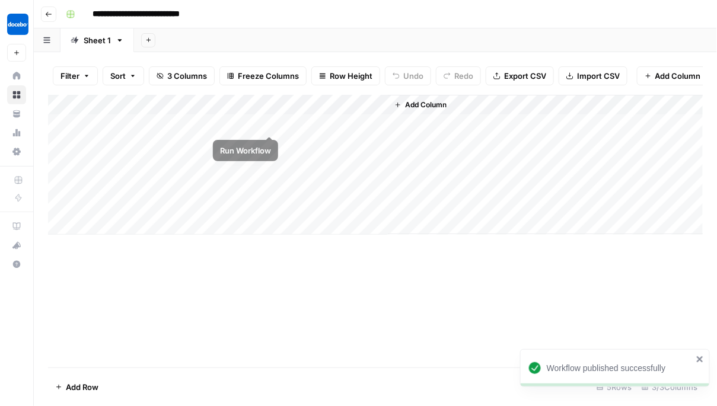
click at [269, 125] on div "Add Column" at bounding box center [375, 165] width 655 height 140
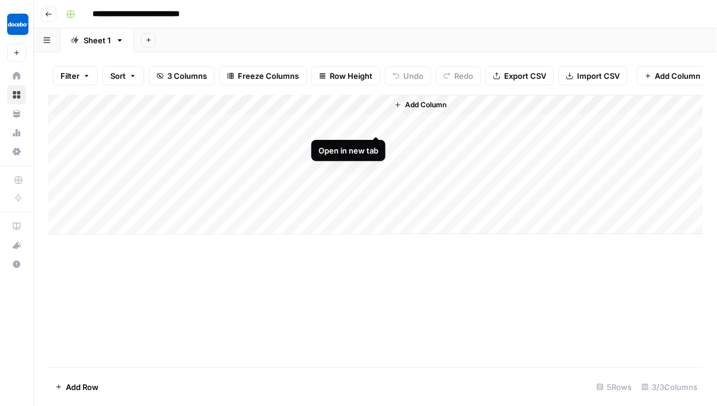
click at [378, 123] on div "Add Column" at bounding box center [375, 165] width 655 height 140
click at [253, 107] on div "Add Column" at bounding box center [375, 165] width 655 height 140
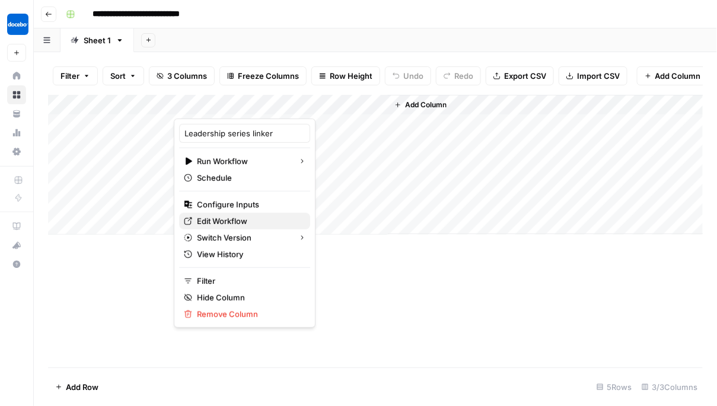
click at [221, 222] on span "Edit Workflow" at bounding box center [249, 221] width 104 height 12
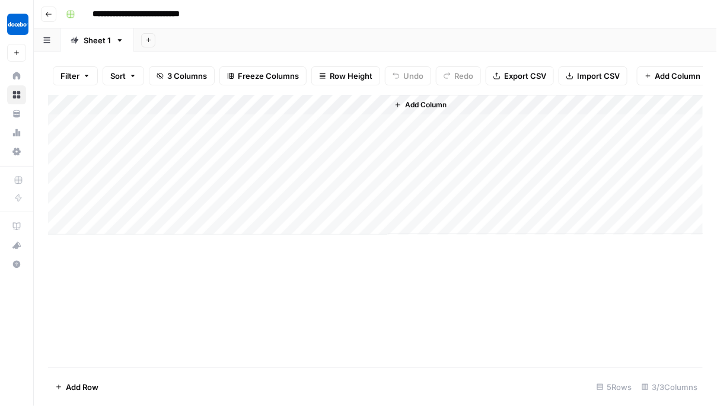
click at [123, 147] on div "Add Column" at bounding box center [375, 165] width 655 height 140
click at [123, 143] on div "Add Column" at bounding box center [375, 165] width 655 height 140
type textarea "**********"
click at [209, 146] on div "Add Column" at bounding box center [375, 165] width 655 height 140
click at [376, 145] on div "Add Column" at bounding box center [375, 165] width 655 height 140
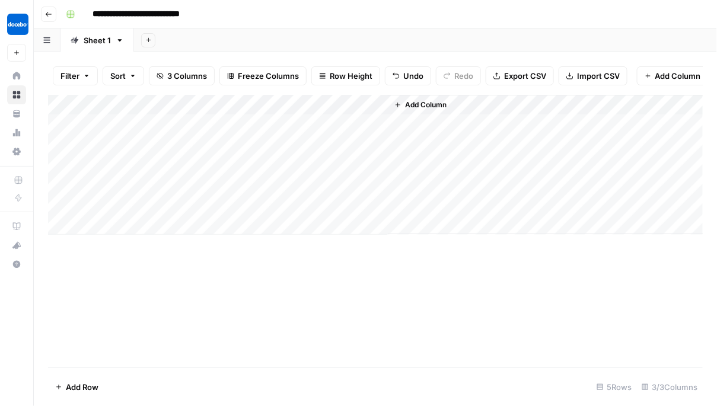
click at [253, 104] on div "Add Column" at bounding box center [375, 165] width 655 height 140
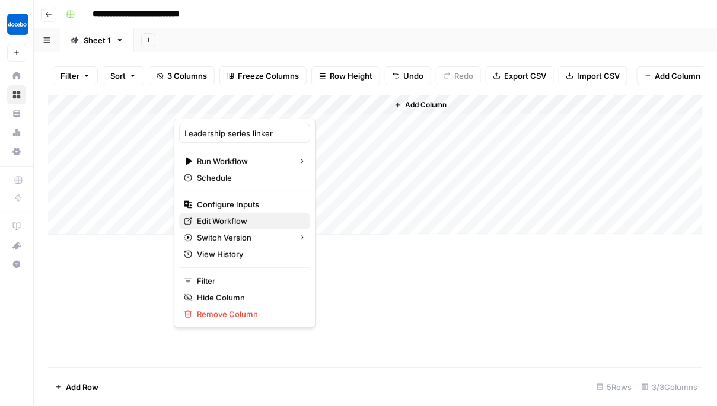
click at [218, 222] on span "Edit Workflow" at bounding box center [249, 221] width 104 height 12
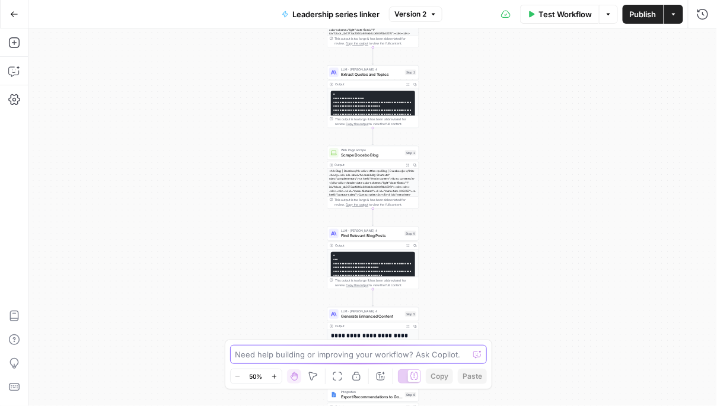
click at [299, 358] on textarea at bounding box center [352, 355] width 234 height 12
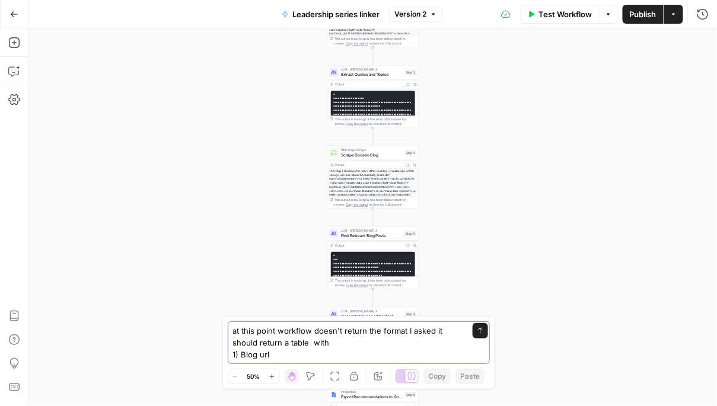
click at [307, 354] on textarea "at this point workflow doesn't return the format I asked it should return a tab…" at bounding box center [347, 343] width 228 height 36
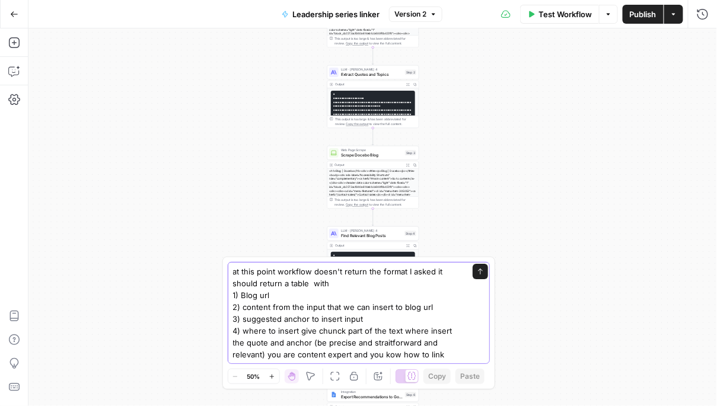
scroll to position [7, 0]
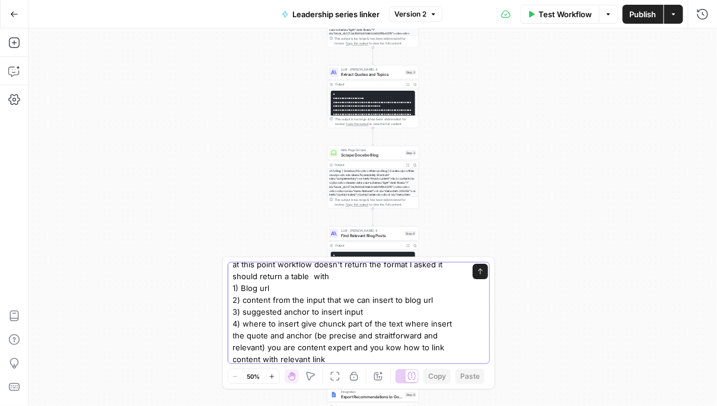
type textarea "at this point workflow doesn't return the format I asked it should return a tab…"
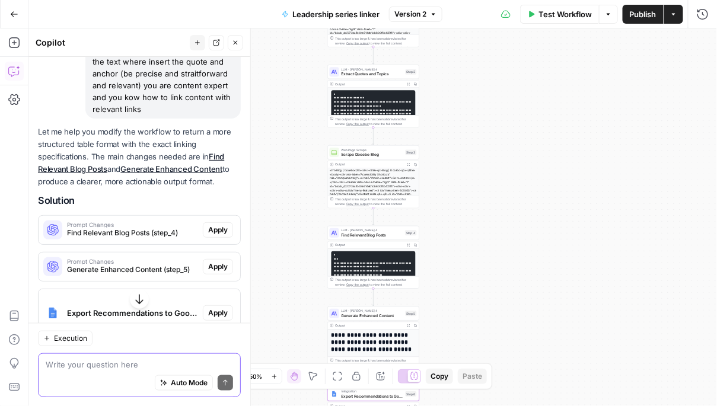
scroll to position [186, 0]
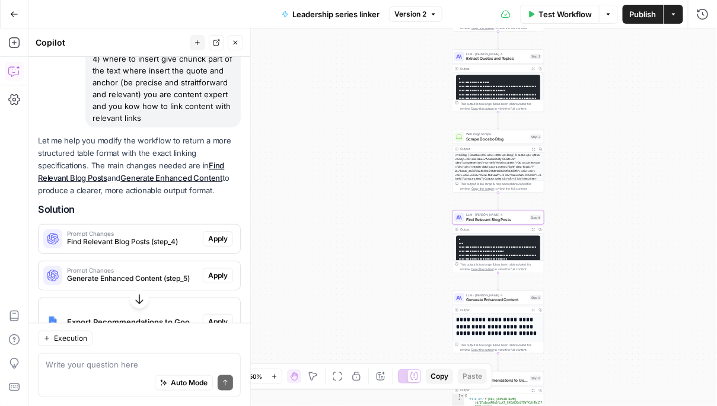
click at [222, 241] on span "Apply" at bounding box center [218, 239] width 20 height 11
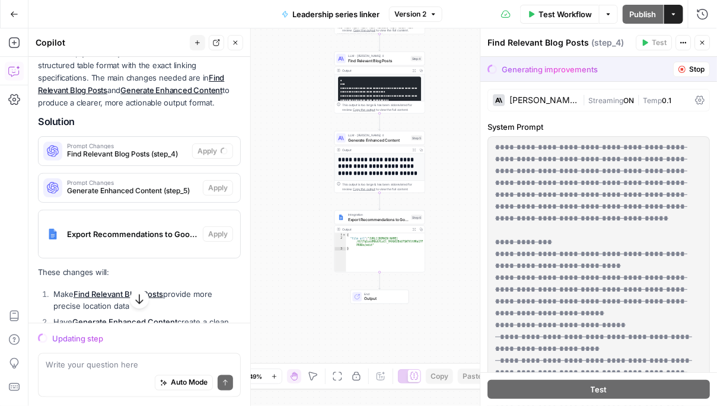
scroll to position [270, 0]
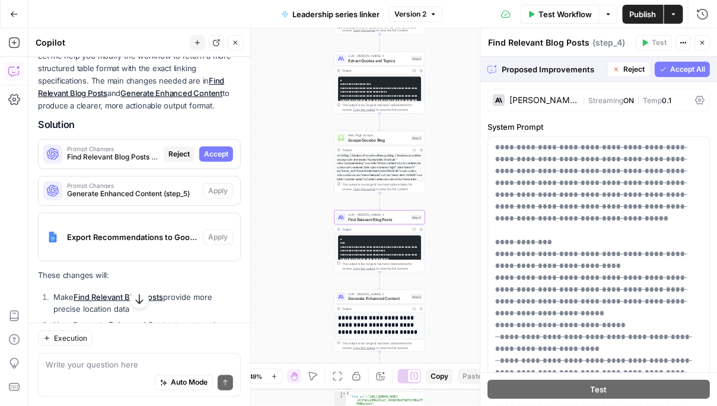
click at [227, 153] on span "Accept" at bounding box center [216, 154] width 24 height 11
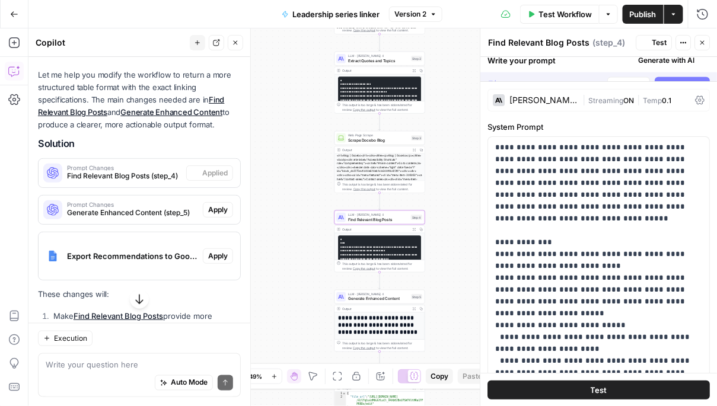
scroll to position [289, 0]
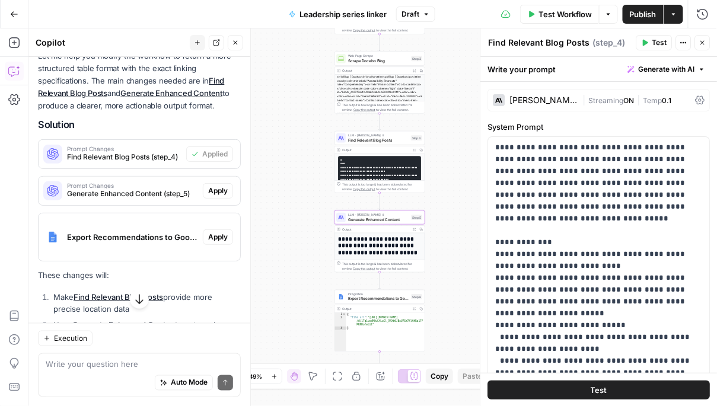
click at [222, 193] on span "Apply" at bounding box center [218, 191] width 20 height 11
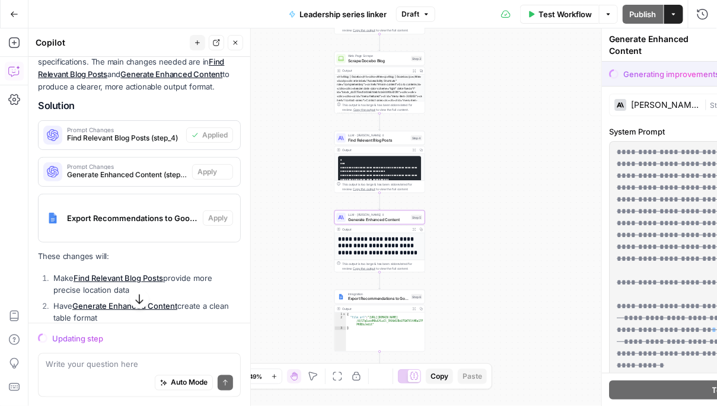
scroll to position [270, 0]
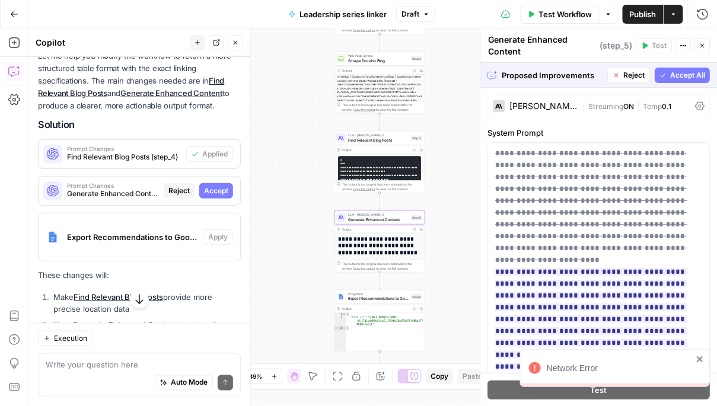
click at [220, 191] on span "Accept" at bounding box center [216, 191] width 24 height 11
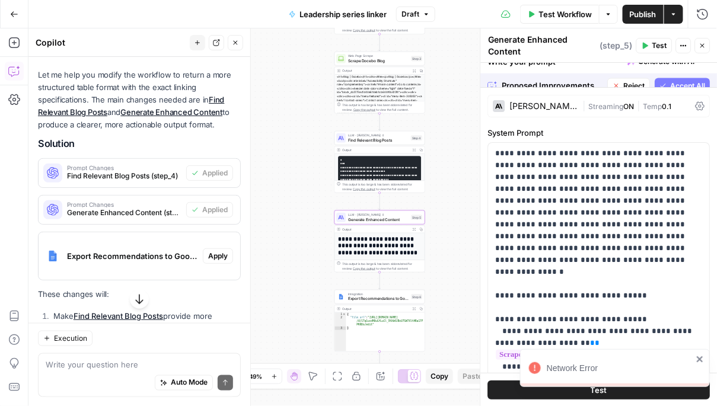
scroll to position [289, 0]
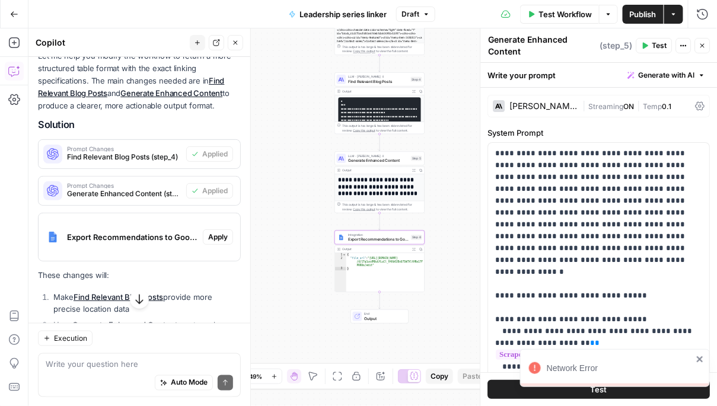
click at [223, 240] on span "Apply" at bounding box center [218, 237] width 20 height 11
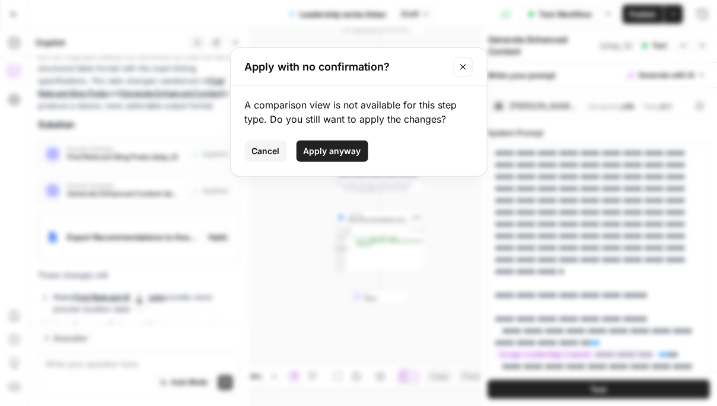
click at [336, 152] on span "Apply anyway" at bounding box center [331, 151] width 57 height 12
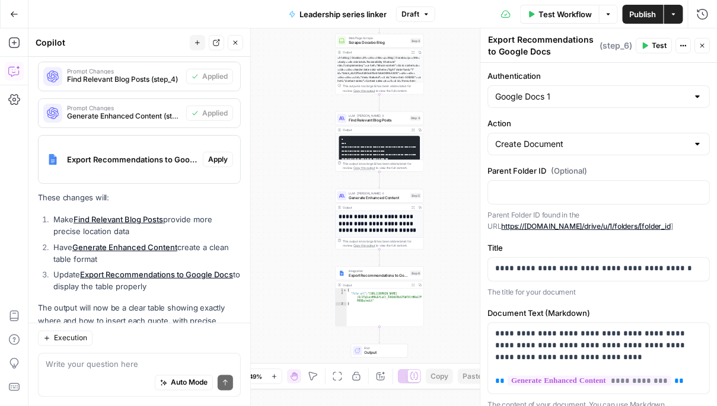
scroll to position [411, 0]
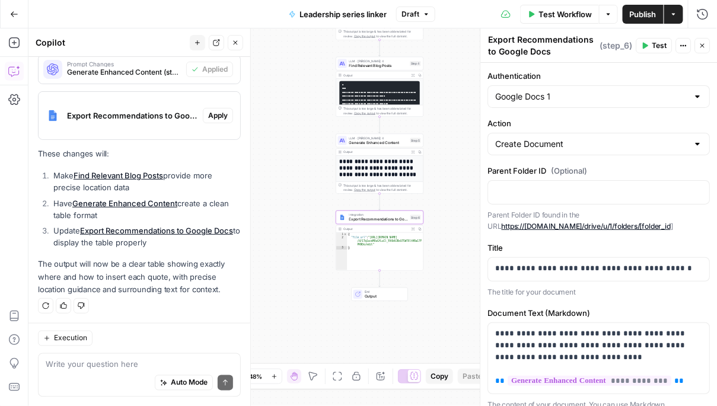
click at [217, 114] on span "Apply" at bounding box center [218, 115] width 20 height 11
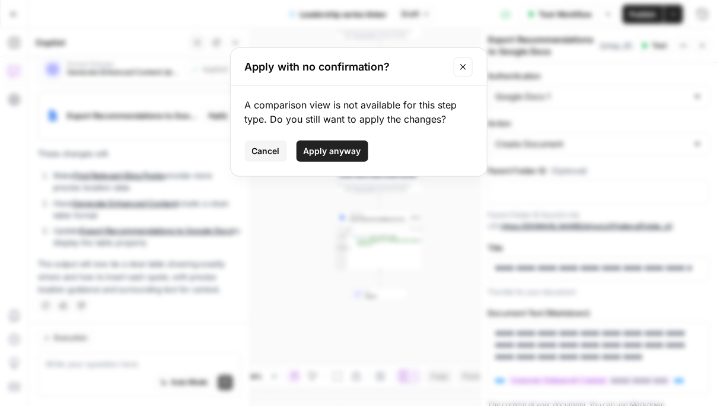
click at [464, 67] on icon "Close modal" at bounding box center [462, 66] width 5 height 5
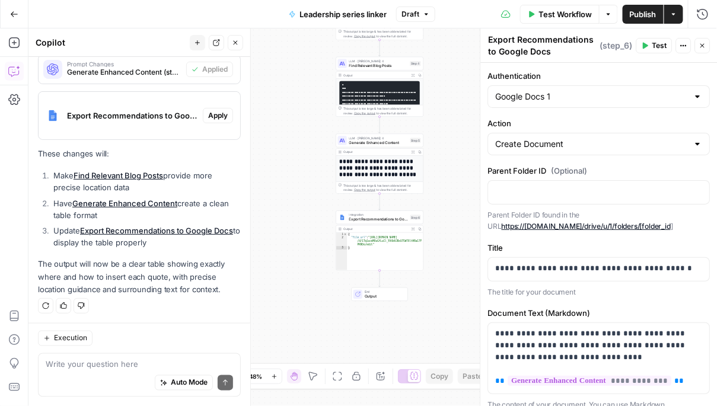
click at [552, 14] on span "Test Workflow" at bounding box center [564, 14] width 53 height 12
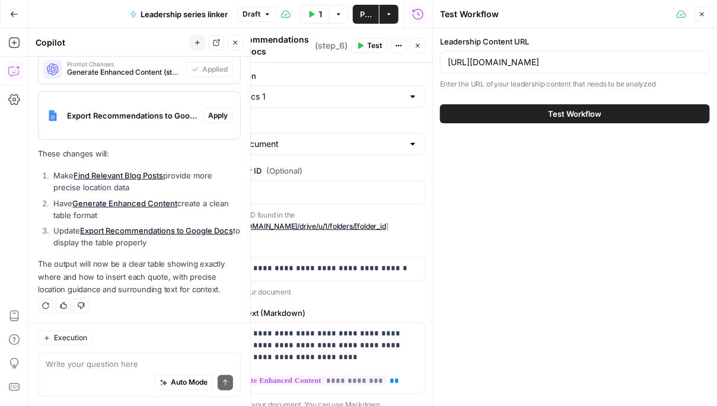
click at [557, 110] on span "Test Workflow" at bounding box center [574, 114] width 53 height 12
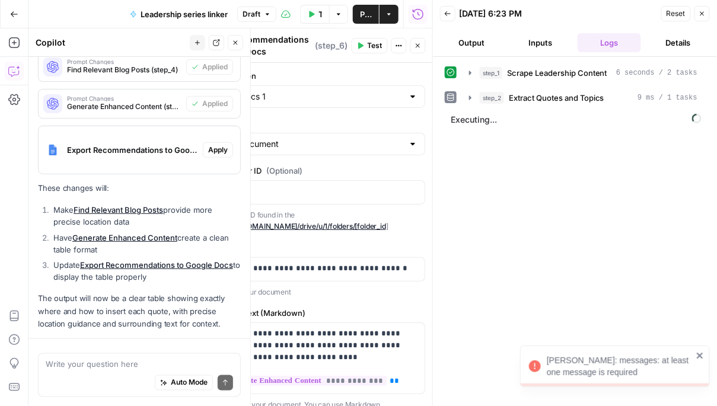
scroll to position [411, 0]
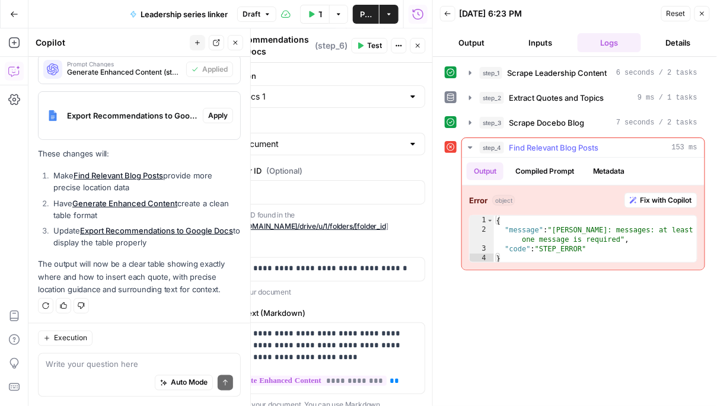
click at [660, 195] on span "Fix with Copilot" at bounding box center [666, 200] width 52 height 11
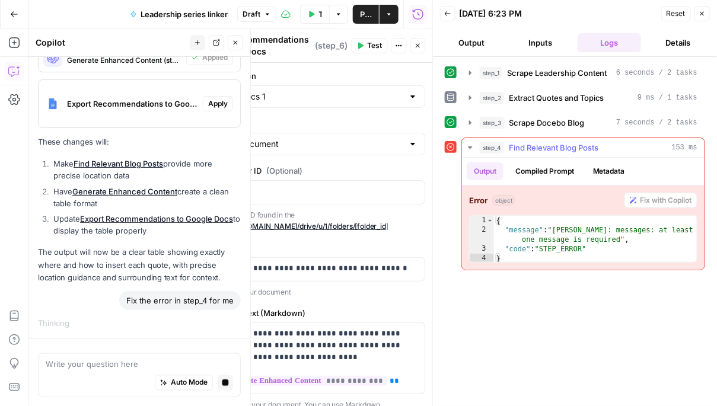
scroll to position [402, 0]
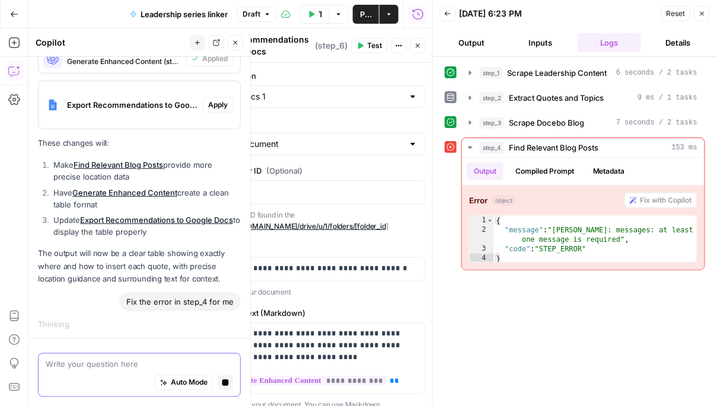
click at [181, 379] on span "Auto Mode" at bounding box center [189, 383] width 37 height 11
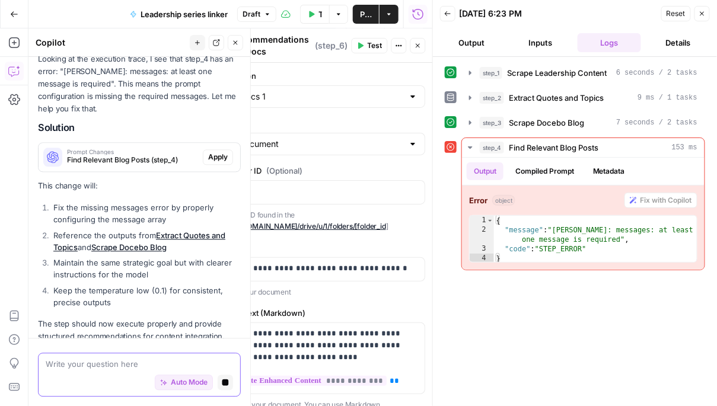
scroll to position [721, 0]
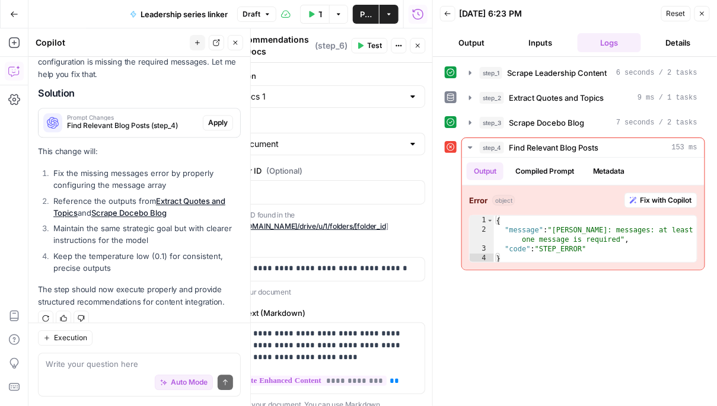
click at [219, 117] on span "Apply" at bounding box center [218, 122] width 20 height 11
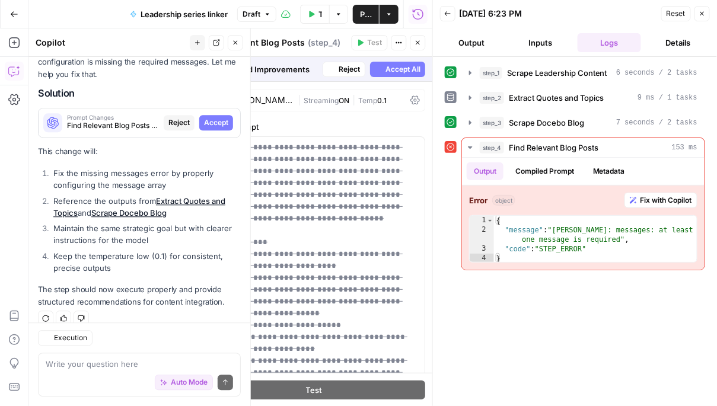
scroll to position [702, 0]
click at [218, 117] on span "Accept" at bounding box center [216, 122] width 24 height 11
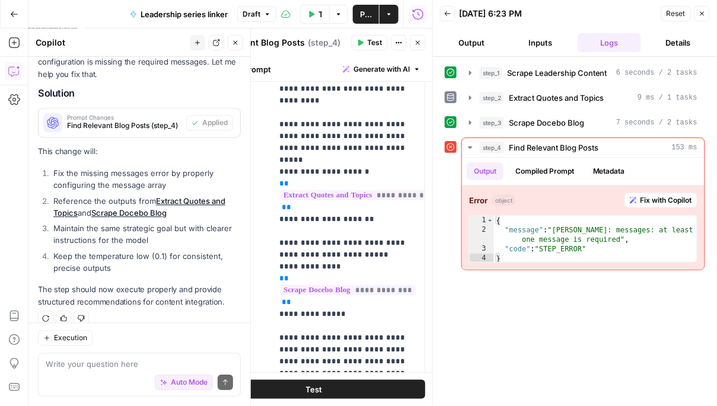
scroll to position [416, 0]
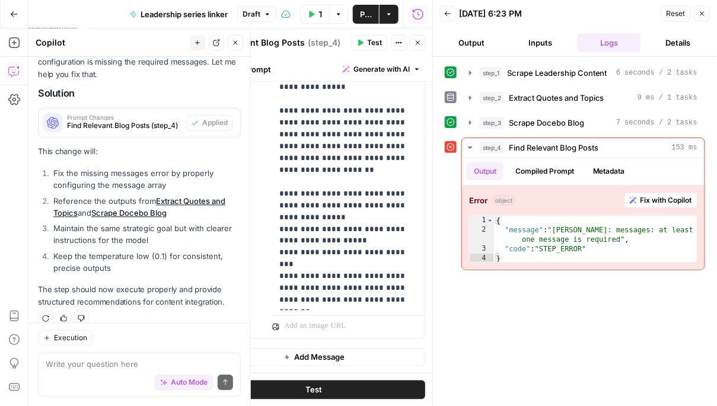
click at [328, 389] on button "Test" at bounding box center [314, 390] width 222 height 19
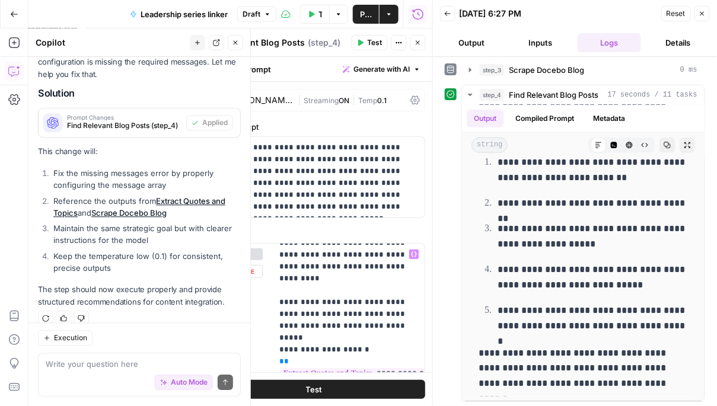
scroll to position [17, 0]
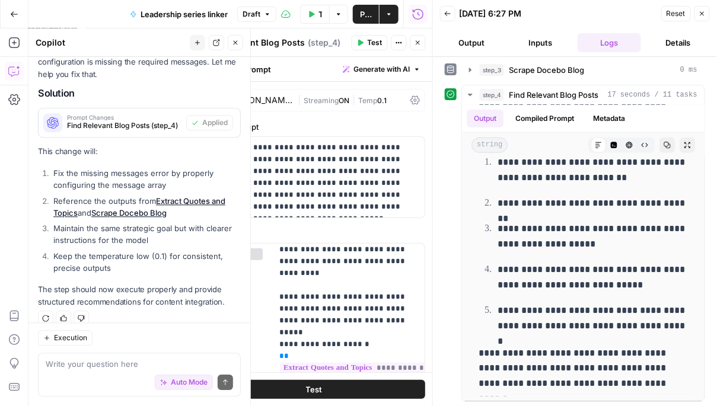
click at [416, 36] on button "Close" at bounding box center [417, 42] width 15 height 15
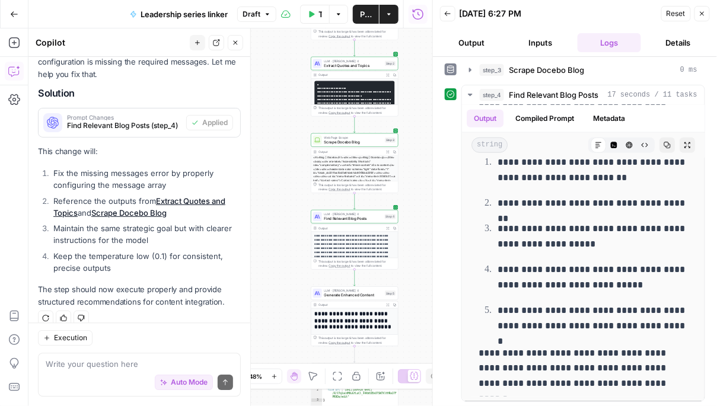
click at [365, 296] on span "Generate Enhanced Content" at bounding box center [353, 295] width 59 height 6
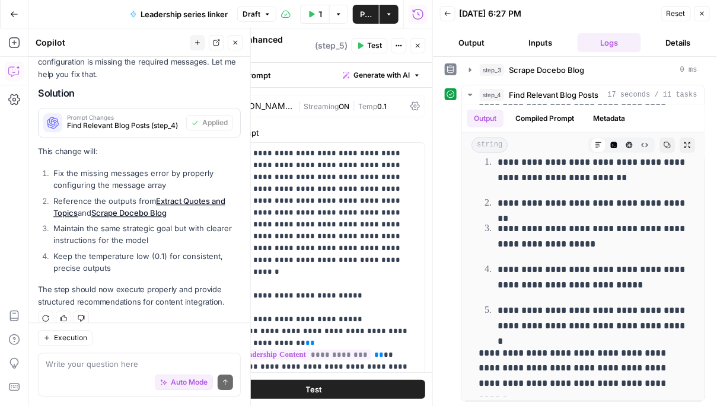
click at [418, 44] on icon "button" at bounding box center [417, 45] width 7 height 7
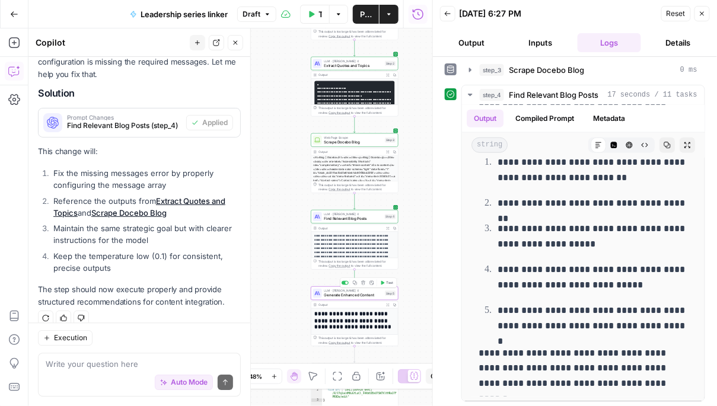
click at [386, 283] on span "Test" at bounding box center [389, 282] width 7 height 5
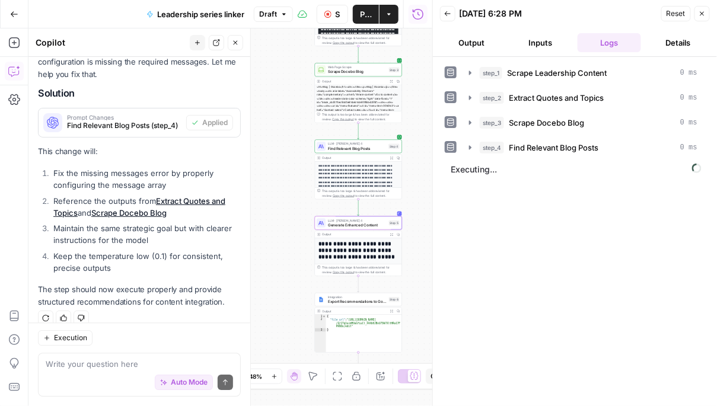
drag, startPoint x: 404, startPoint y: 320, endPoint x: 413, endPoint y: 228, distance: 92.9
click at [413, 228] on div "**********" at bounding box center [230, 217] width 404 height 378
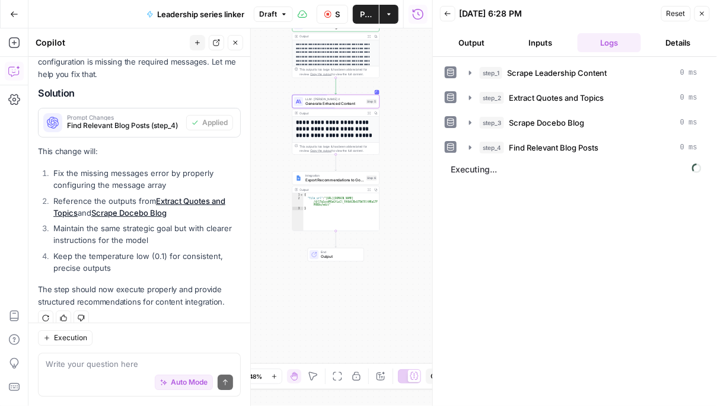
drag, startPoint x: 413, startPoint y: 228, endPoint x: 384, endPoint y: 132, distance: 100.3
click at [384, 132] on div "**********" at bounding box center [230, 217] width 404 height 378
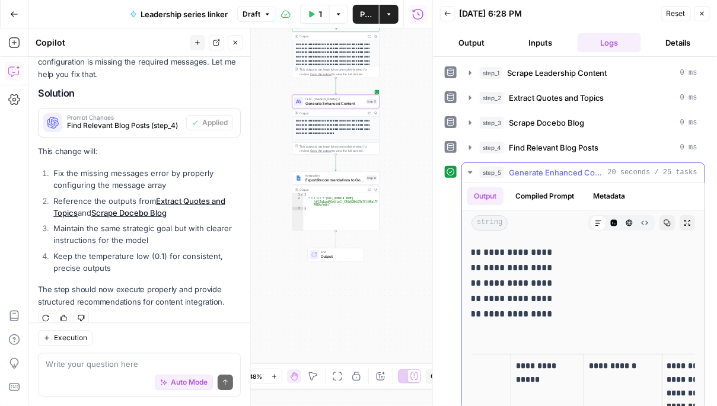
scroll to position [0, 0]
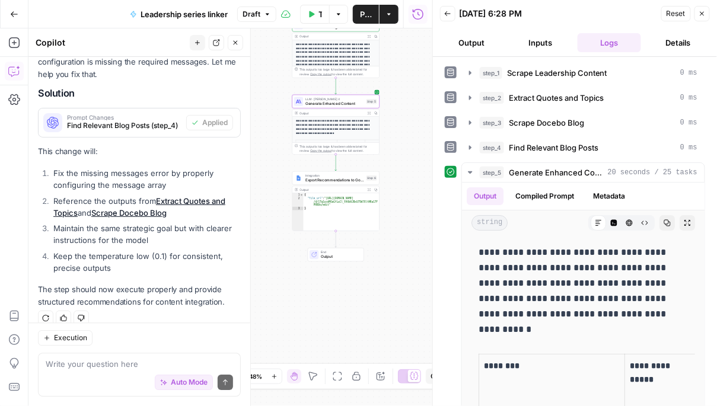
click at [360, 12] on span "Publish" at bounding box center [366, 14] width 12 height 12
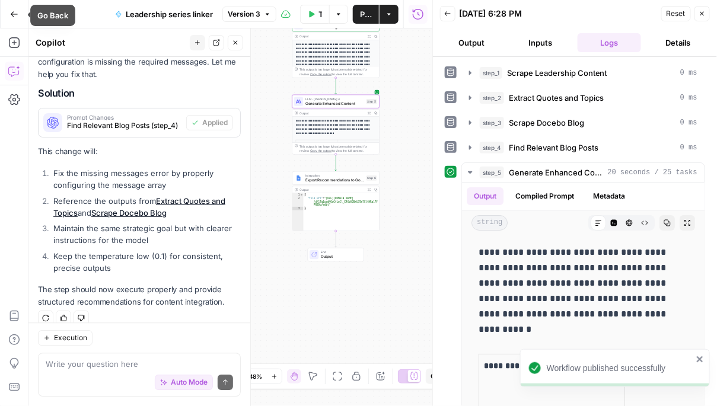
click at [14, 10] on icon "button" at bounding box center [14, 14] width 8 height 8
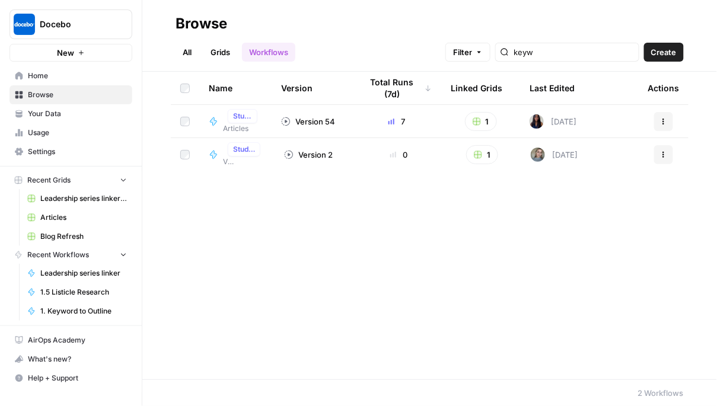
click at [70, 79] on span "Home" at bounding box center [77, 76] width 99 height 11
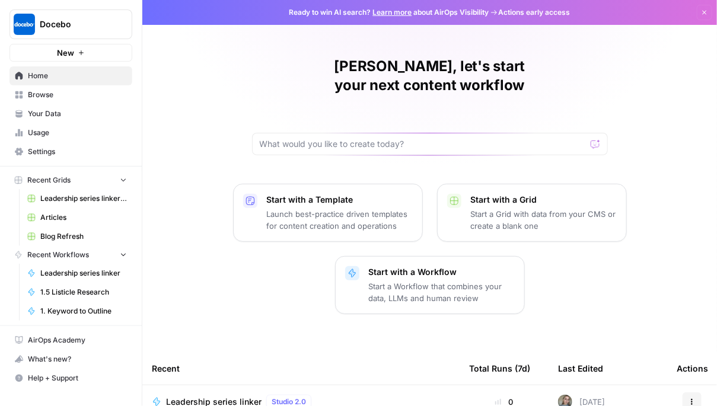
click at [74, 96] on span "Browse" at bounding box center [77, 95] width 99 height 11
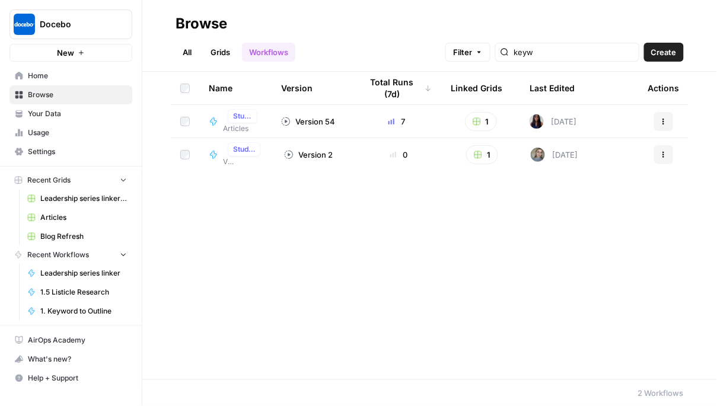
click at [74, 95] on span "Browse" at bounding box center [77, 95] width 99 height 11
click at [72, 204] on link "Leadership series linker Grid" at bounding box center [77, 198] width 110 height 19
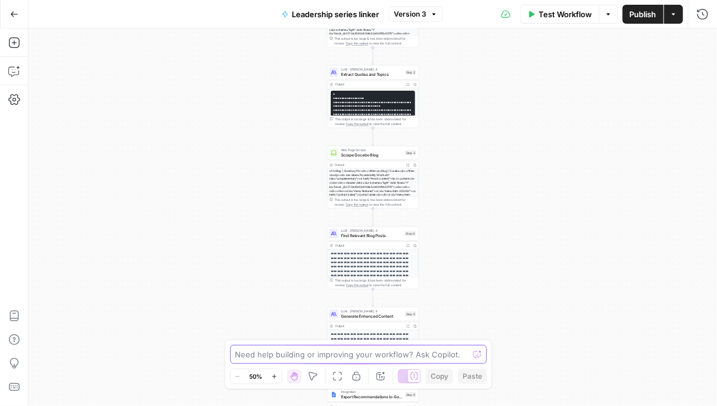
click at [280, 351] on textarea at bounding box center [352, 355] width 234 height 12
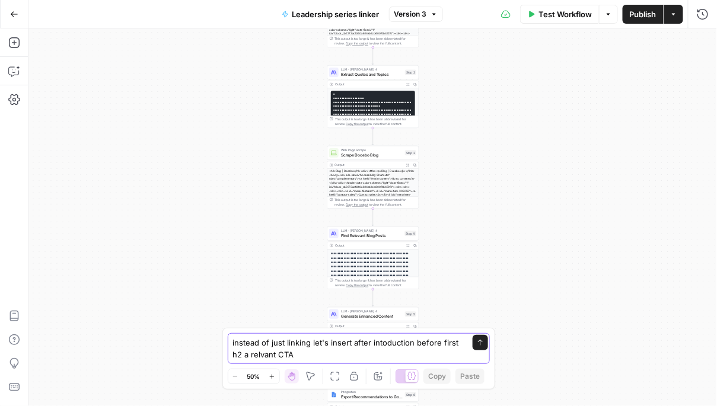
click at [260, 353] on textarea "instead of just linking let's insert after intoduction before first h2 a relvan…" at bounding box center [347, 349] width 228 height 24
click at [324, 353] on textarea "instead of just linking let's insert after intoduction before first h2 a releva…" at bounding box center [347, 349] width 228 height 24
click at [328, 354] on textarea "instead of just linking, let's insert after introduction before first h2 a rele…" at bounding box center [347, 349] width 228 height 24
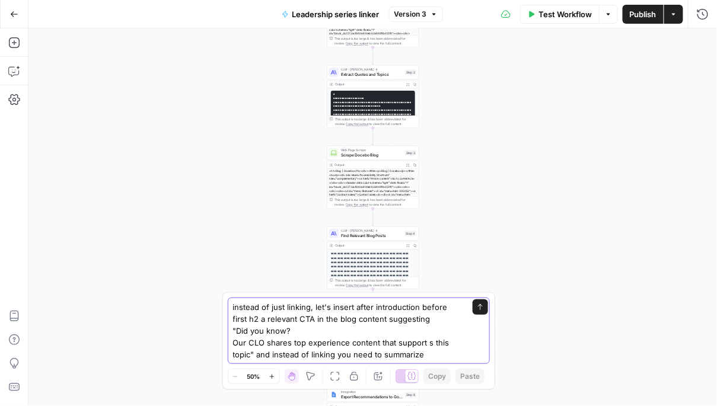
click at [426, 343] on textarea "instead of just linking, let's insert after introduction before first h2 a rele…" at bounding box center [347, 330] width 228 height 59
click at [427, 345] on textarea "instead of just linking, let's insert after introduction before first h2 a rele…" at bounding box center [347, 330] width 228 height 59
click at [429, 345] on textarea "instead of just linking, let's insert after introduction before first h2 a rele…" at bounding box center [347, 330] width 228 height 59
click at [250, 356] on textarea "instead of just linking, let's insert after introduction before first h2 a rele…" at bounding box center [347, 330] width 228 height 59
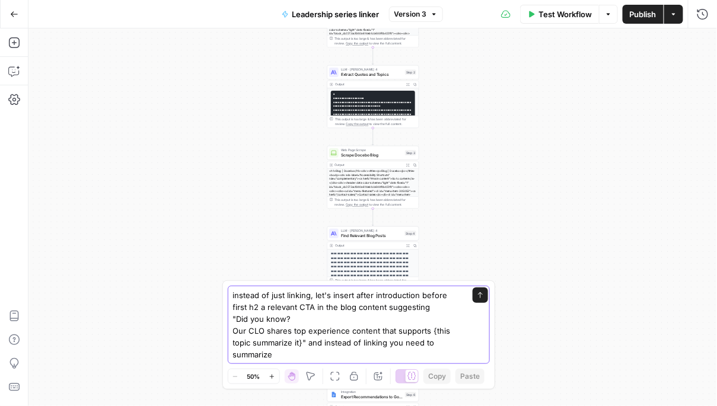
click at [460, 347] on textarea "instead of just linking, let's insert after introduction before first h2 a rele…" at bounding box center [347, 324] width 228 height 71
click at [274, 354] on textarea "instead of just linking, let's insert after introduction before first h2 a rele…" at bounding box center [347, 324] width 228 height 71
click at [298, 357] on textarea "instead of just linking, let's insert after introduction before first h2 a rele…" at bounding box center [347, 324] width 228 height 71
drag, startPoint x: 298, startPoint y: 357, endPoint x: 273, endPoint y: 356, distance: 24.3
click at [273, 356] on textarea "instead of just linking, let's insert after introduction before first h2 a rele…" at bounding box center [347, 324] width 228 height 71
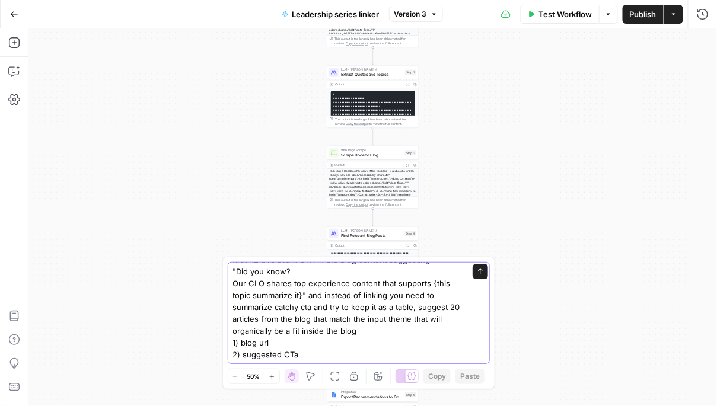
scroll to position [31, 0]
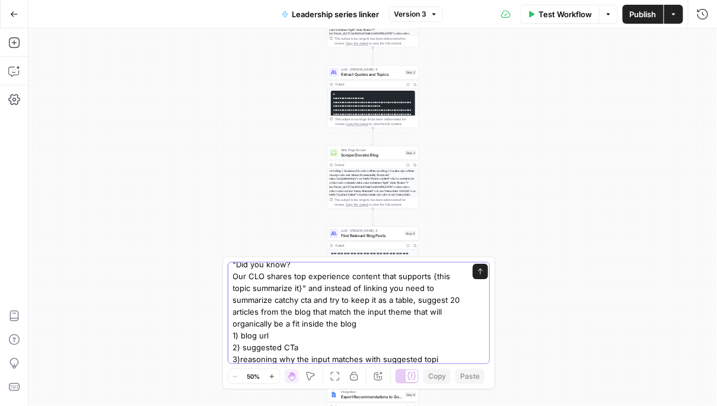
type textarea "instead of just linking, let's insert after introduction before first h2 a rele…"
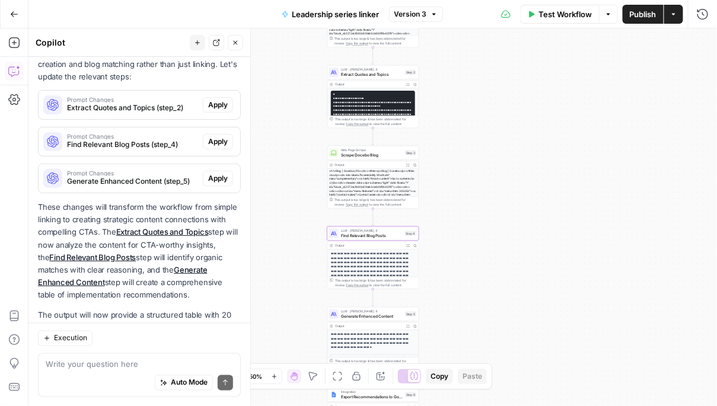
scroll to position [334, 0]
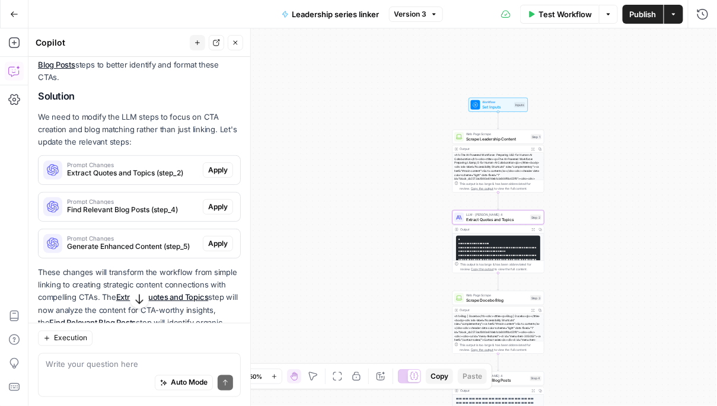
click at [218, 176] on button "Apply" at bounding box center [218, 169] width 30 height 15
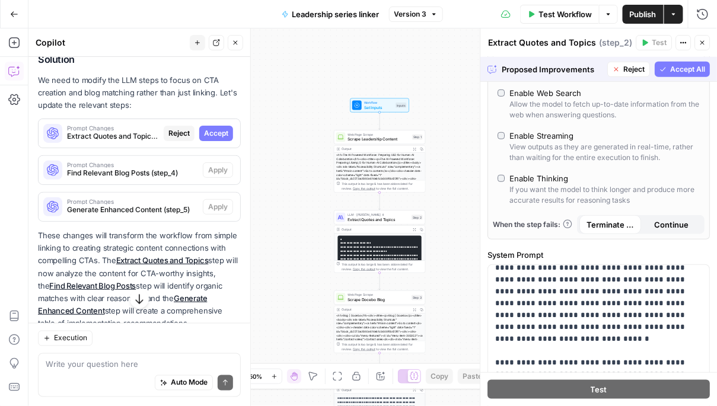
scroll to position [0, 0]
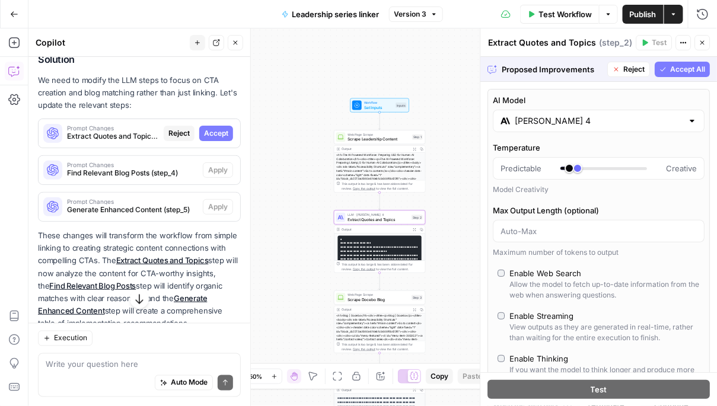
click at [216, 132] on span "Accept" at bounding box center [216, 133] width 24 height 11
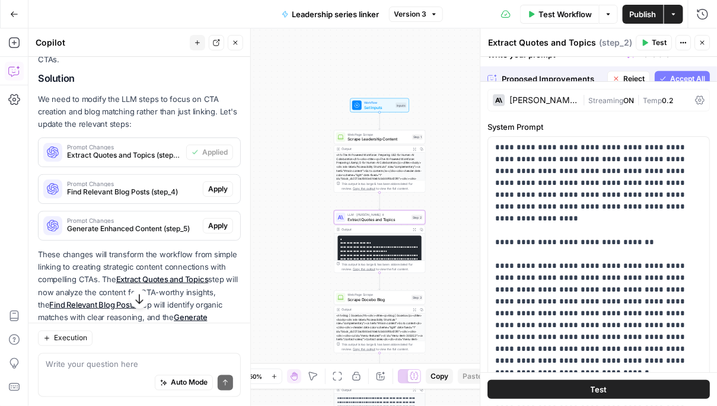
scroll to position [390, 0]
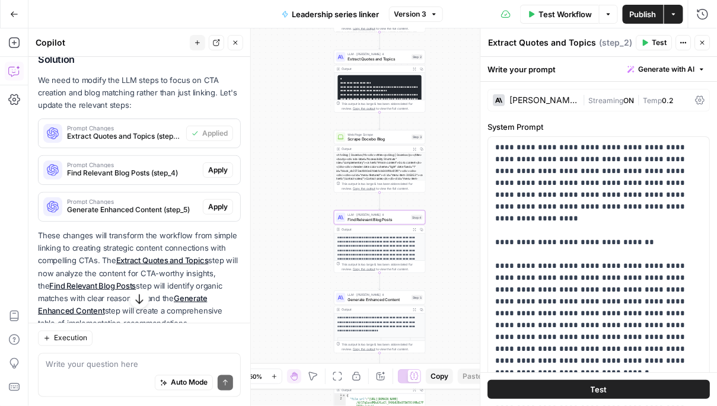
click at [219, 171] on span "Apply" at bounding box center [218, 170] width 20 height 11
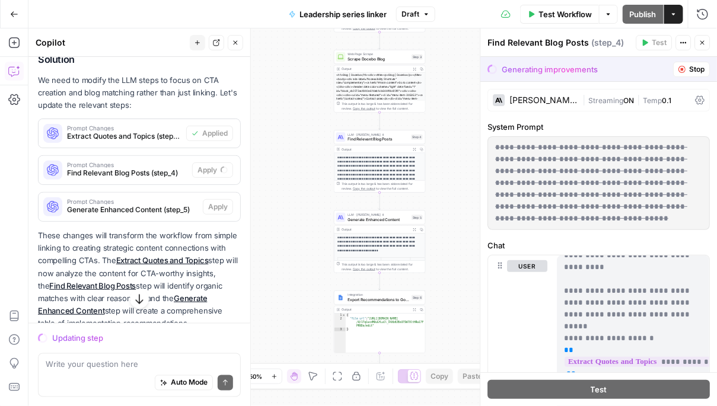
scroll to position [0, 0]
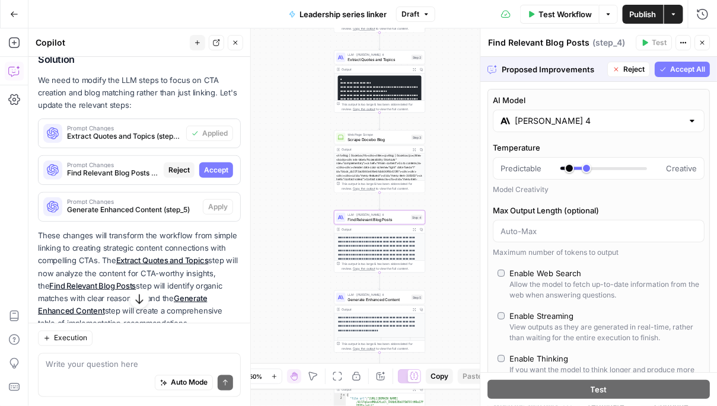
click at [212, 170] on span "Accept" at bounding box center [216, 170] width 24 height 11
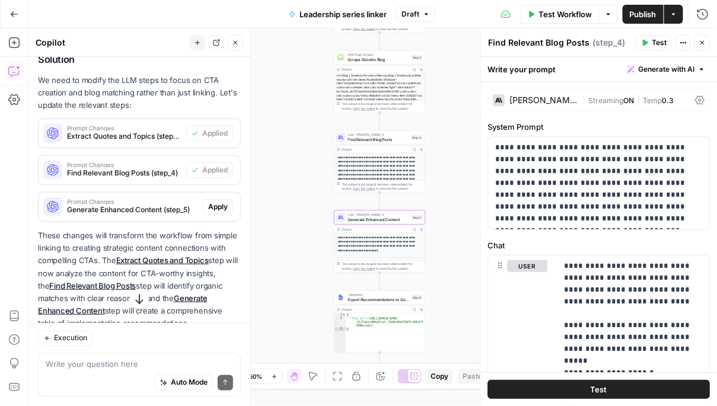
click at [217, 207] on span "Apply" at bounding box center [218, 207] width 20 height 11
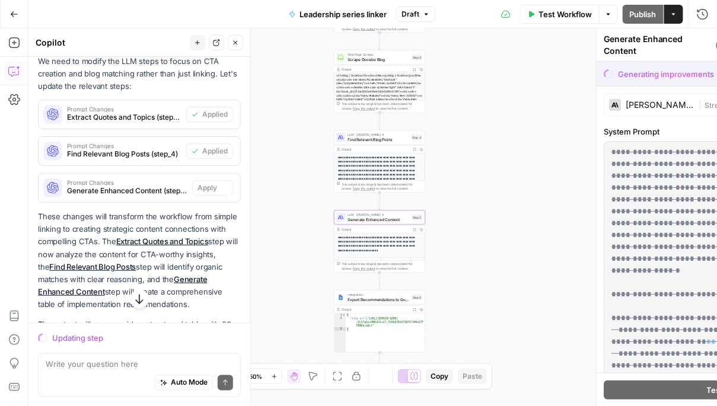
scroll to position [371, 0]
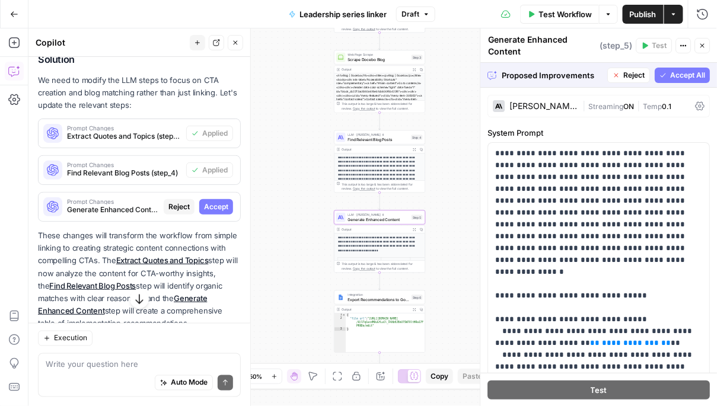
click at [217, 205] on span "Accept" at bounding box center [216, 207] width 24 height 11
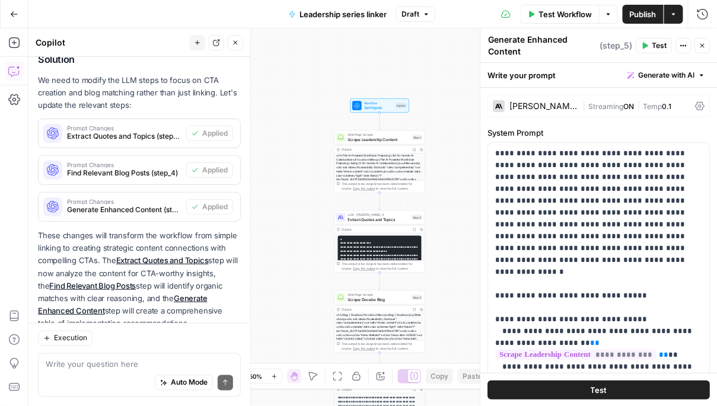
scroll to position [494, 0]
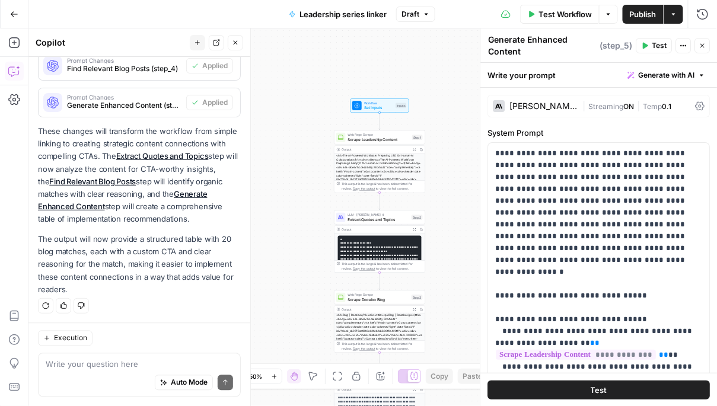
click at [614, 392] on button "Test" at bounding box center [599, 390] width 222 height 19
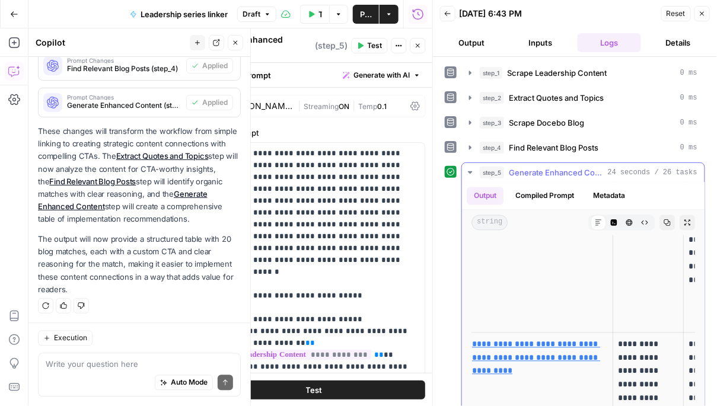
scroll to position [672, 0]
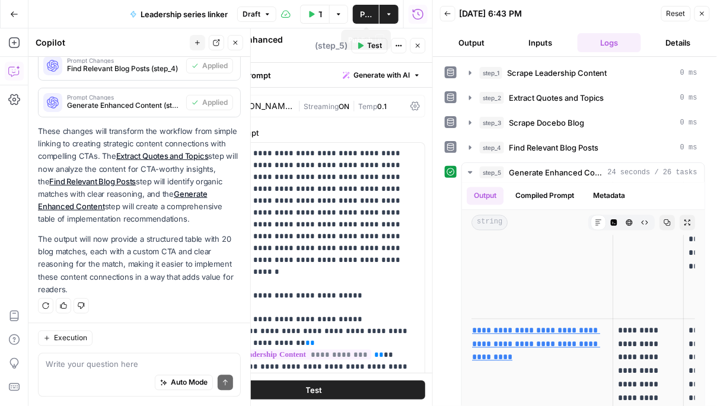
click at [365, 12] on span "Publish" at bounding box center [366, 14] width 12 height 12
